Goal: Task Accomplishment & Management: Complete application form

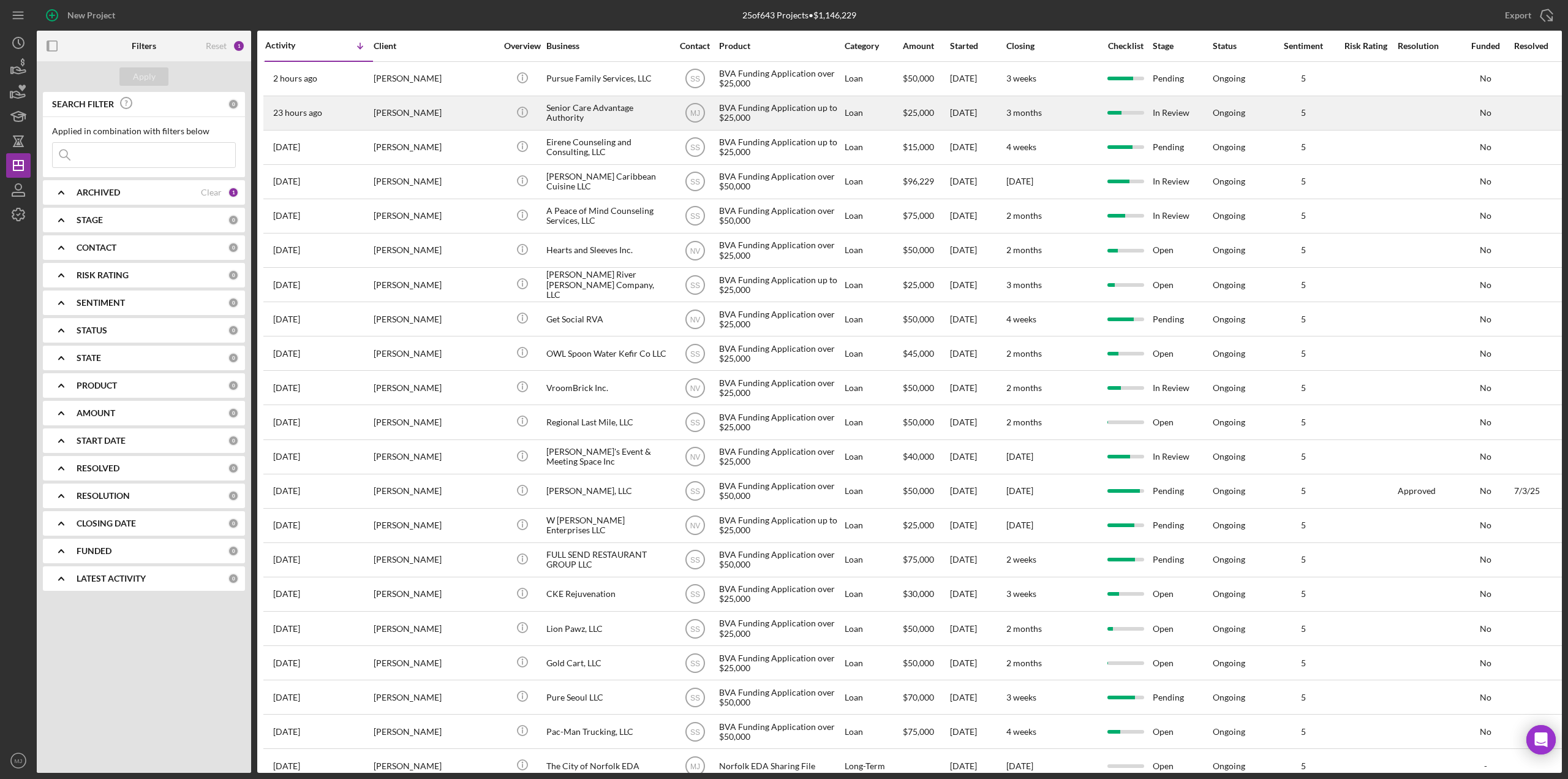
click at [573, 126] on div "Senior Care Advantage Authority" at bounding box center [607, 113] width 122 height 33
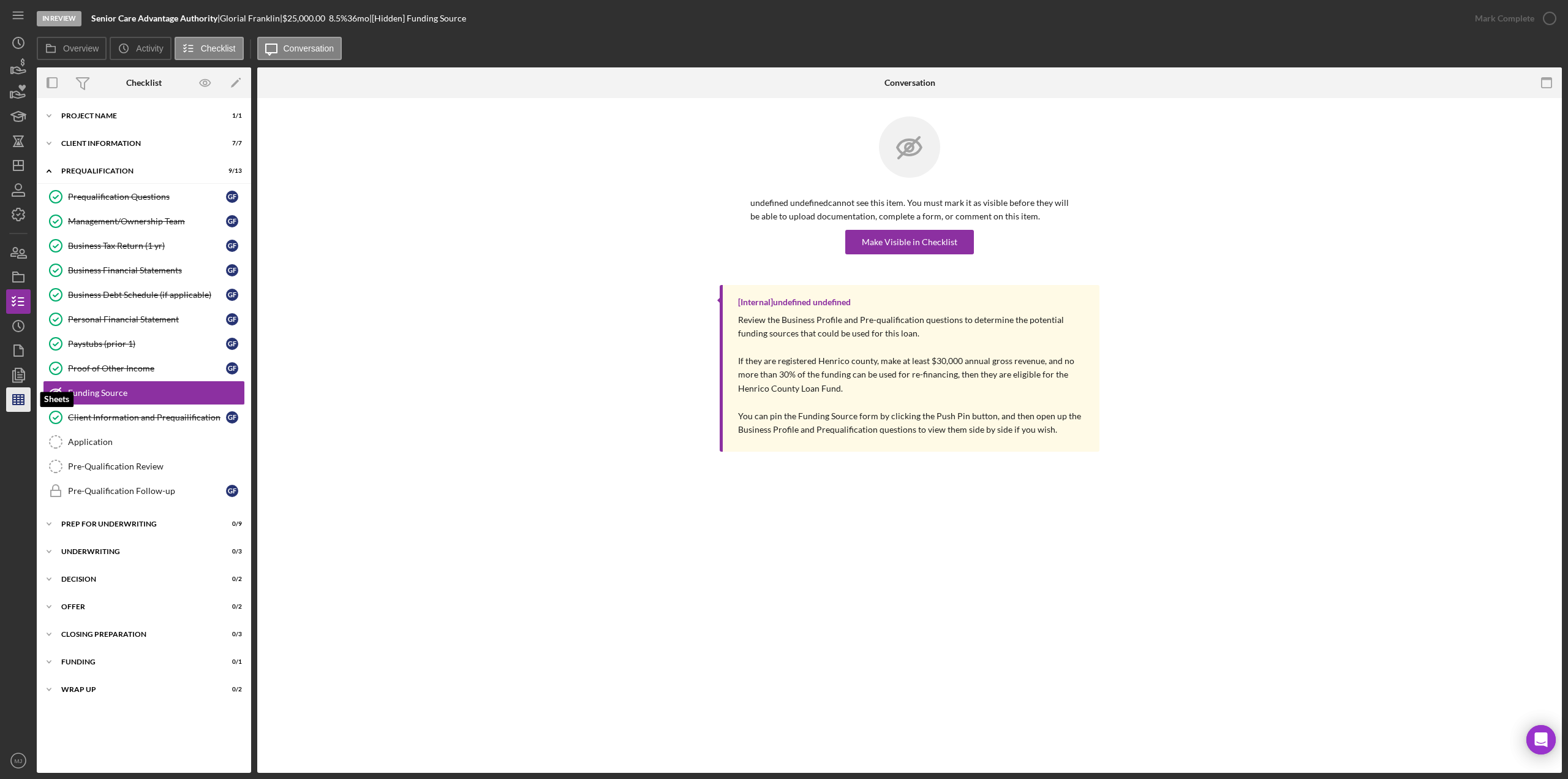
click at [20, 337] on line "button" at bounding box center [18, 402] width 11 height 0
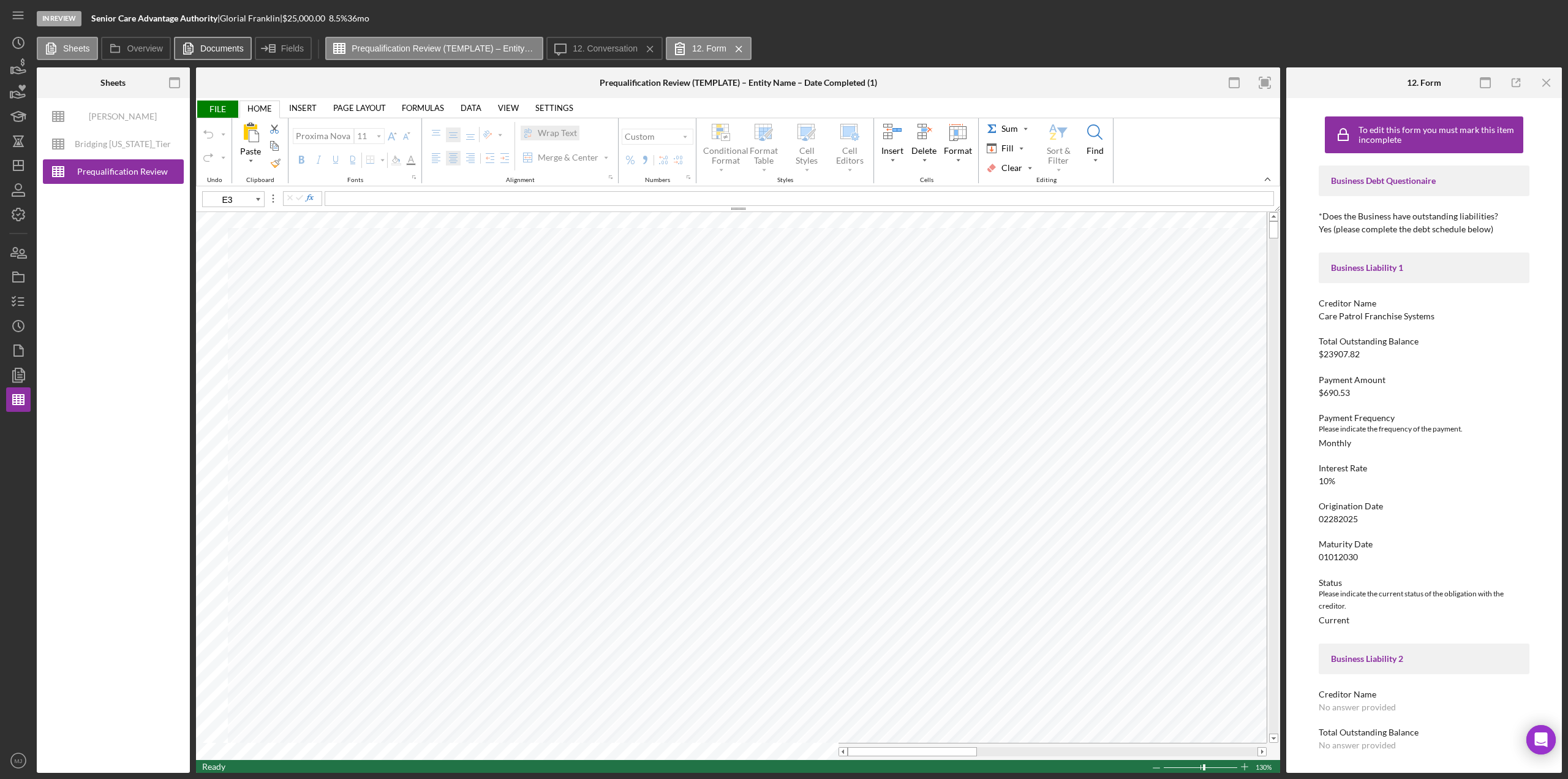
click at [223, 49] on label "Documents" at bounding box center [222, 49] width 44 height 10
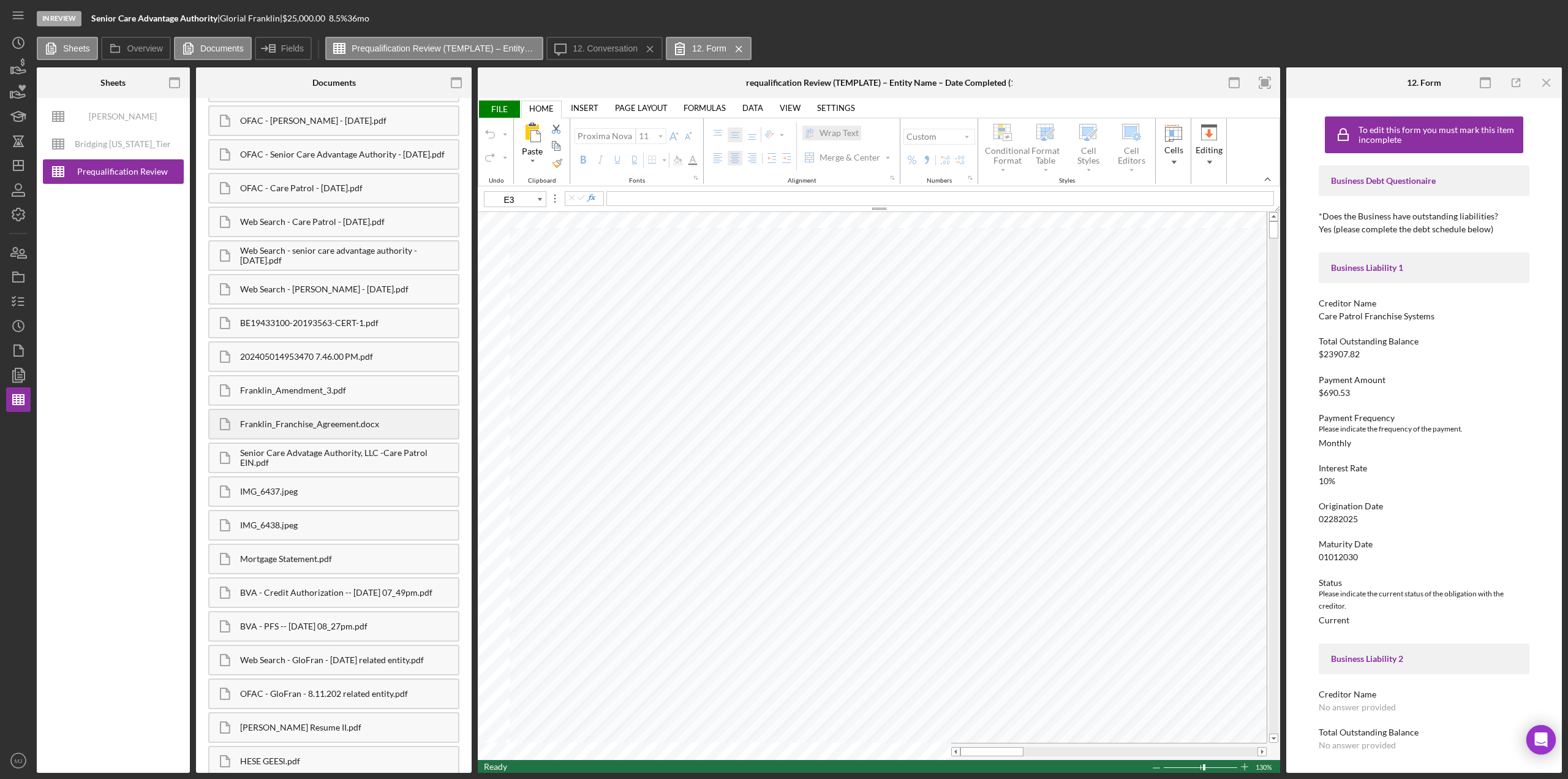
scroll to position [189, 0]
click at [309, 337] on div "HESE GEESl.pdf" at bounding box center [348, 755] width 218 height 10
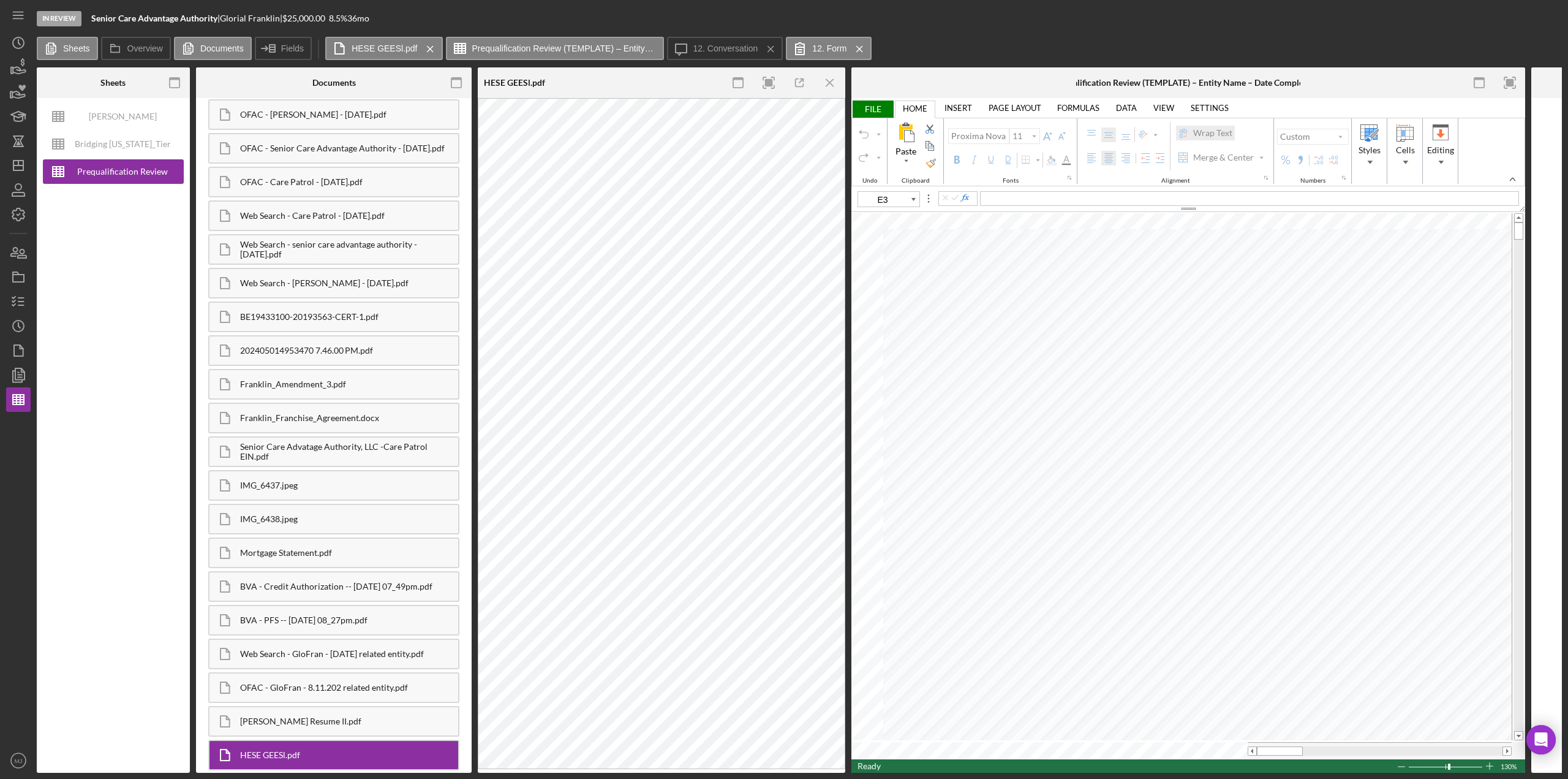
type input "B3"
type input "B5"
click at [784, 281] on div at bounding box center [1064, 284] width 120 height 15
type input "B6"
type input "B7"
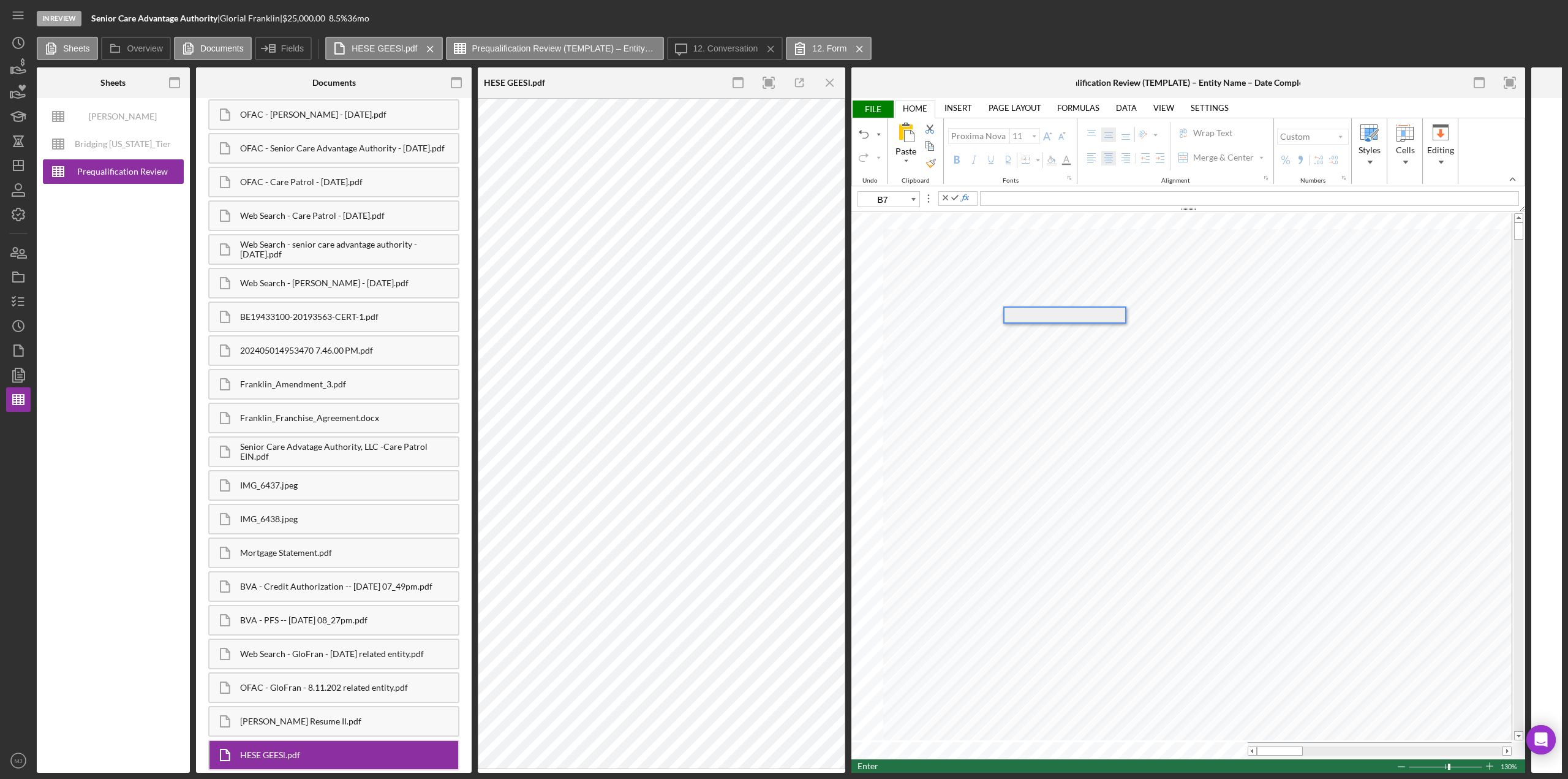
click at [784, 313] on div at bounding box center [1064, 315] width 120 height 15
type input "B5"
click at [784, 284] on span "[DATE]" at bounding box center [1065, 285] width 27 height 10
type input "B7"
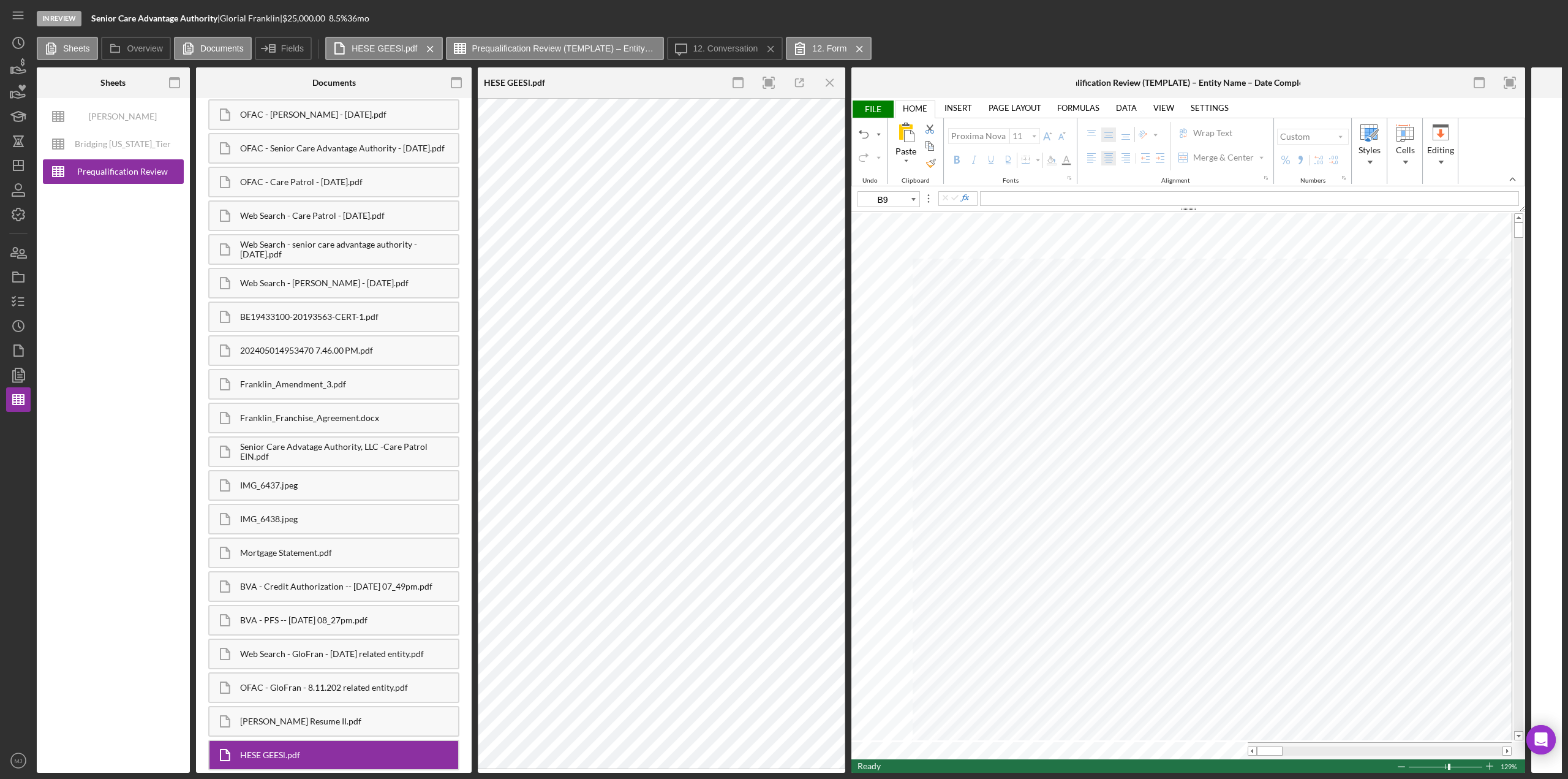
type input "B13"
type input "B14"
click at [784, 109] on span "FILE" at bounding box center [872, 109] width 42 height 17
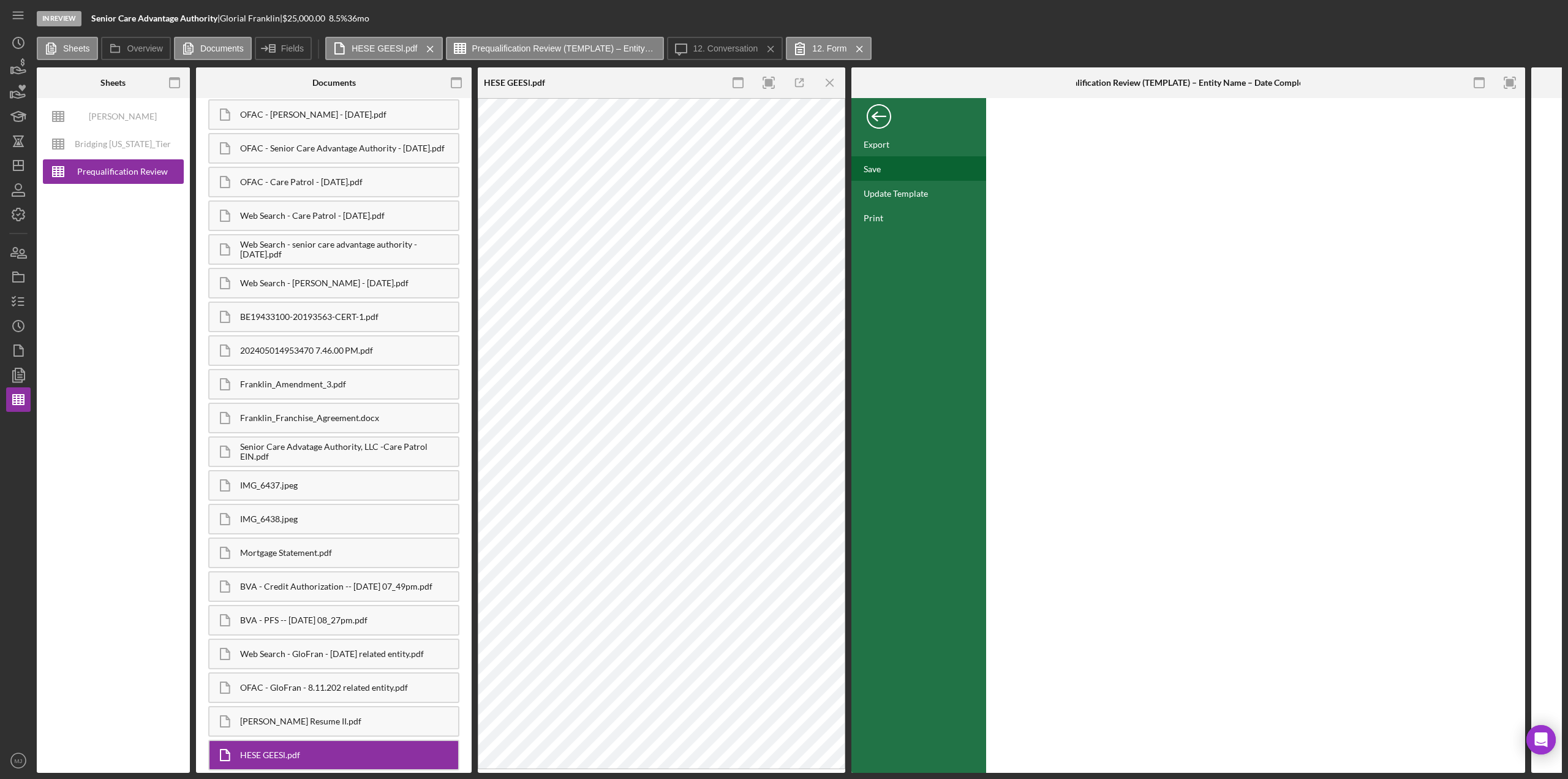
click at [784, 168] on div "Save" at bounding box center [918, 168] width 134 height 25
click at [784, 118] on div "Back" at bounding box center [879, 114] width 25 height 25
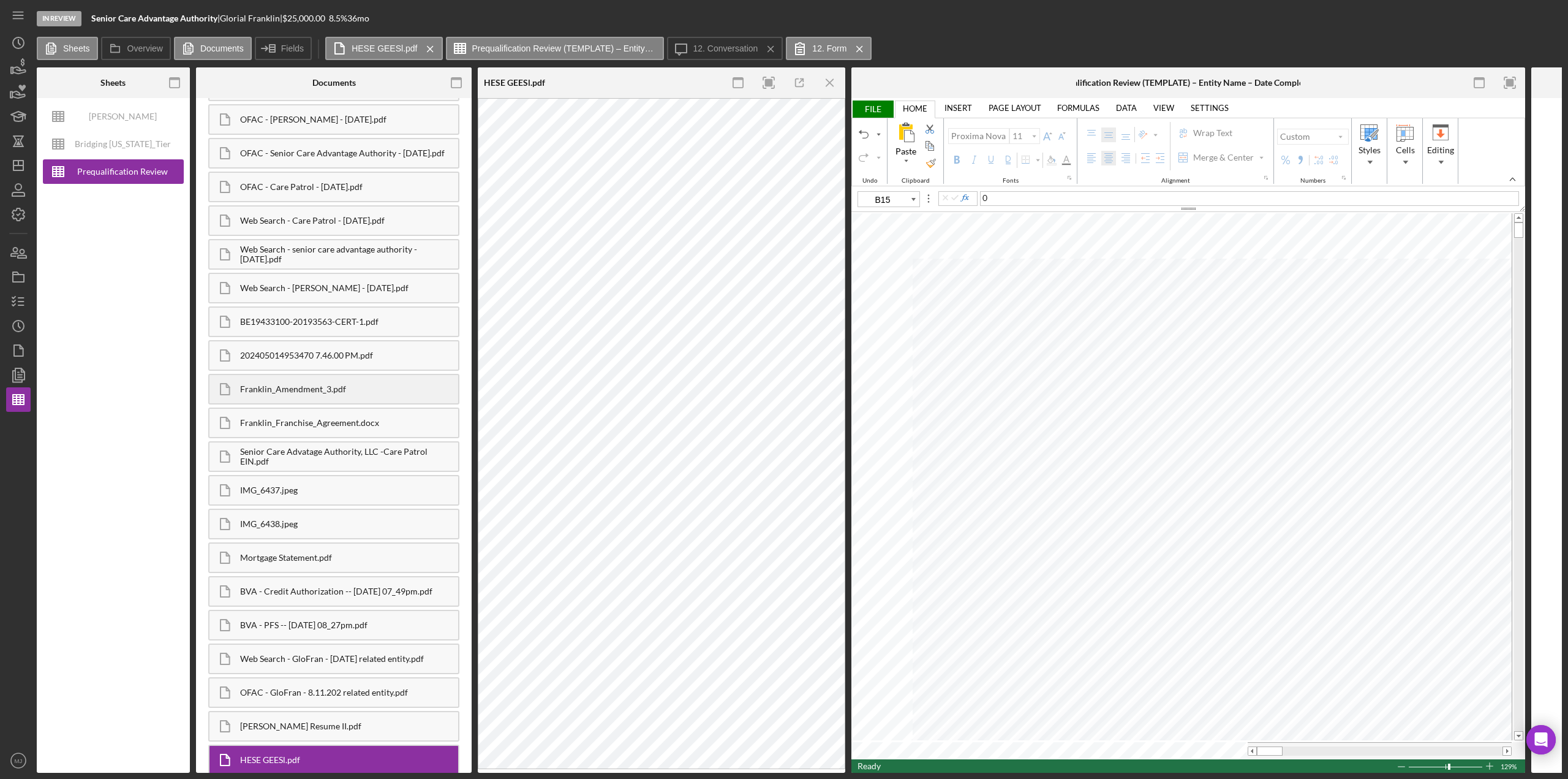
scroll to position [192, 0]
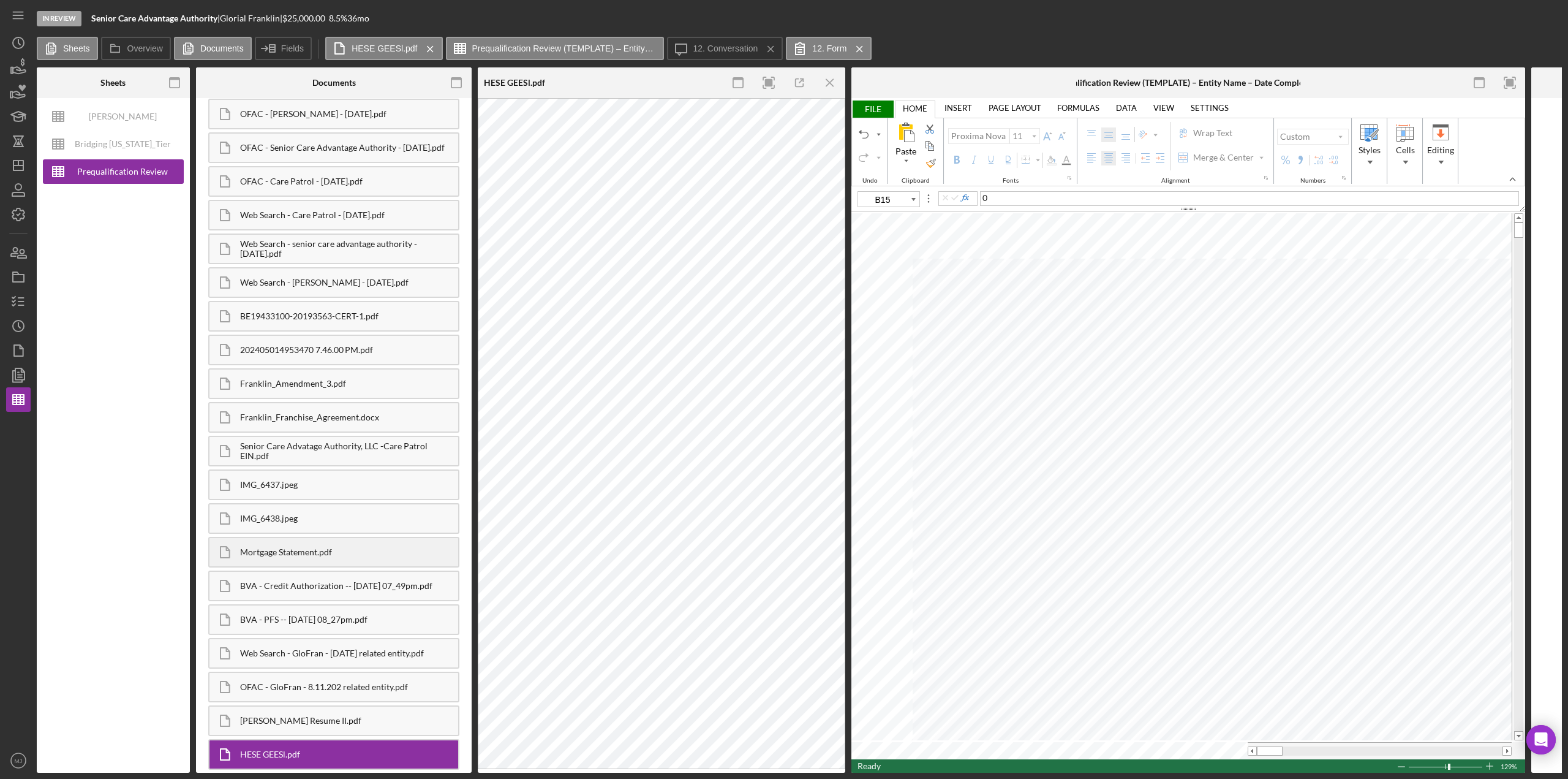
click at [296, 337] on div "Mortgage Statement.pdf" at bounding box center [348, 553] width 218 height 10
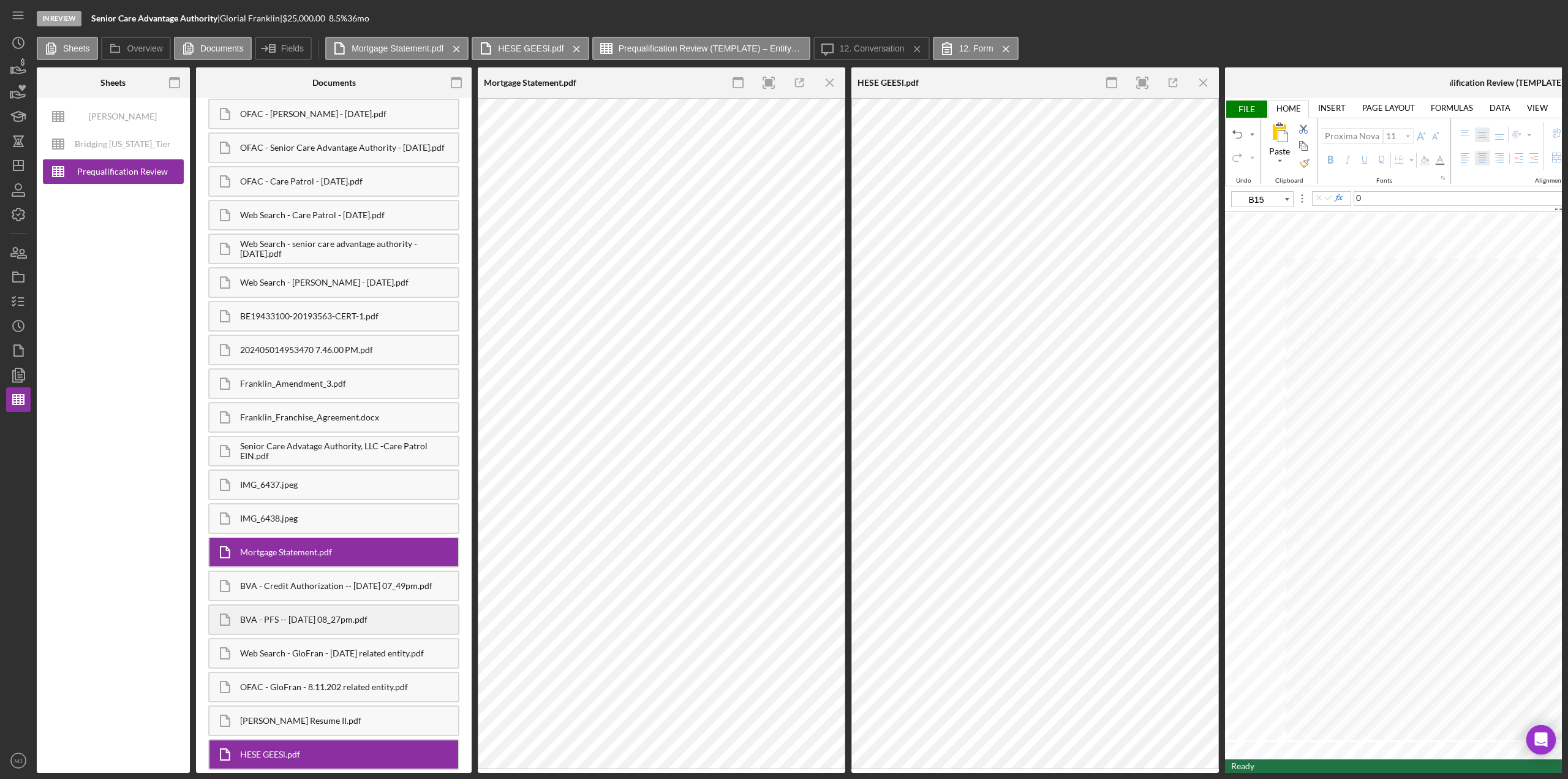
click at [317, 337] on div "BVA - PFS -- [DATE] 08_27pm.pdf" at bounding box center [348, 620] width 218 height 10
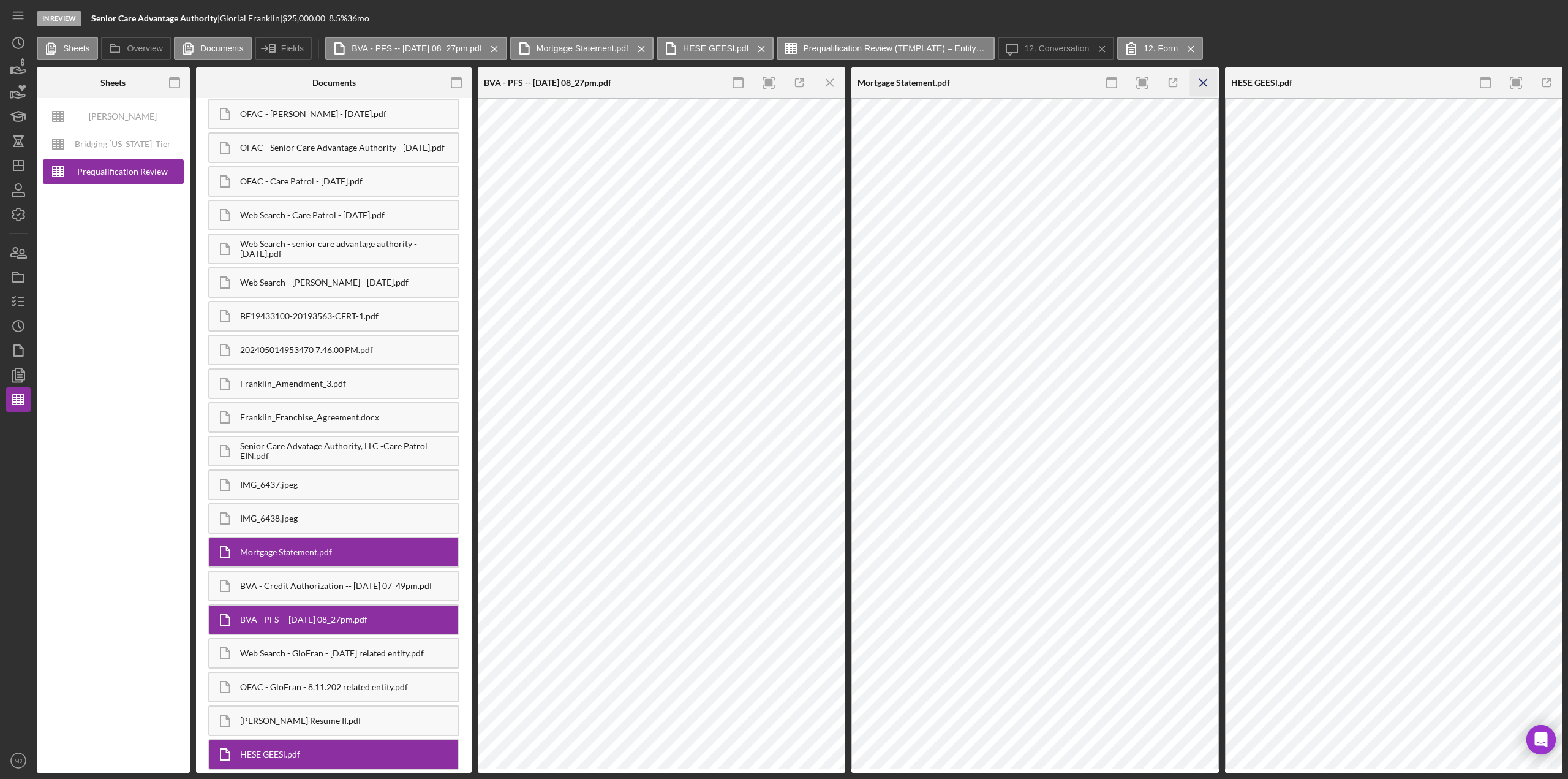
click at [784, 80] on icon "Icon/Menu Close" at bounding box center [1205, 84] width 28 height 28
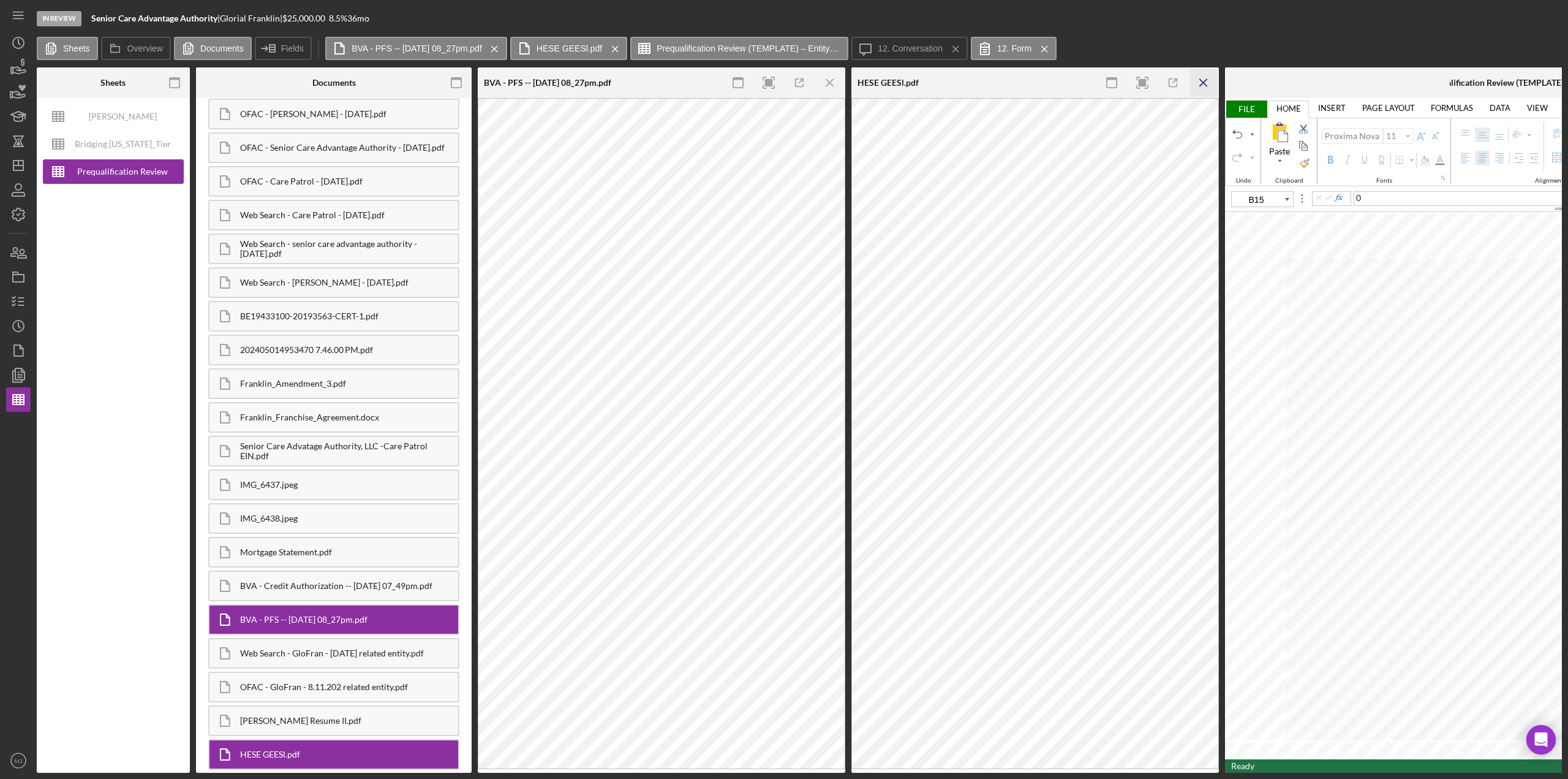
click at [784, 84] on icon "Icon/Menu Close" at bounding box center [1205, 84] width 28 height 28
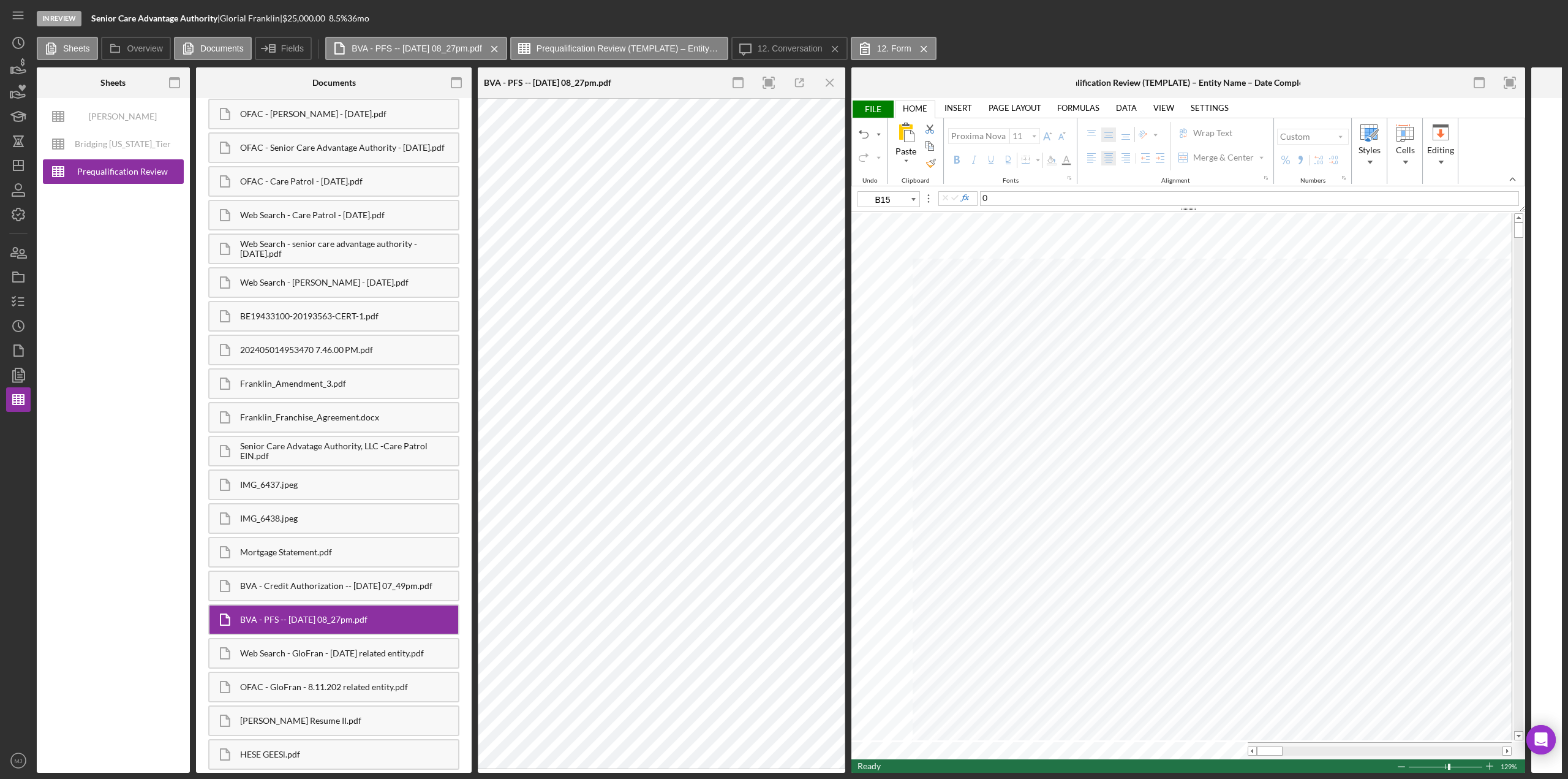
type input "B23"
type input "B9"
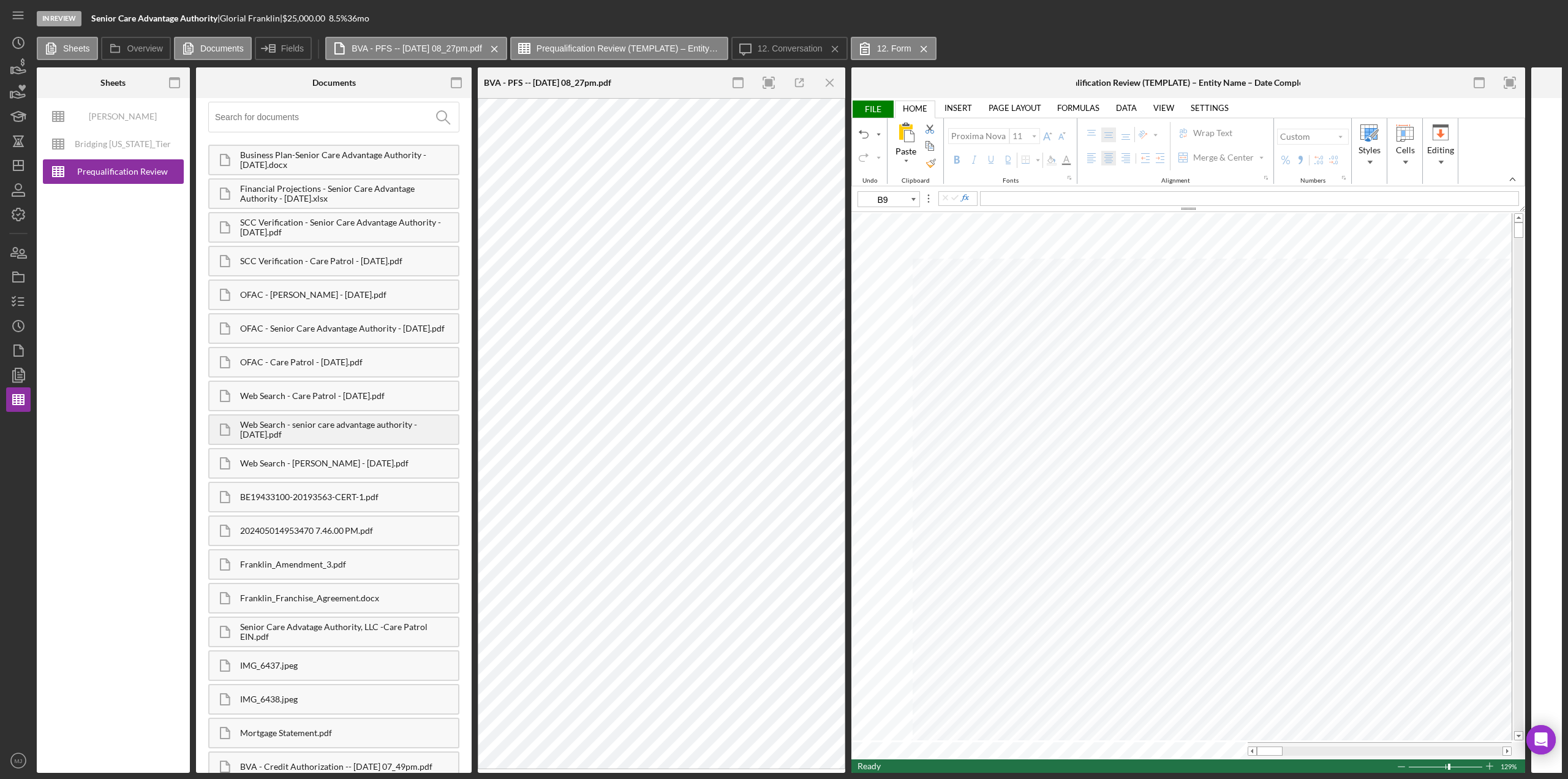
scroll to position [0, 0]
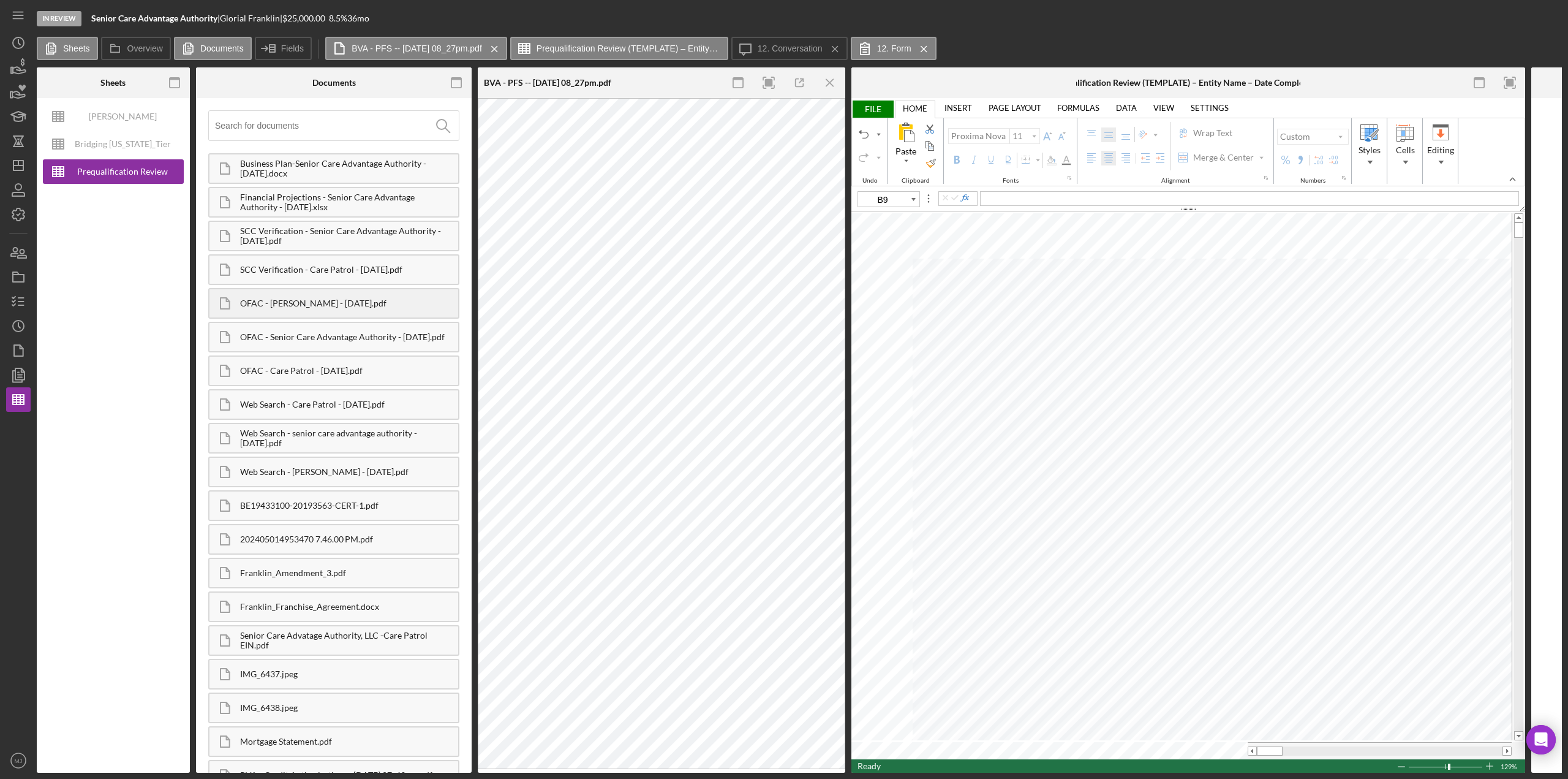
click at [310, 305] on div "OFAC - [PERSON_NAME] - [DATE].pdf" at bounding box center [348, 304] width 218 height 10
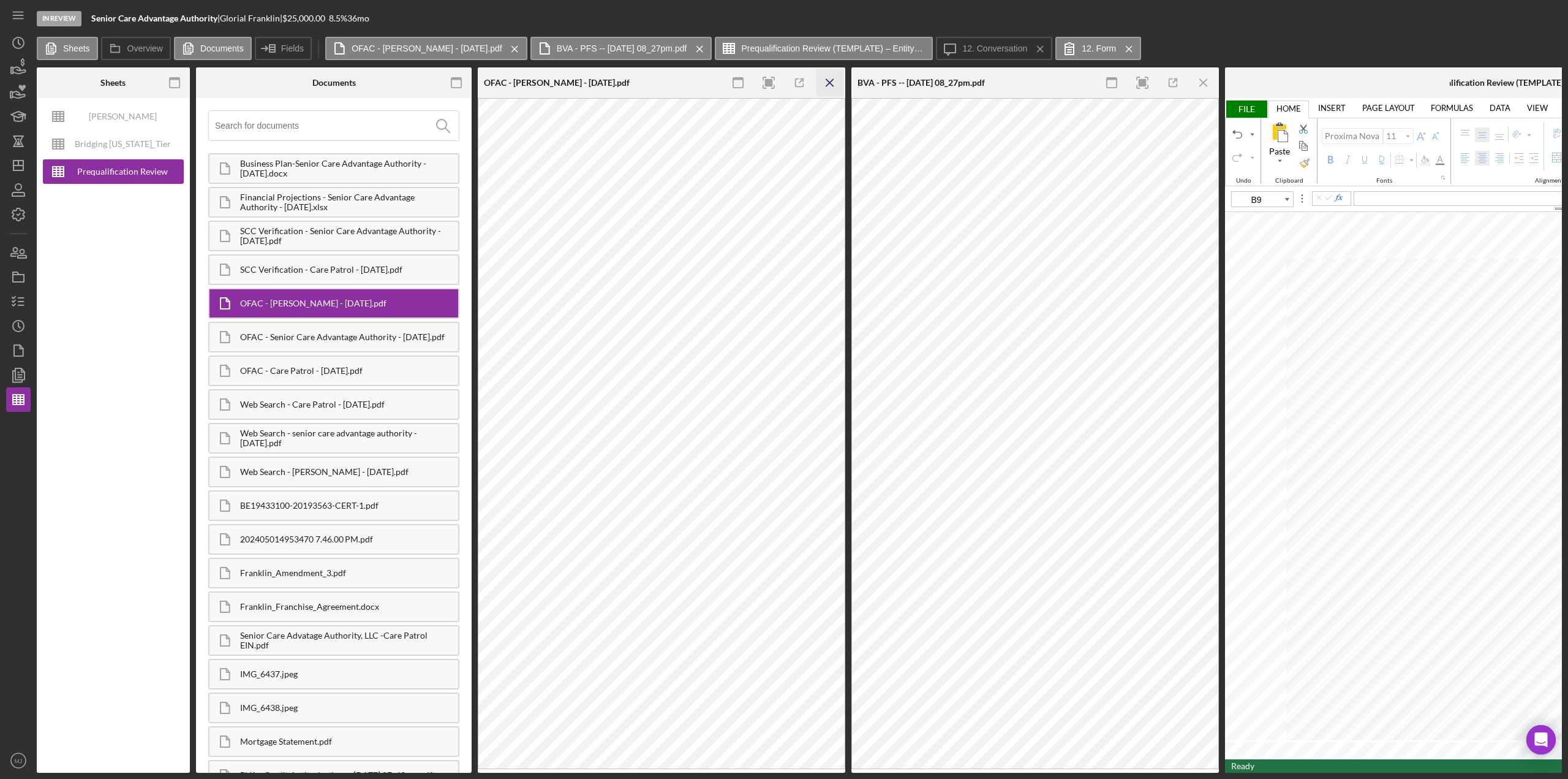
click at [784, 85] on icon "Icon/Menu Close" at bounding box center [830, 84] width 28 height 28
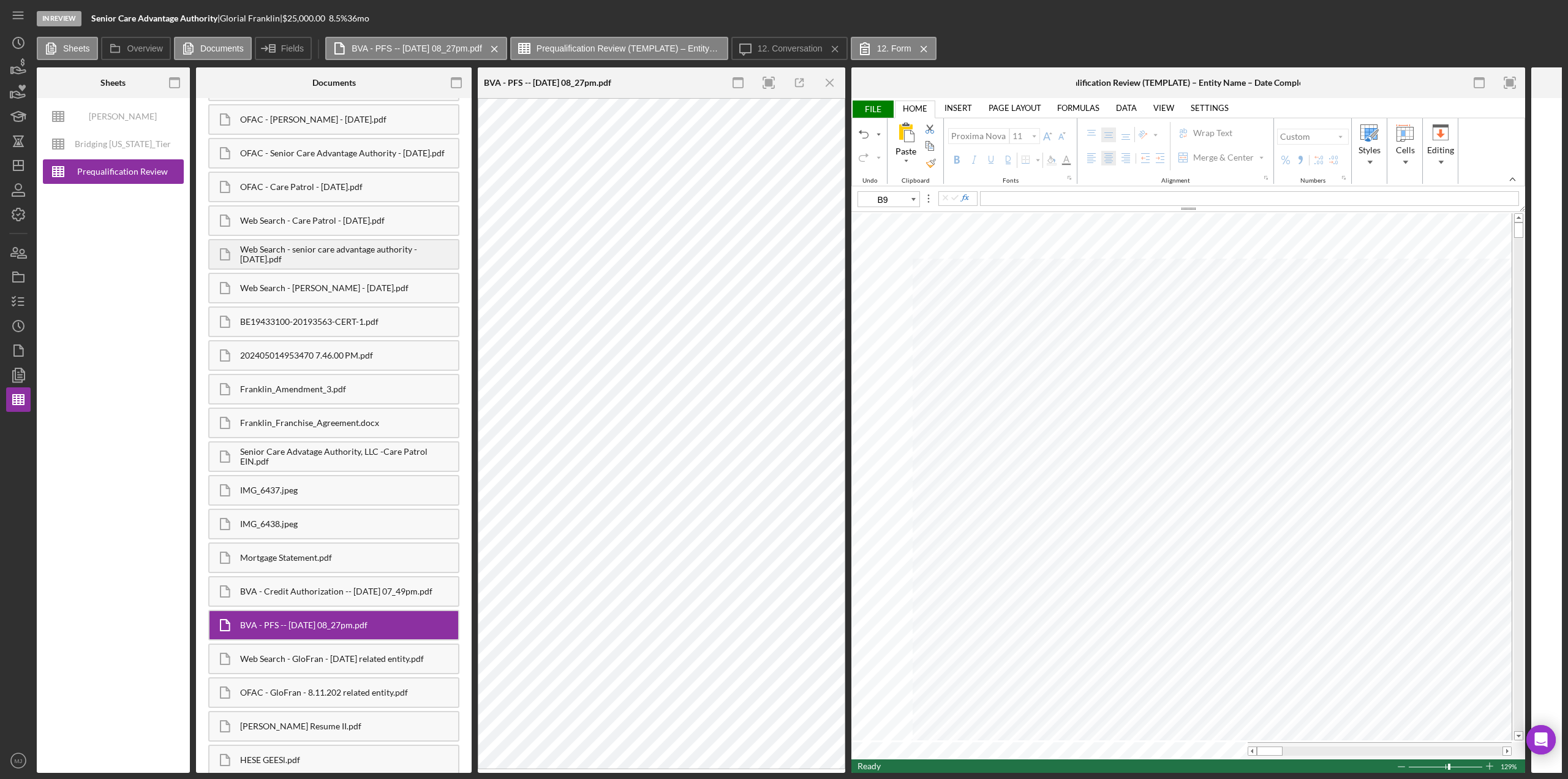
scroll to position [192, 0]
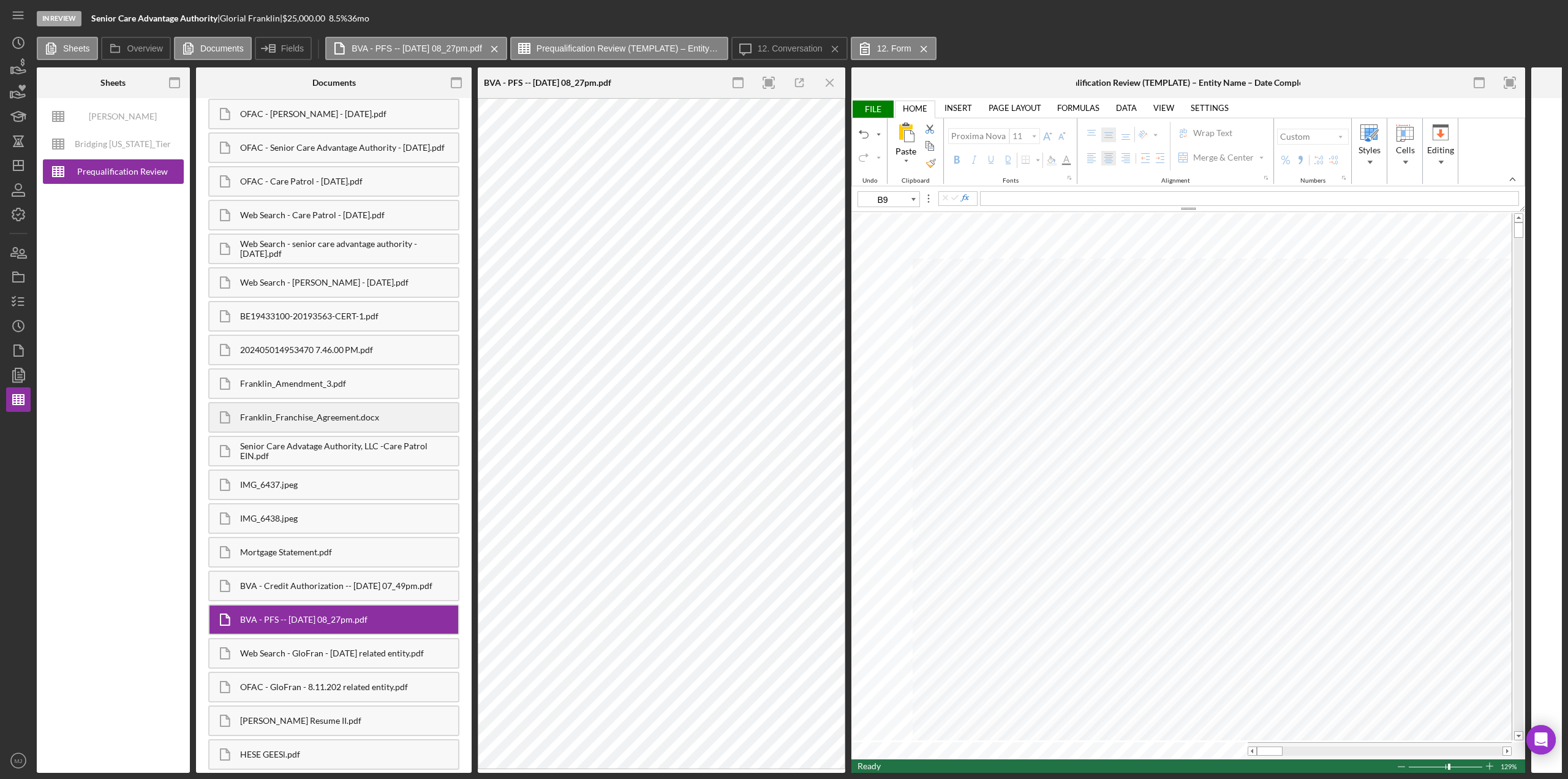
click at [298, 337] on div "Franklin_Franchise_Agreement.docx" at bounding box center [348, 417] width 218 height 10
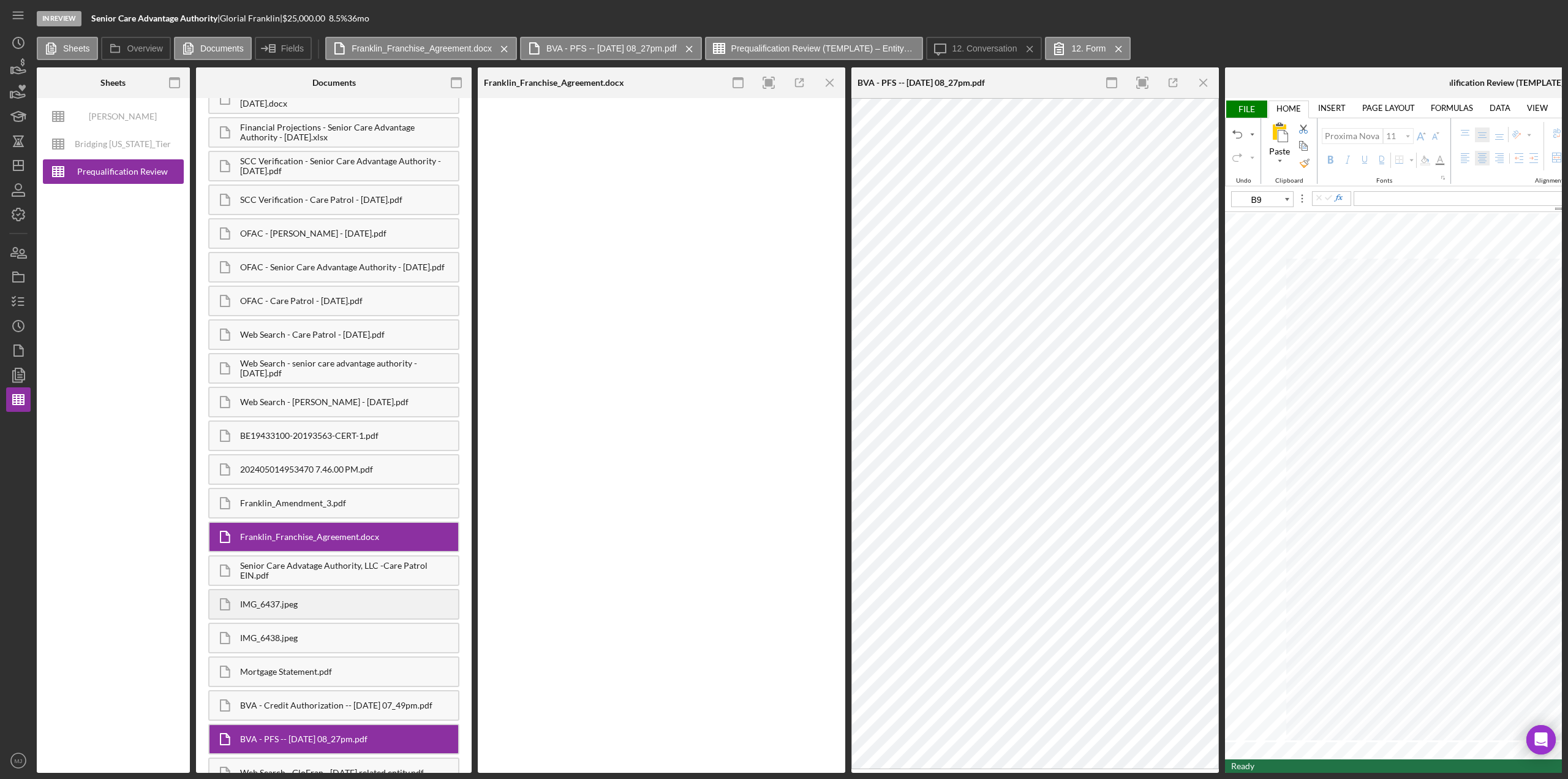
scroll to position [0, 0]
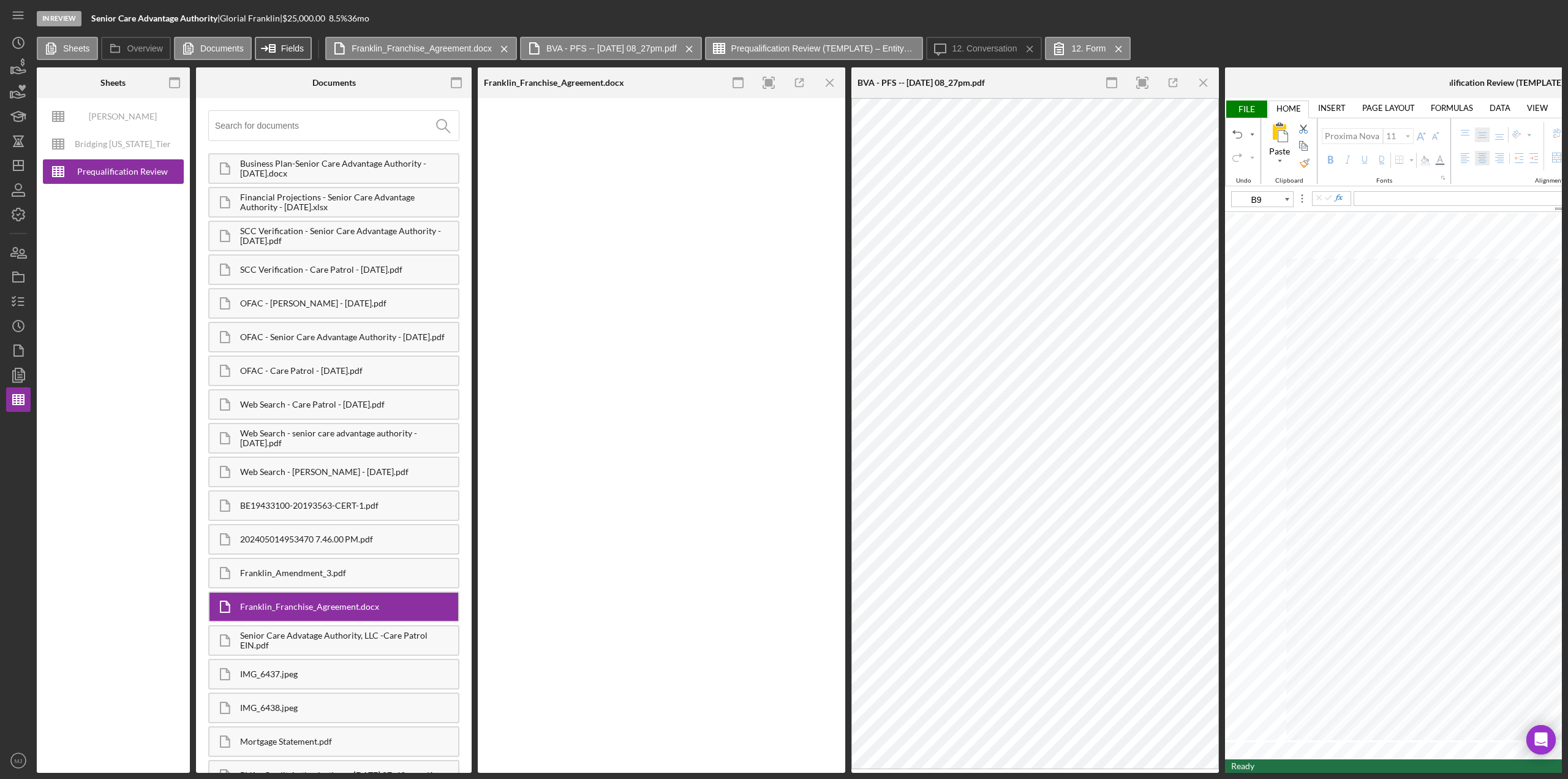
click at [288, 48] on label "Fields" at bounding box center [292, 49] width 23 height 10
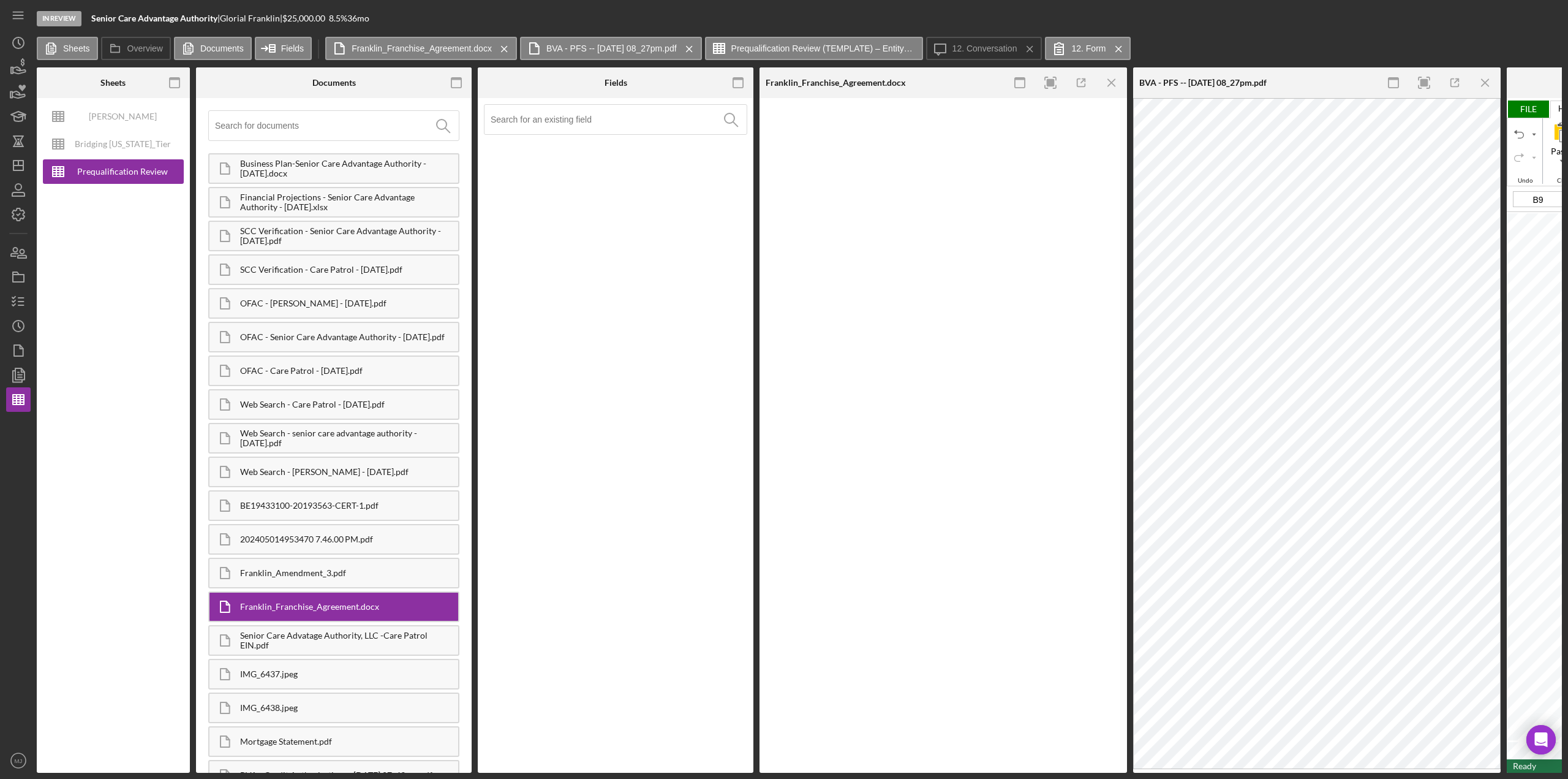
click at [561, 119] on input at bounding box center [618, 120] width 256 height 30
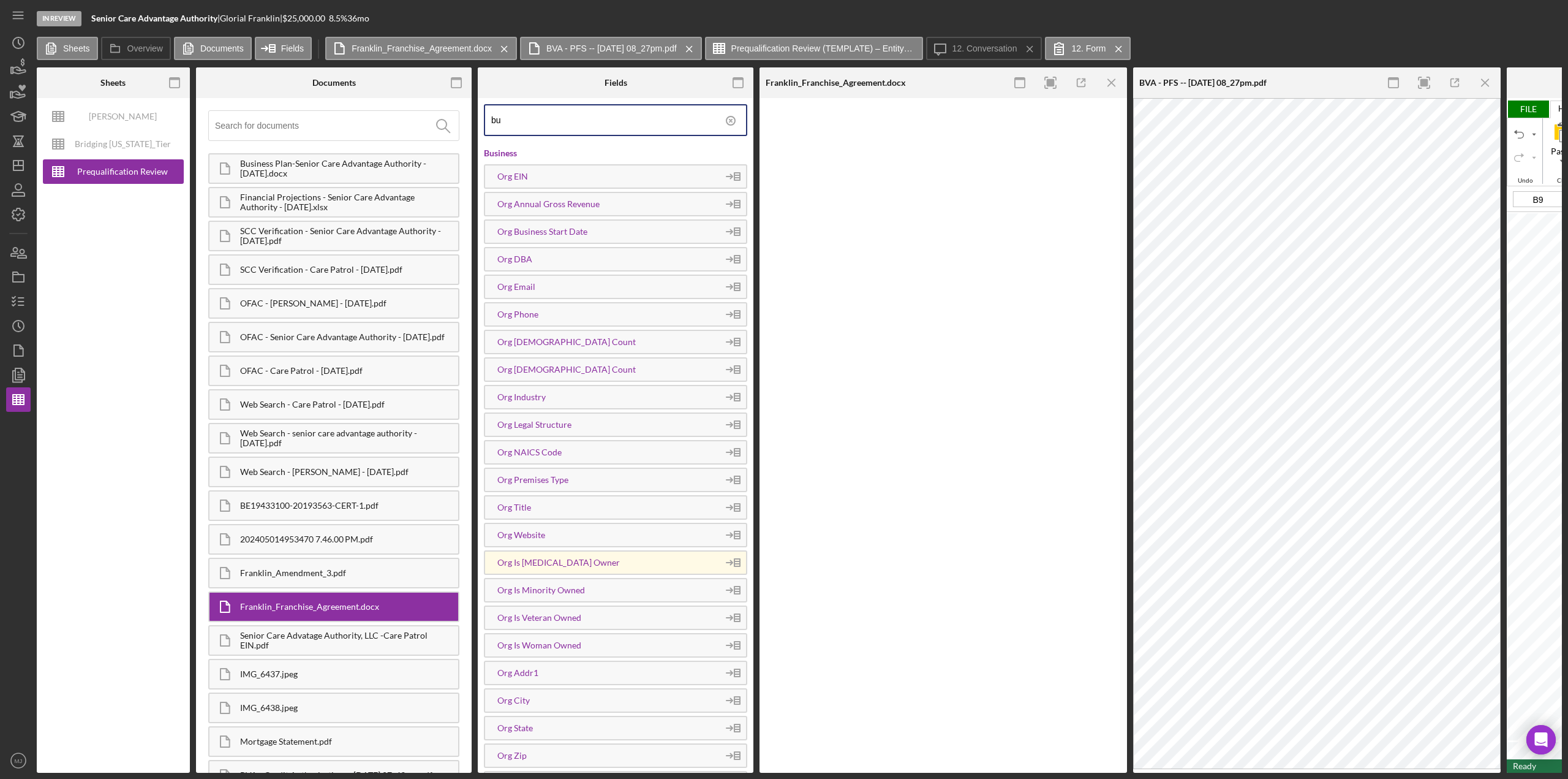
type input "b"
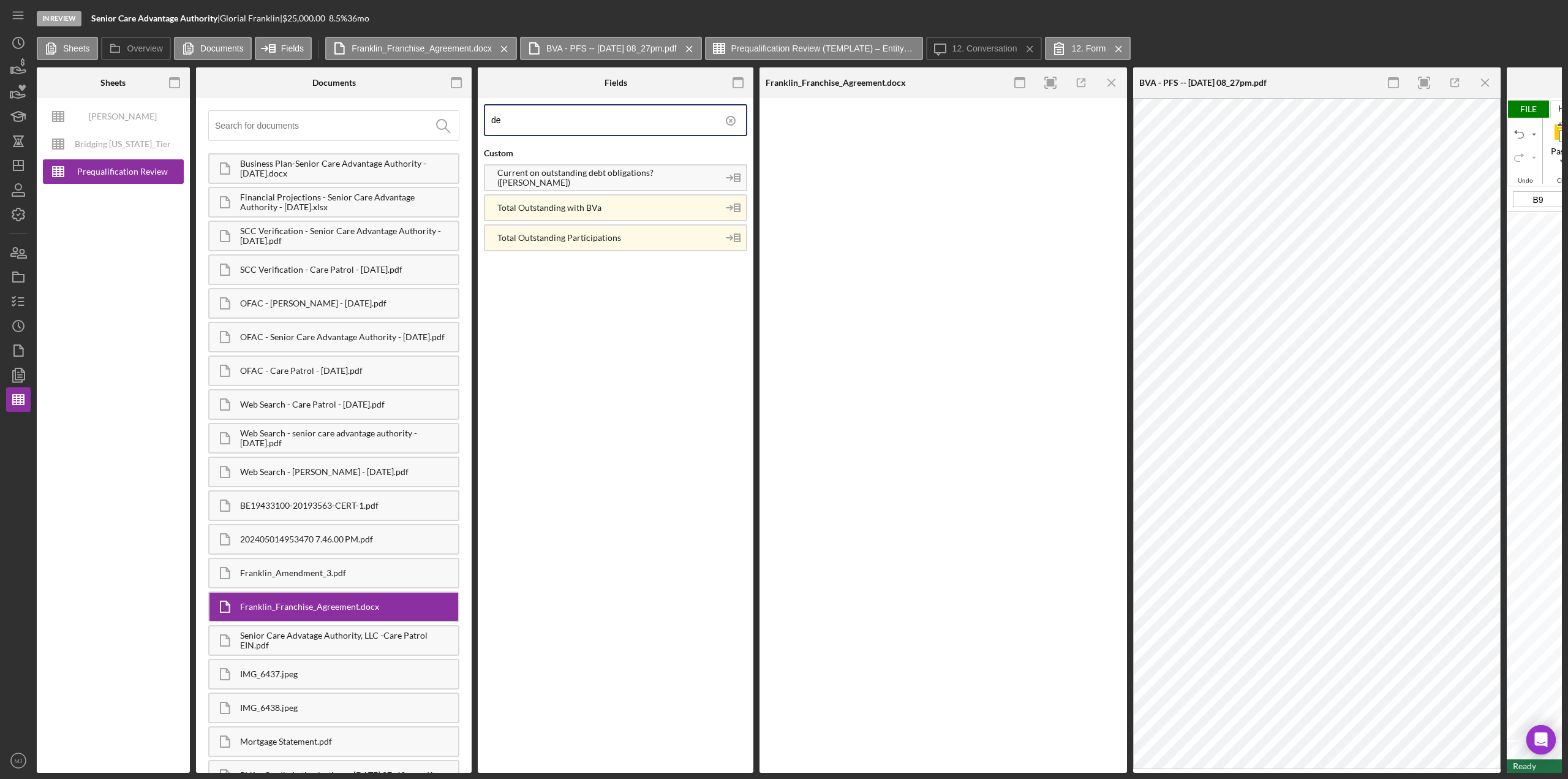
type input "d"
type input "debt"
click at [734, 82] on rect "button" at bounding box center [739, 83] width 10 height 10
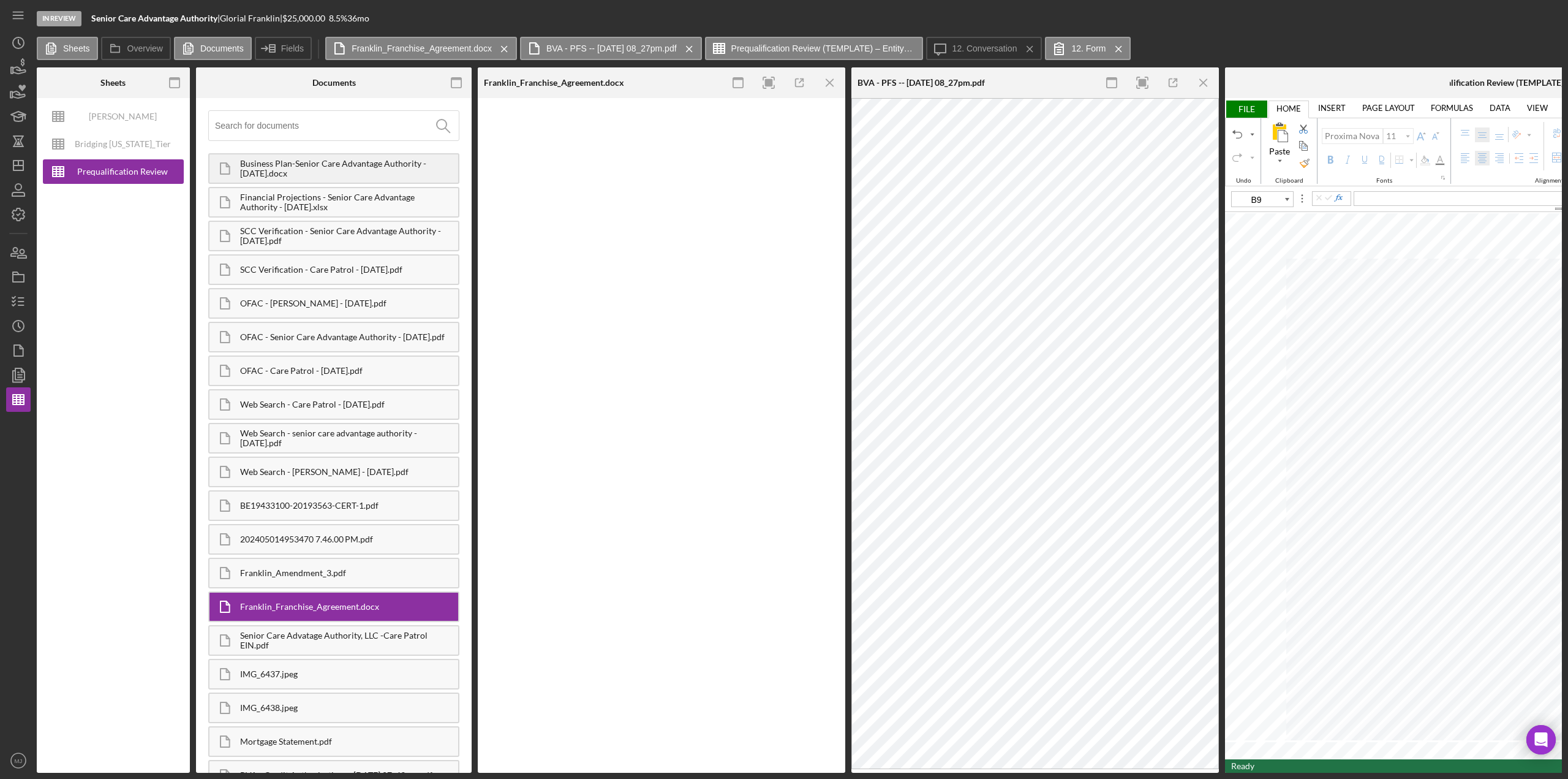
click at [277, 165] on div "Business Plan-Senior Care Advantage Authority - [DATE].docx" at bounding box center [348, 168] width 218 height 20
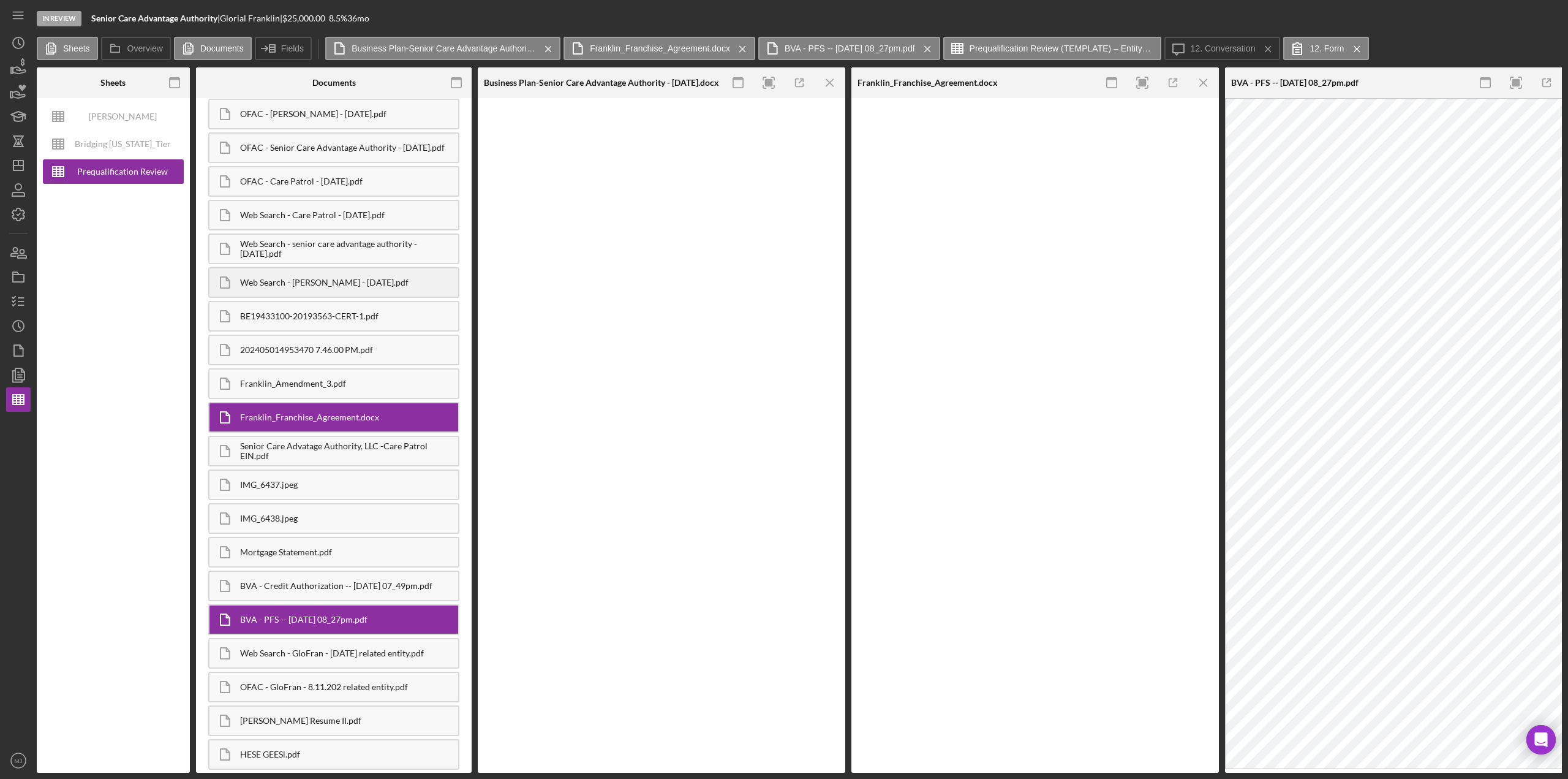
scroll to position [192, 0]
click at [285, 337] on div "BVA - Credit Authorization -- [DATE] 07_49pm.pdf" at bounding box center [348, 586] width 218 height 10
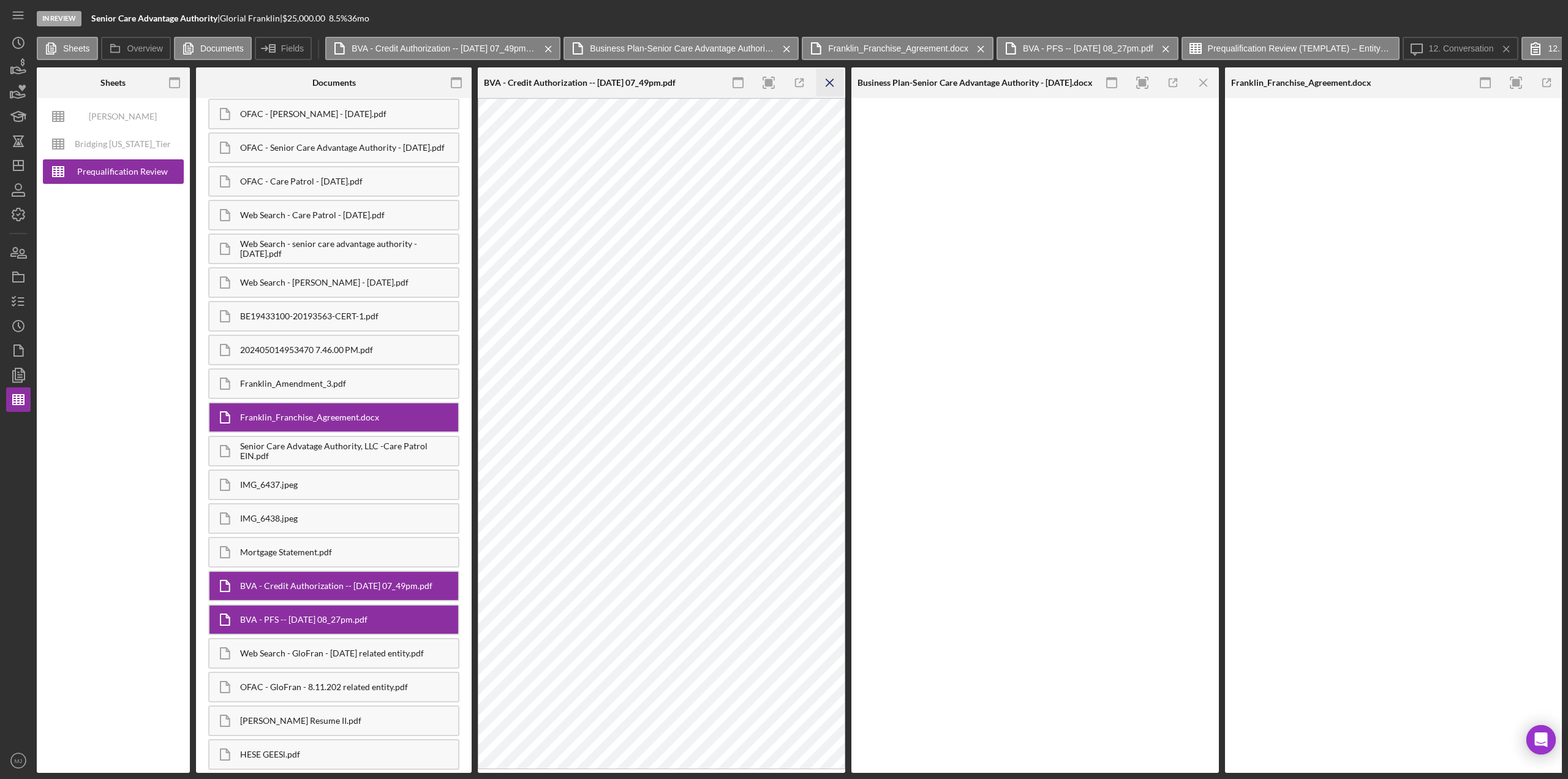
click at [784, 83] on icon "Icon/Menu Close" at bounding box center [830, 84] width 28 height 28
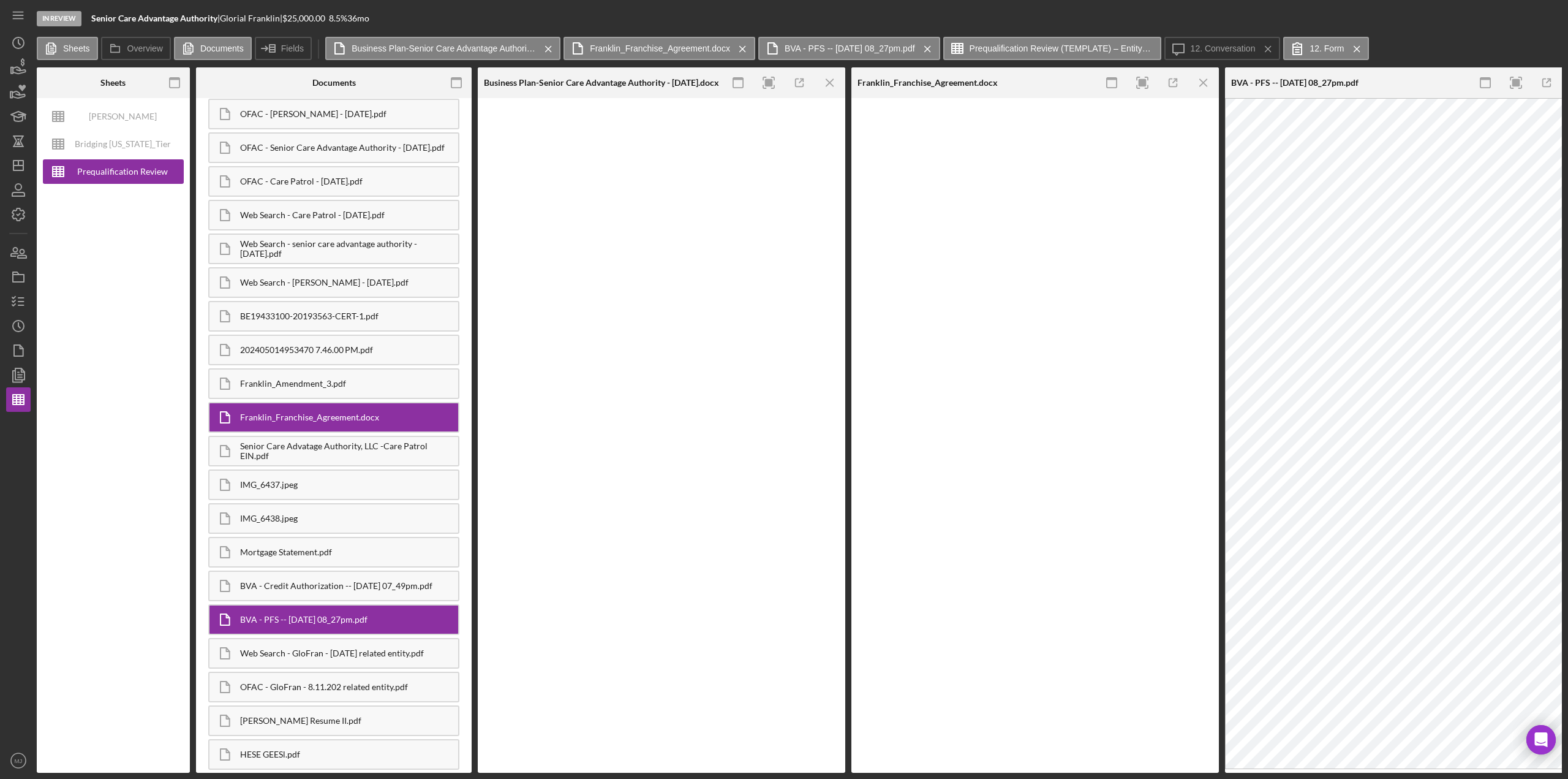
click at [784, 83] on icon "Icon/Menu Close" at bounding box center [830, 84] width 28 height 28
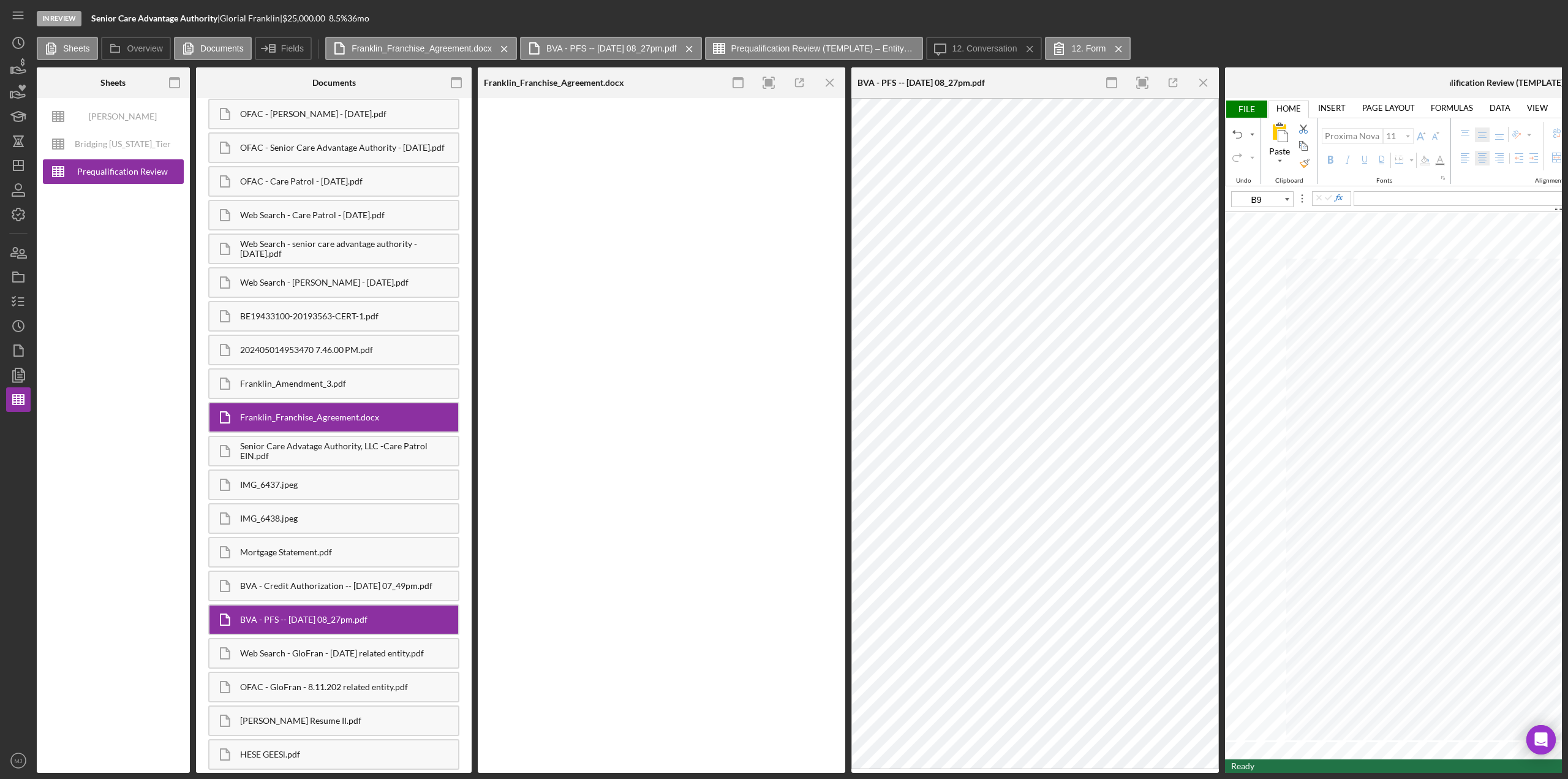
click at [784, 83] on icon "Icon/Menu Close" at bounding box center [830, 84] width 28 height 28
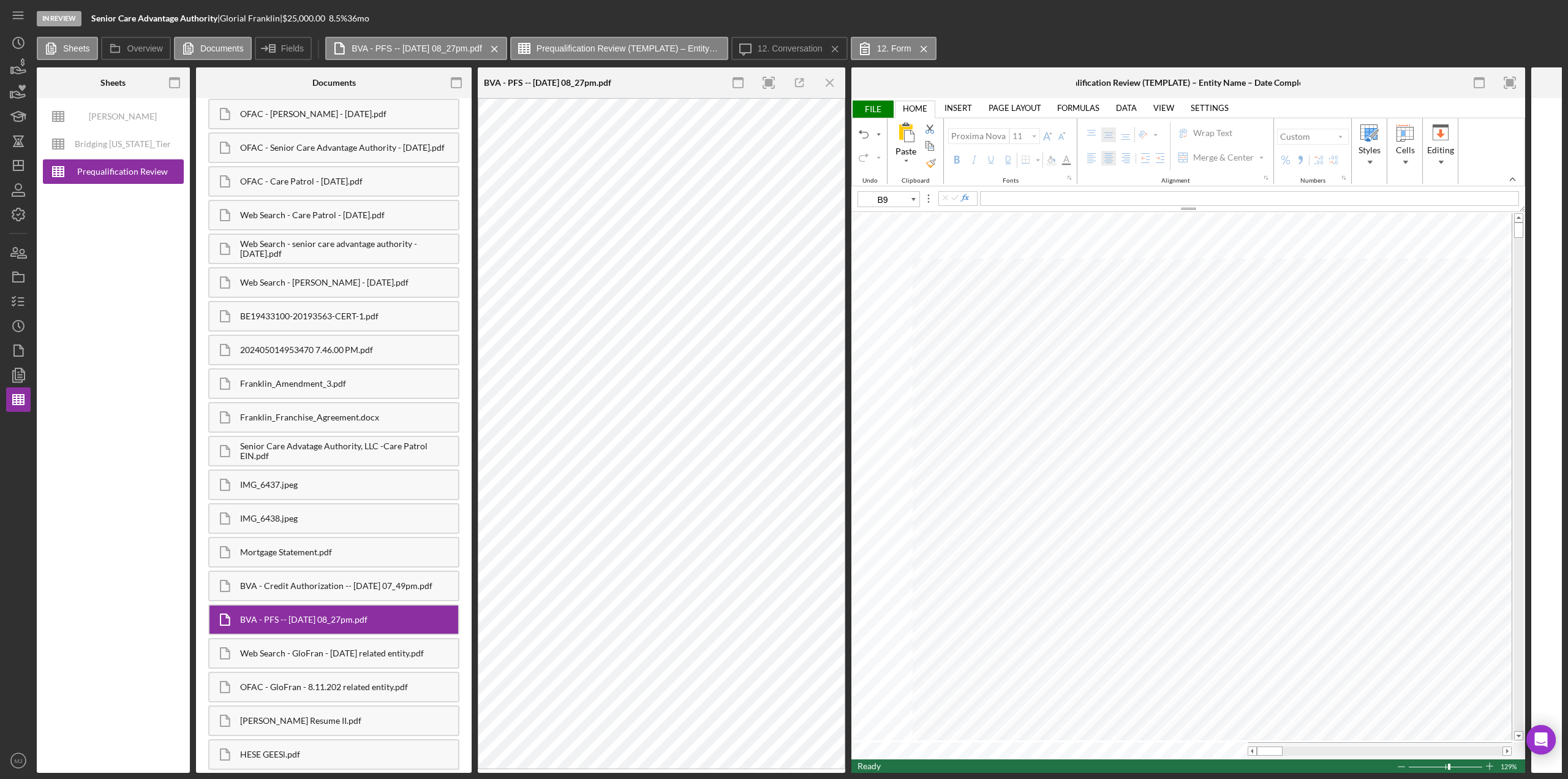
click at [784, 83] on icon "Icon/Menu Close" at bounding box center [830, 84] width 28 height 28
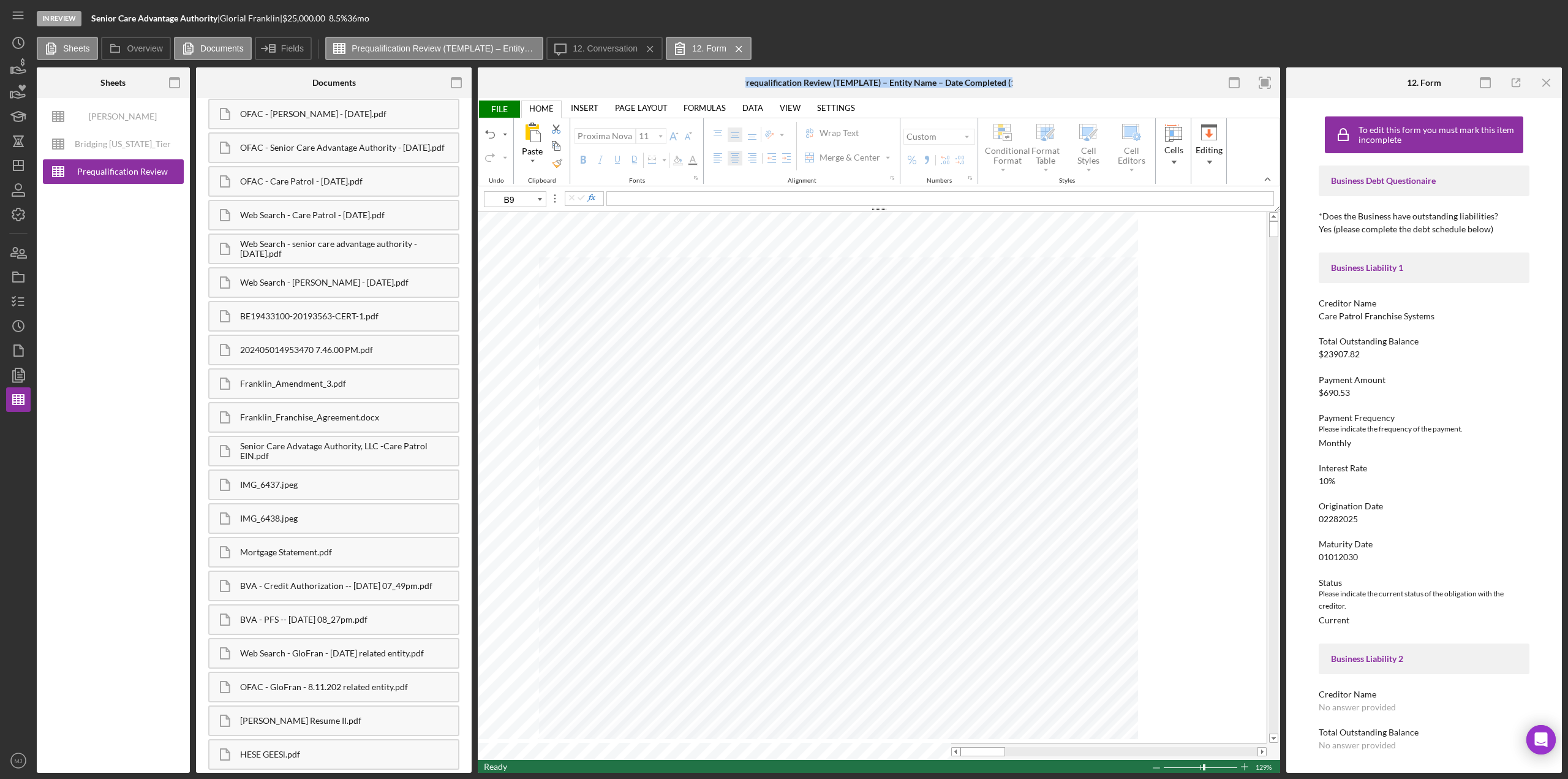
scroll to position [189, 0]
click at [784, 83] on div "Prequalification Review (TEMPLATE) – Entity Name – Date Completed (1)" at bounding box center [879, 83] width 278 height 10
click at [505, 112] on span "FILE" at bounding box center [499, 109] width 42 height 17
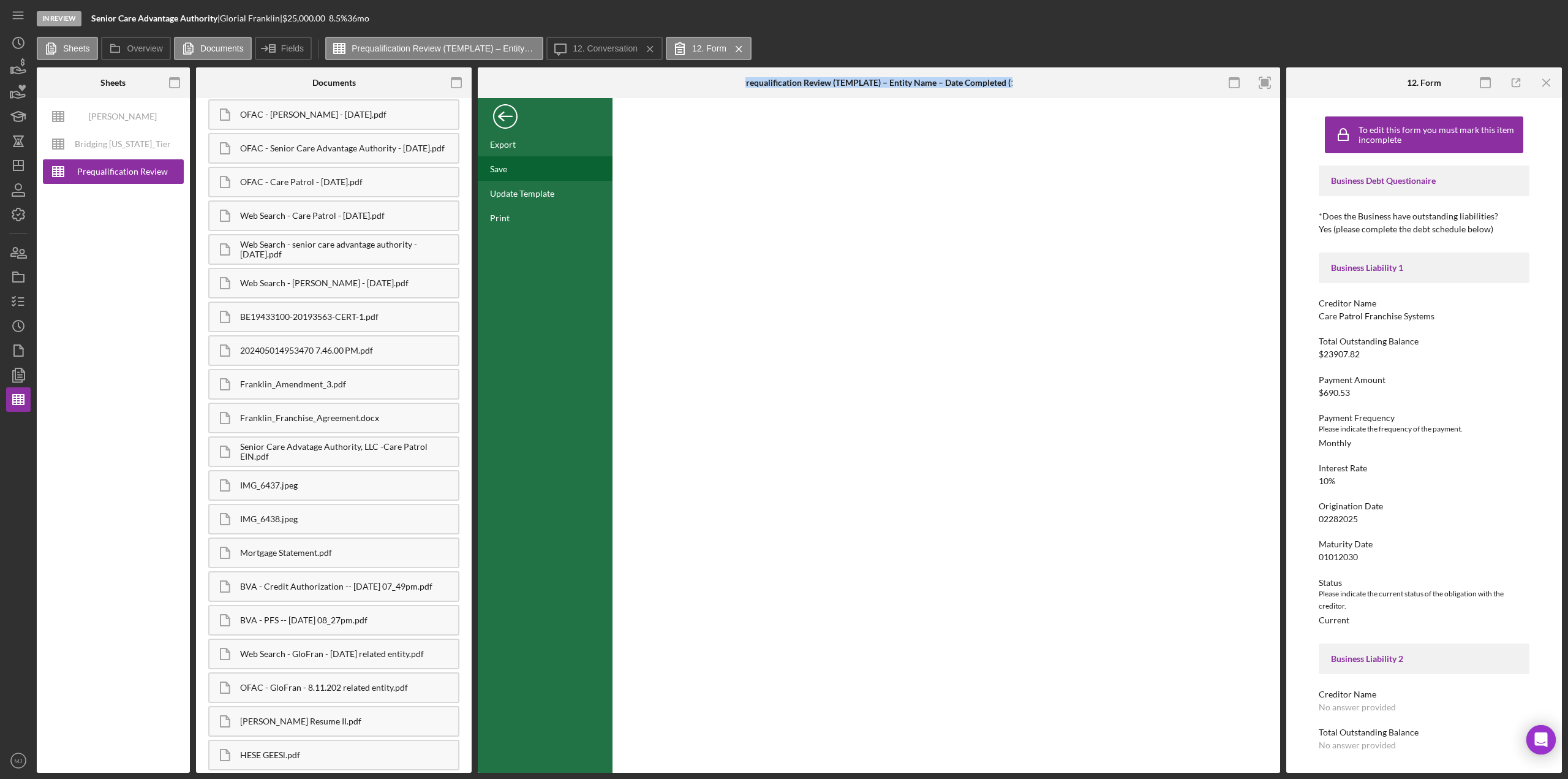
click at [508, 176] on div "Save" at bounding box center [545, 168] width 134 height 25
click at [503, 122] on div "Back" at bounding box center [505, 114] width 25 height 25
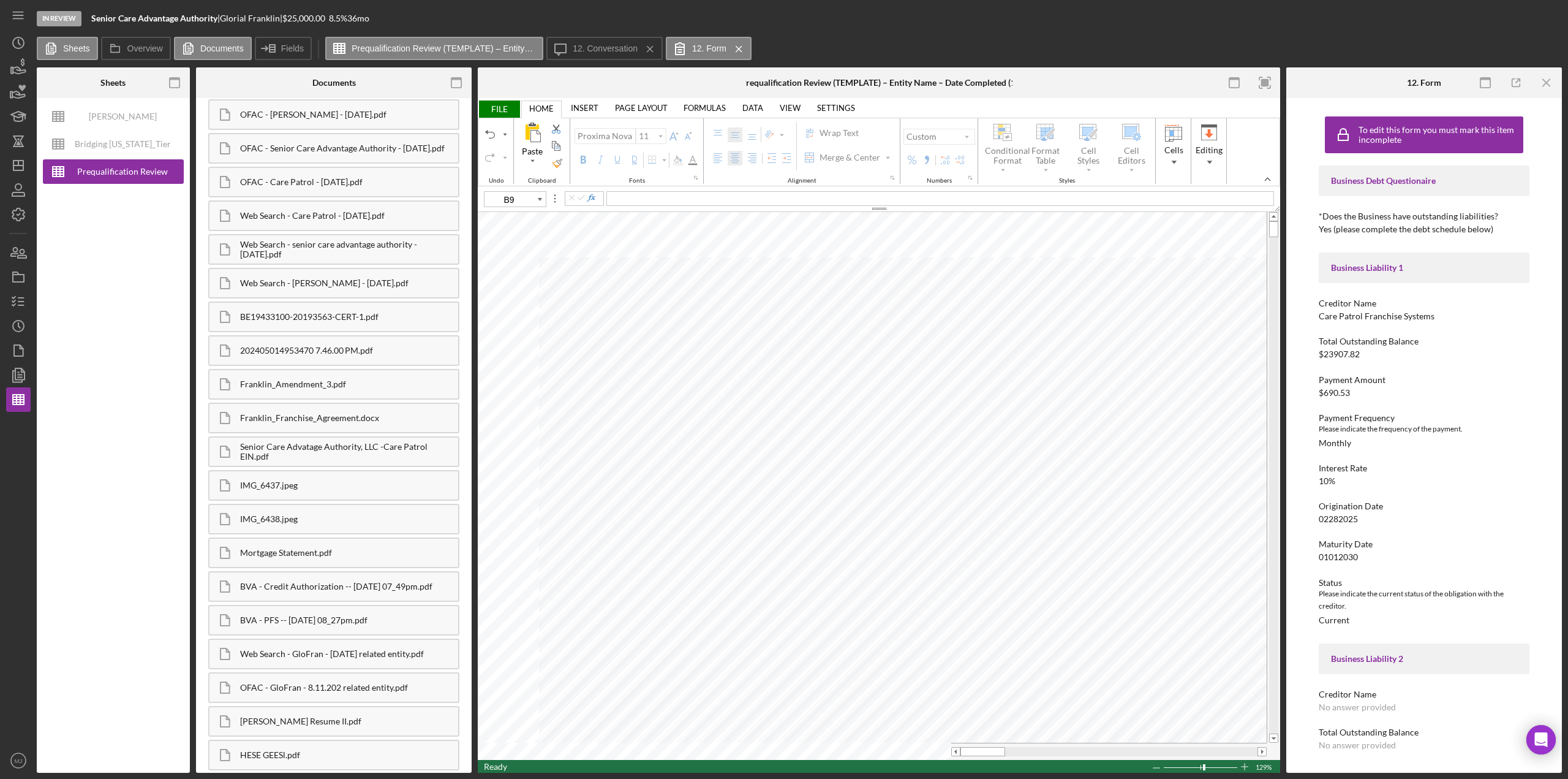
click at [784, 337] on div "Ready 129% Sum: null Max: null Min: null Numerical Count: null Count: null Aver…" at bounding box center [879, 767] width 802 height 14
click at [341, 337] on div "Mortgage Statement.pdf" at bounding box center [348, 553] width 218 height 10
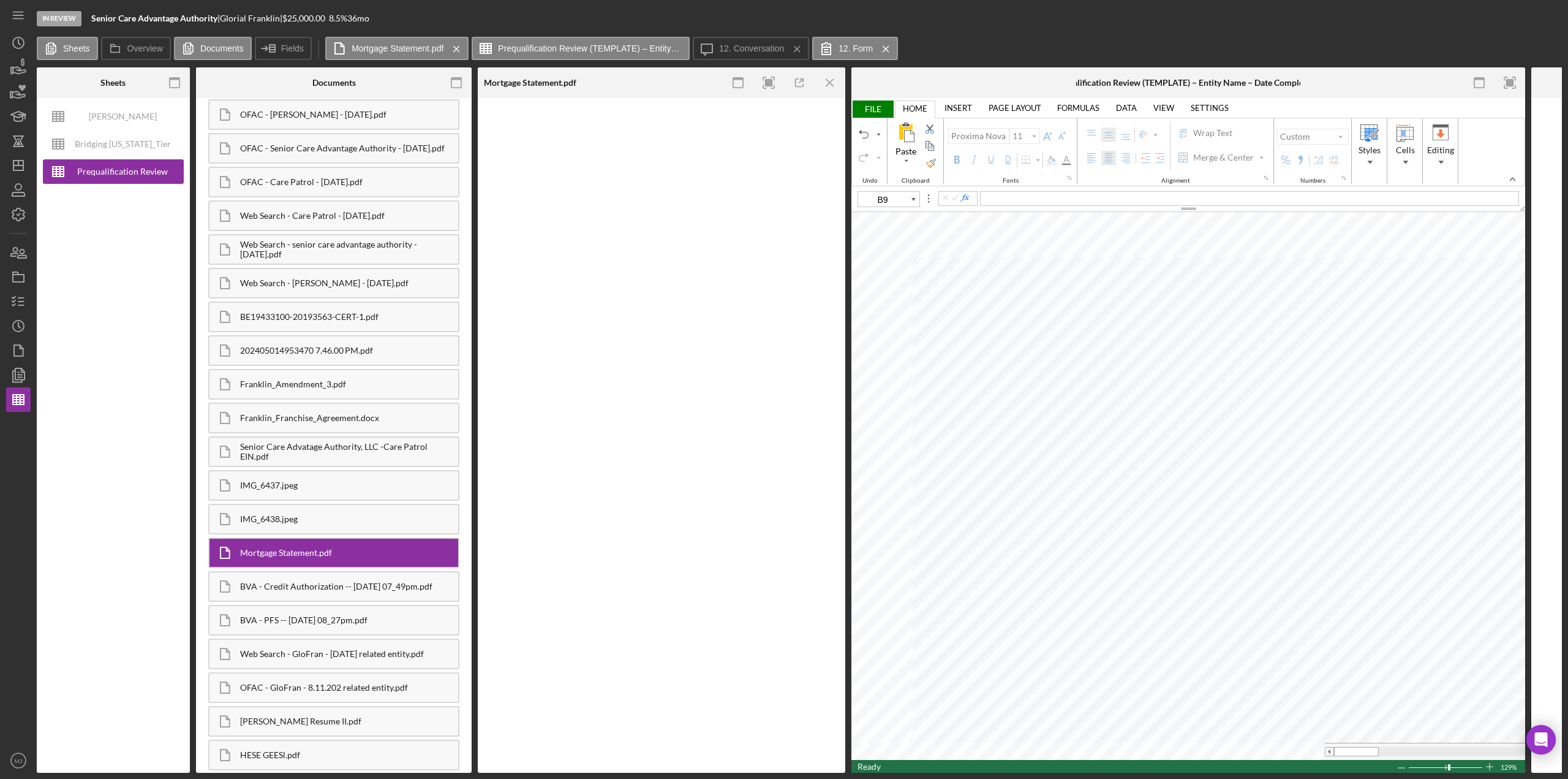
scroll to position [192, 0]
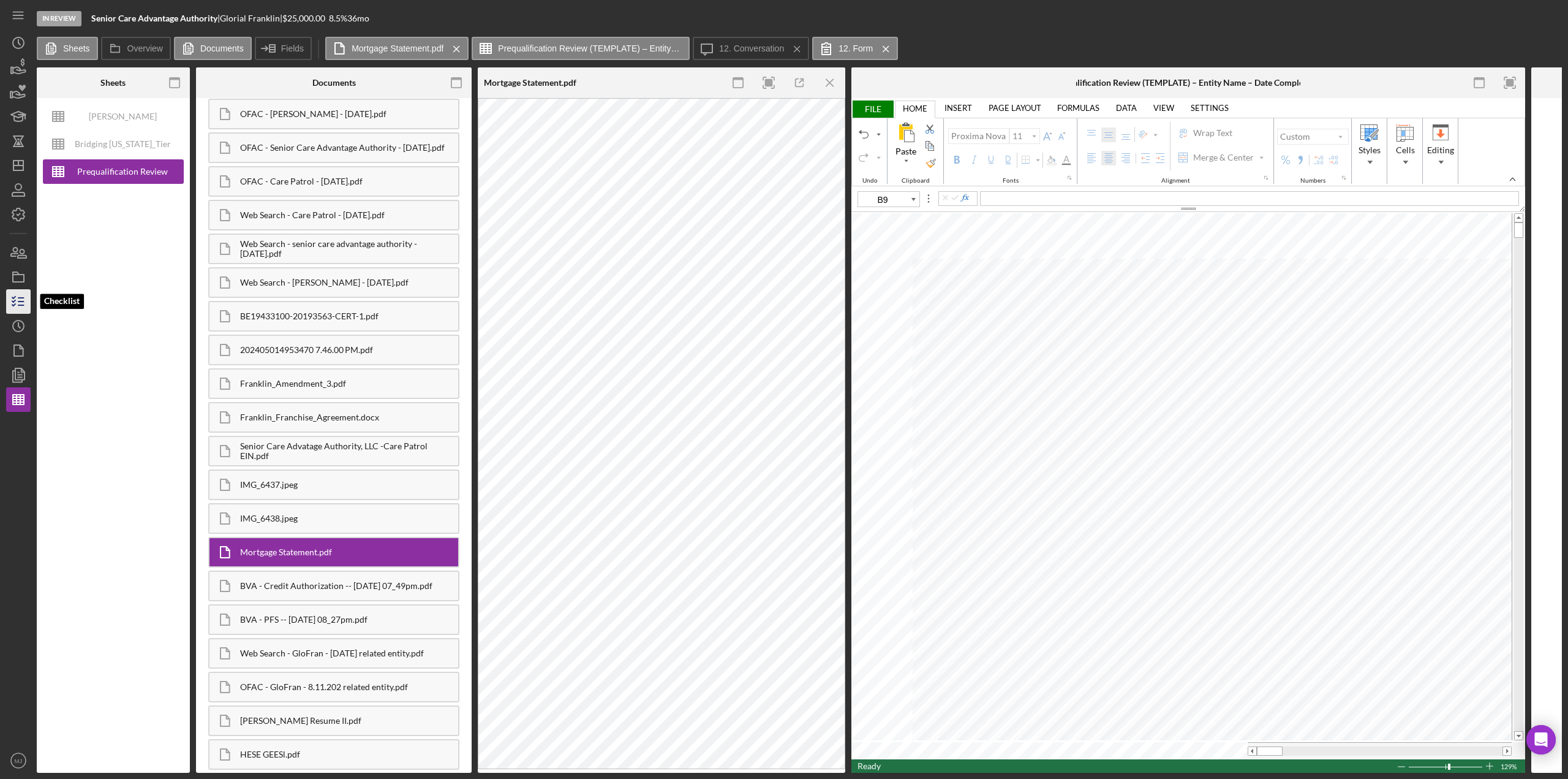
click at [24, 300] on icon "button" at bounding box center [18, 301] width 31 height 31
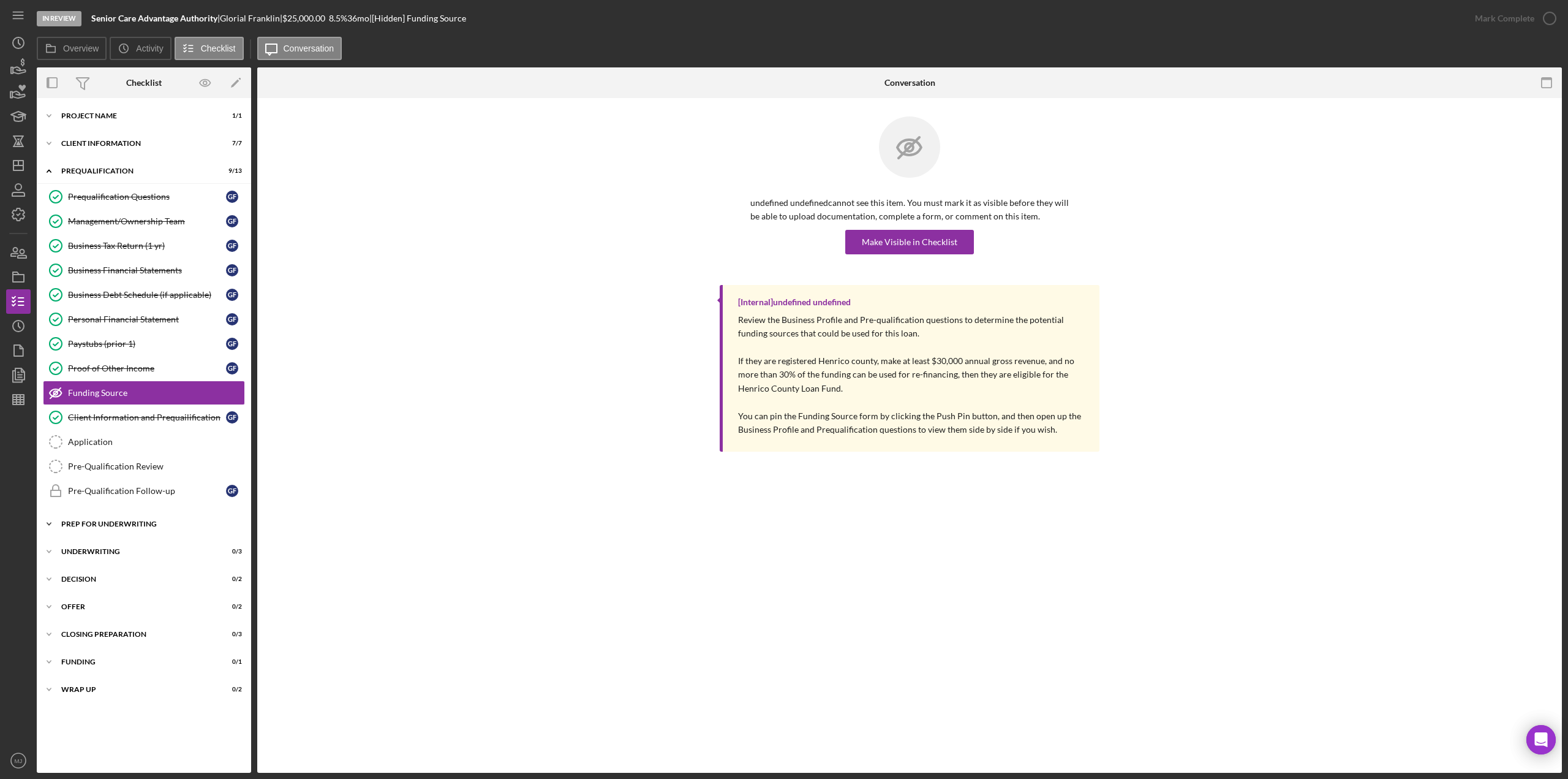
click at [78, 337] on div "Prep for Underwriting" at bounding box center [148, 523] width 174 height 7
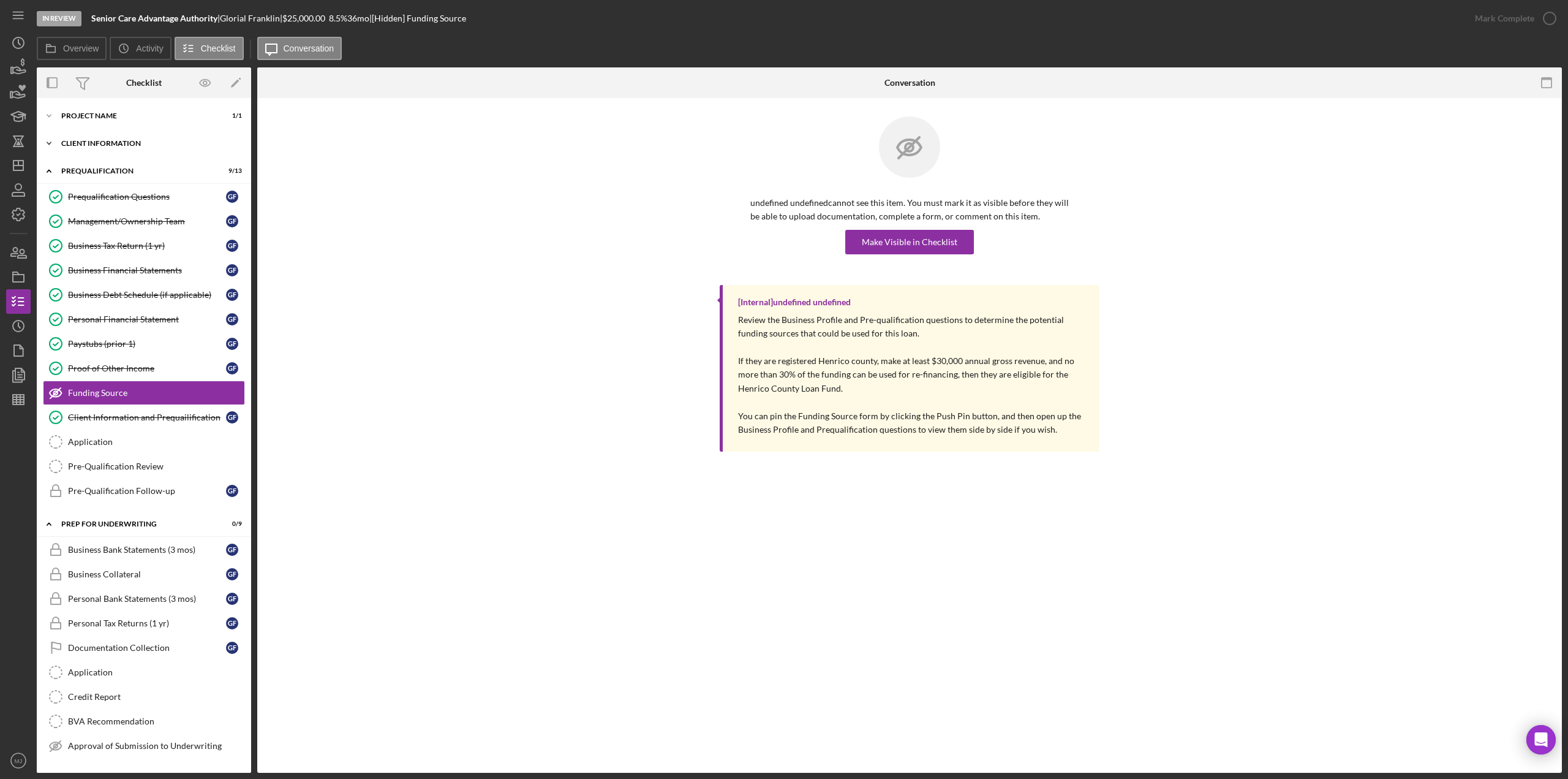
click at [87, 137] on div "Icon/Expander Client Information 7 / 7" at bounding box center [143, 143] width 214 height 25
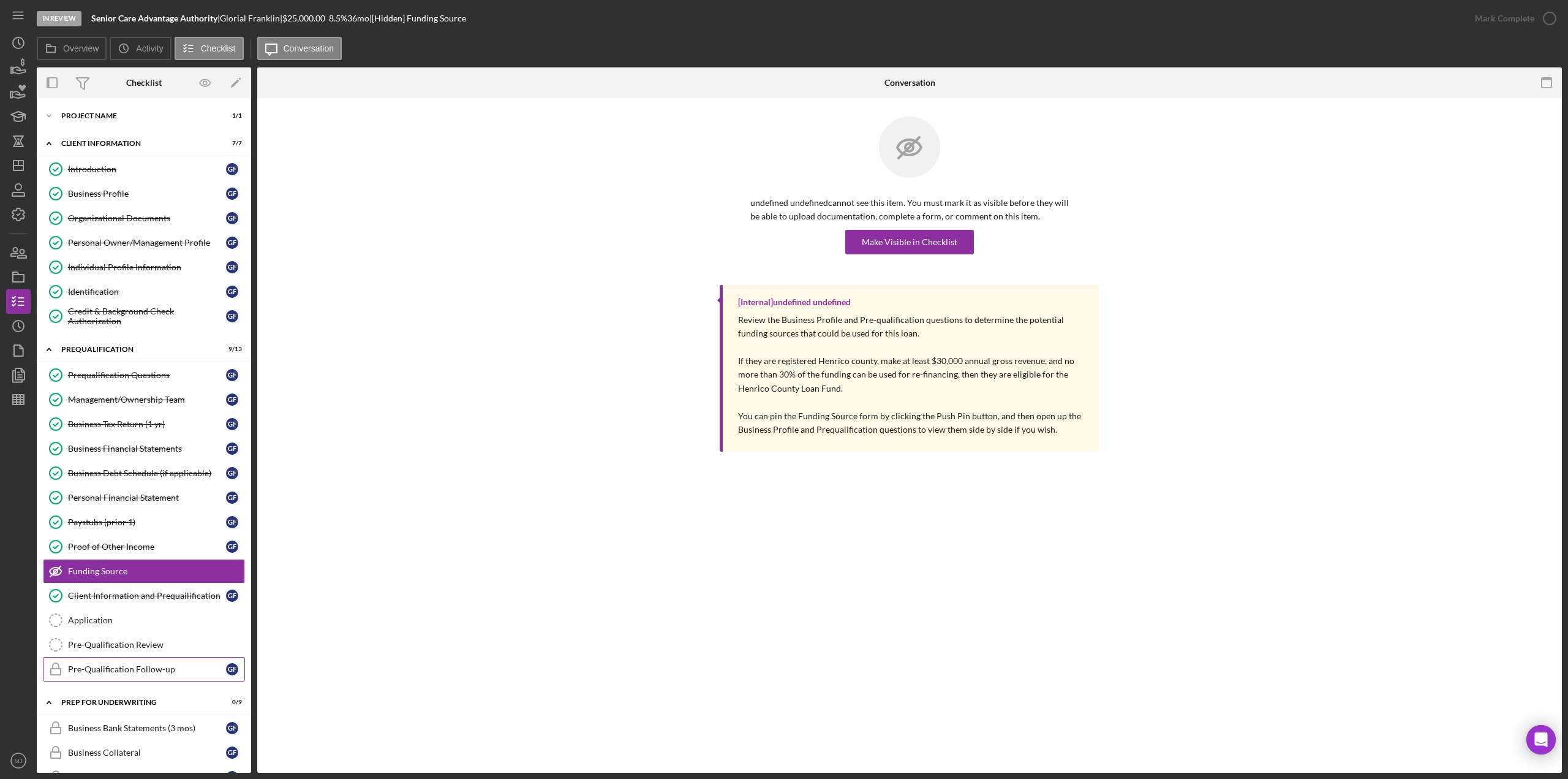
click at [127, 337] on div "Pre-Qualification Follow-up" at bounding box center [146, 669] width 158 height 10
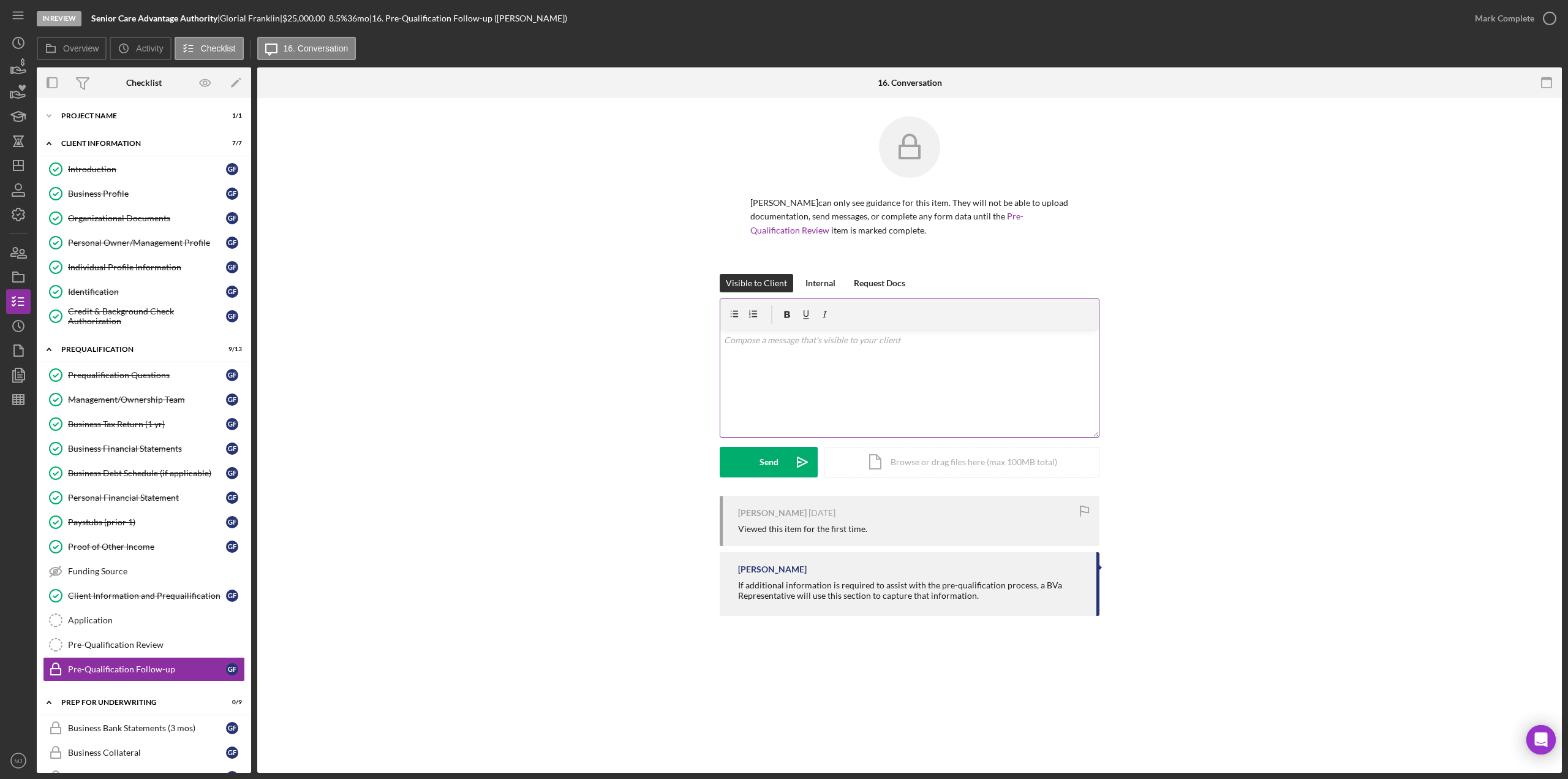
click at [784, 337] on div "v Color teal Color pink Remove color Add row above Add row below Add column bef…" at bounding box center [910, 384] width 378 height 108
click at [95, 337] on div "Application" at bounding box center [155, 621] width 176 height 10
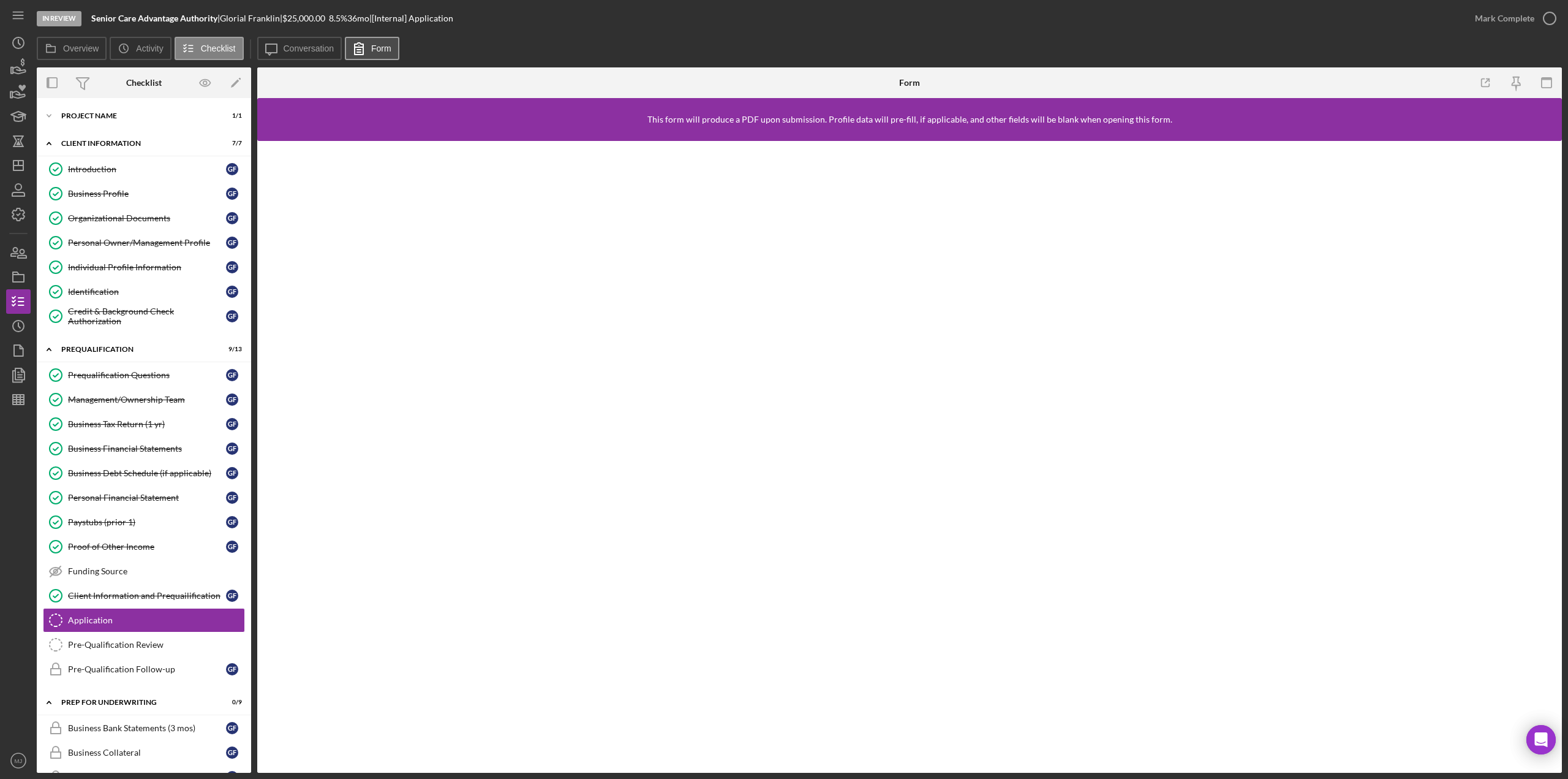
click at [367, 46] on icon at bounding box center [358, 48] width 31 height 31
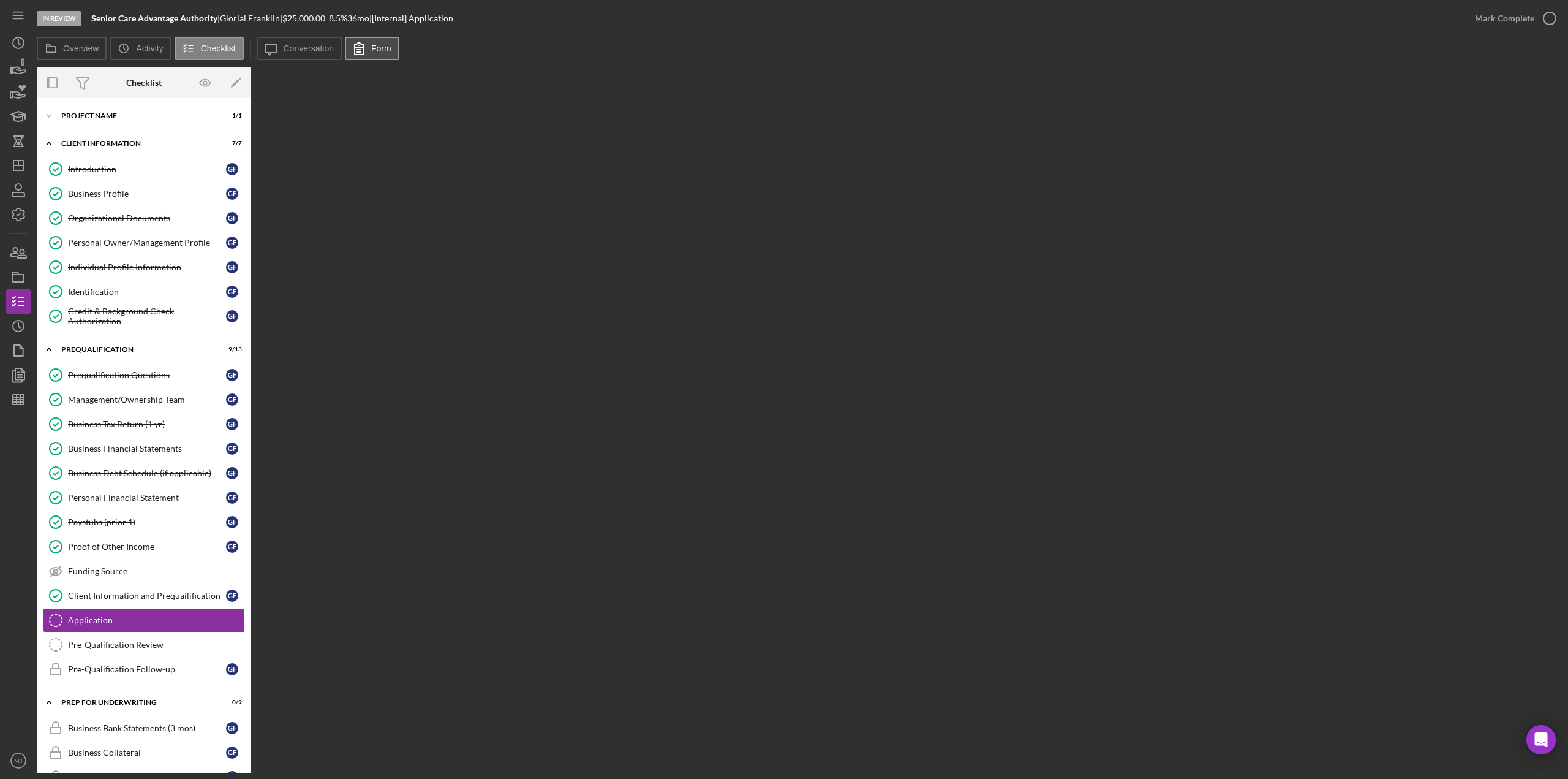
click at [375, 42] on button "Form" at bounding box center [371, 48] width 55 height 23
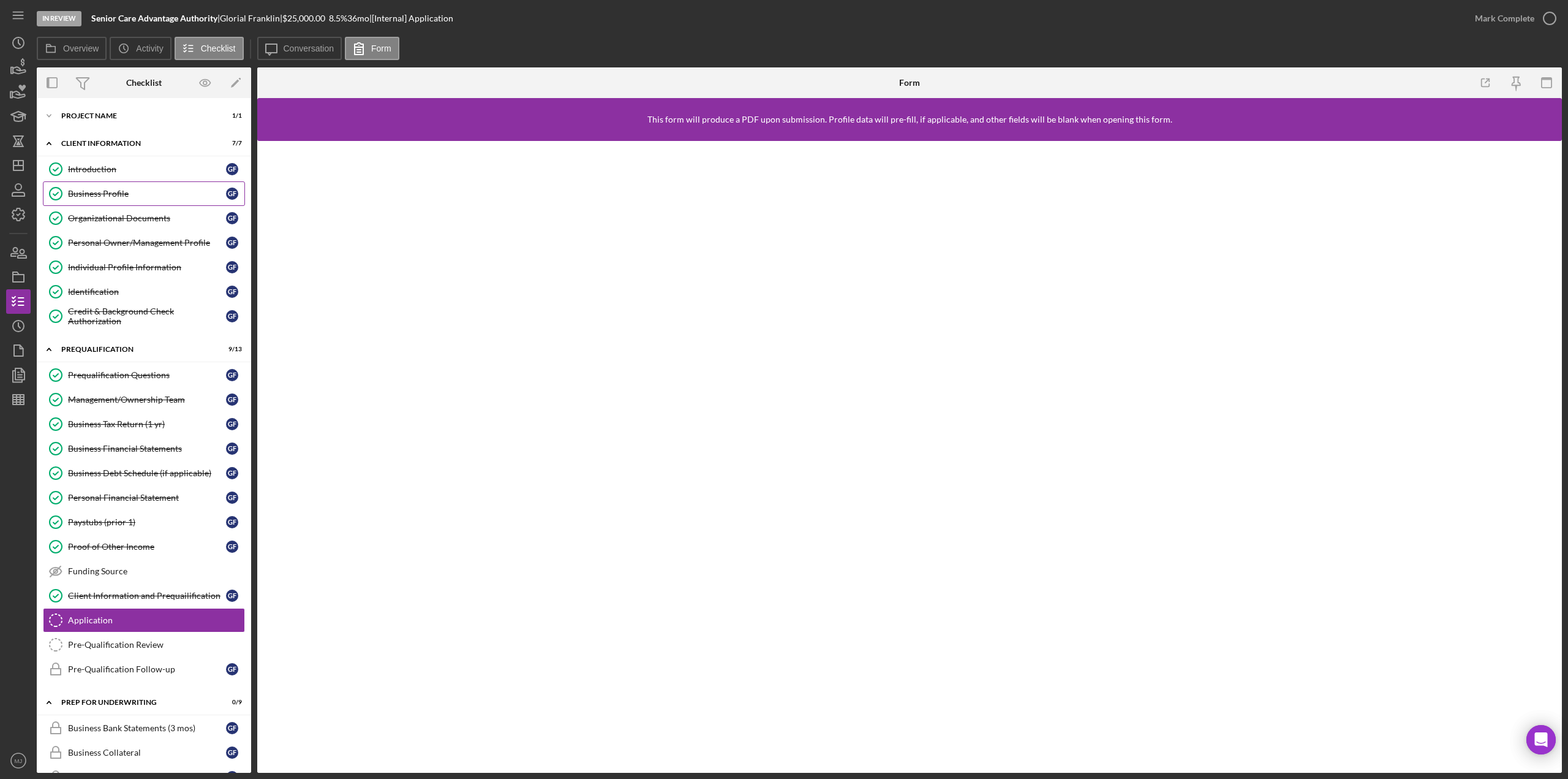
click at [89, 193] on div "Business Profile" at bounding box center [146, 194] width 158 height 10
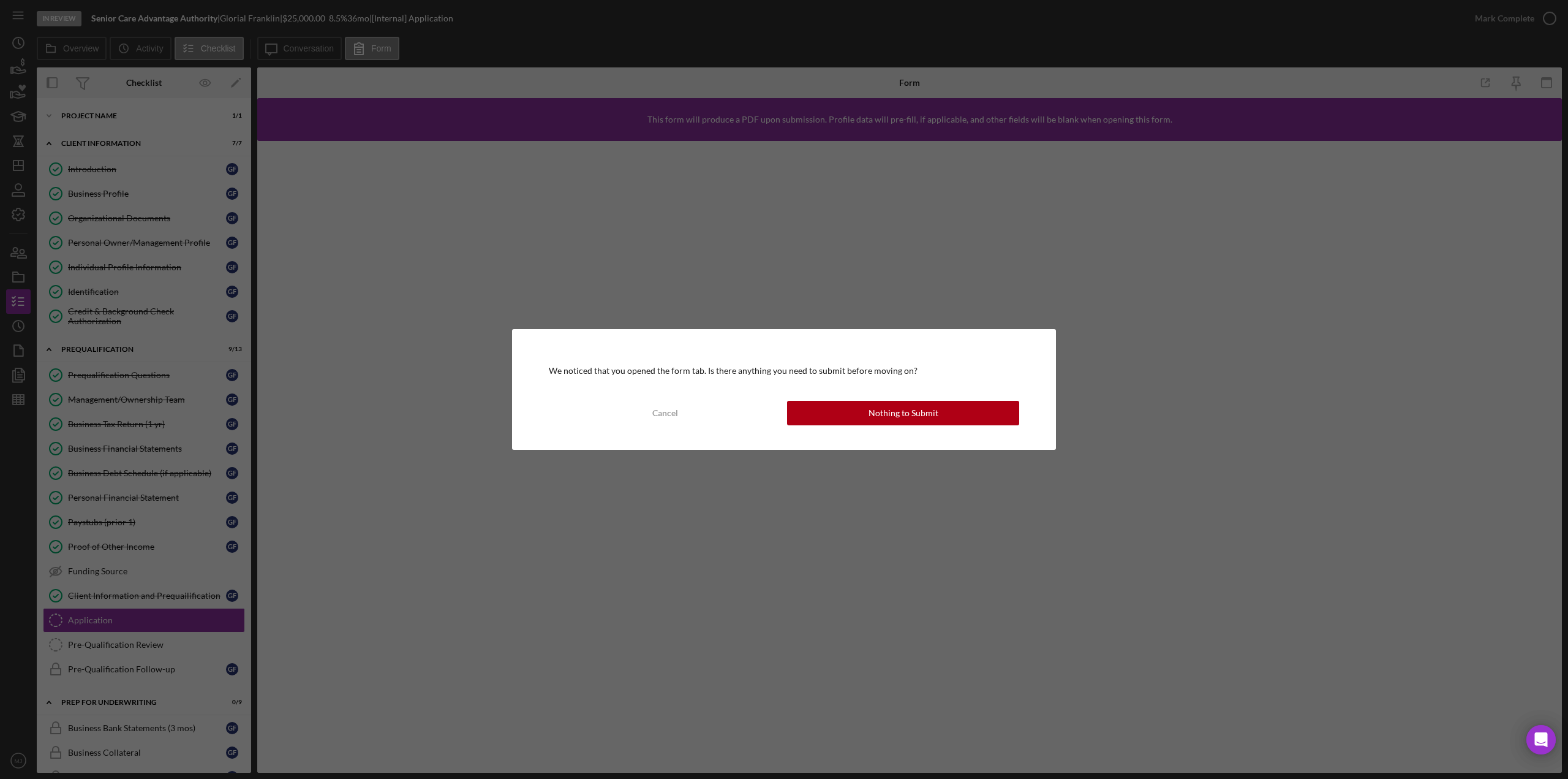
click at [784, 337] on button "Nothing to Submit" at bounding box center [903, 412] width 232 height 25
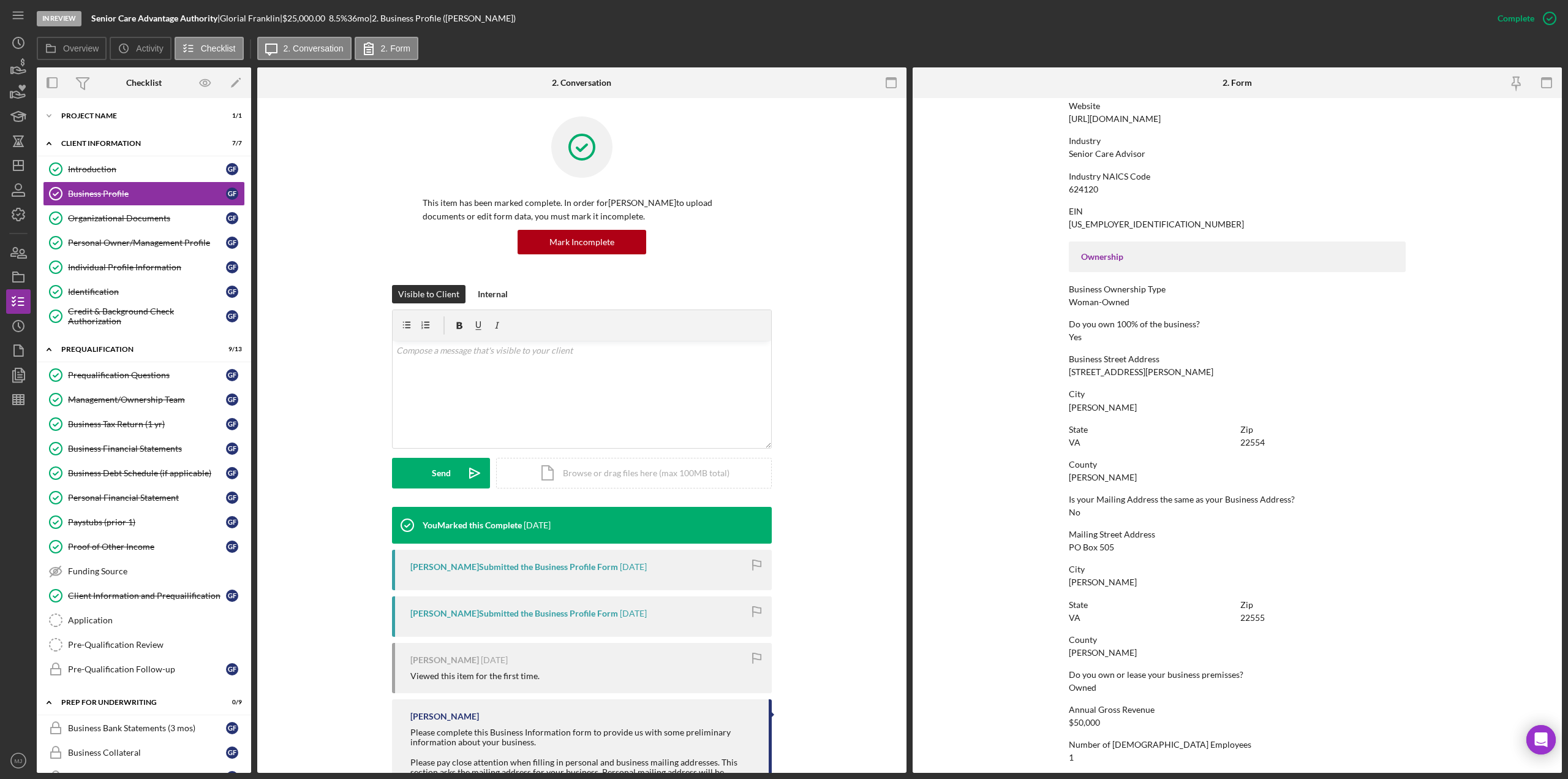
scroll to position [307, 0]
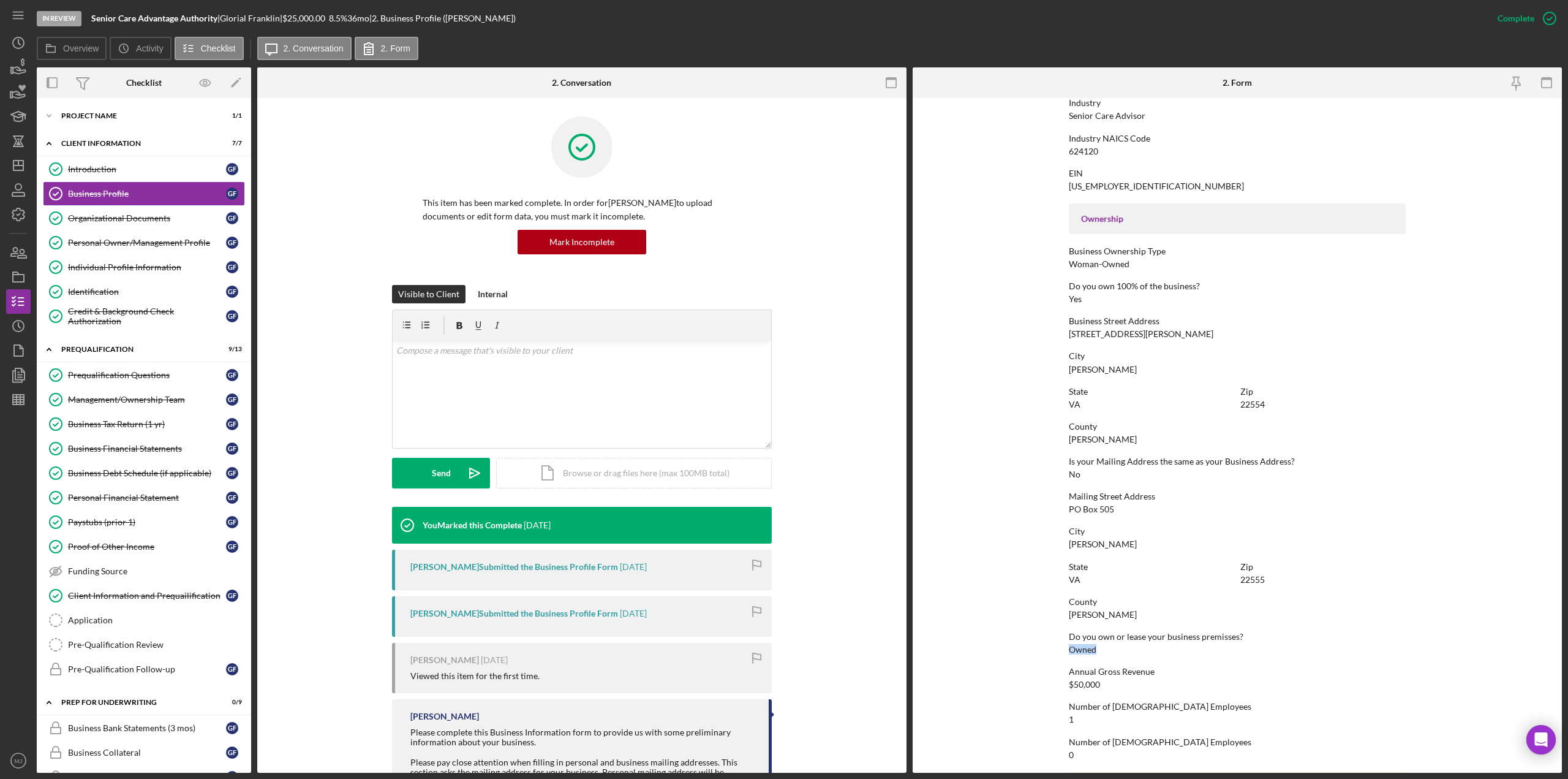
drag, startPoint x: 1057, startPoint y: 644, endPoint x: 1238, endPoint y: 647, distance: 181.0
click at [784, 337] on form "To edit this form you must mark this item incomplete Business Name Senior Care …" at bounding box center [1237, 435] width 649 height 675
click at [784, 337] on div "County [GEOGRAPHIC_DATA]" at bounding box center [1237, 608] width 336 height 23
click at [132, 337] on div "Application" at bounding box center [155, 621] width 176 height 10
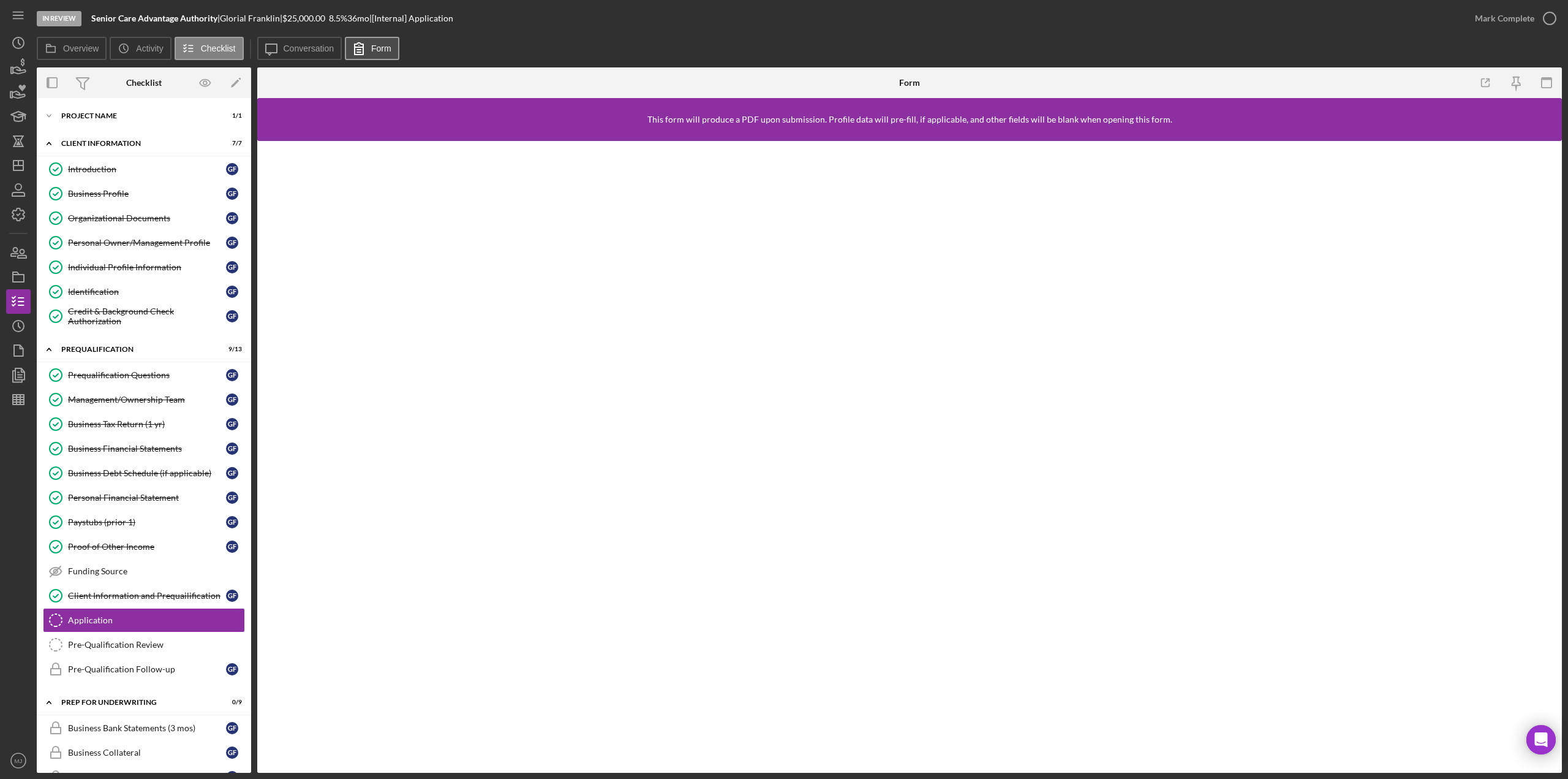
click at [380, 49] on label "Form" at bounding box center [381, 49] width 20 height 10
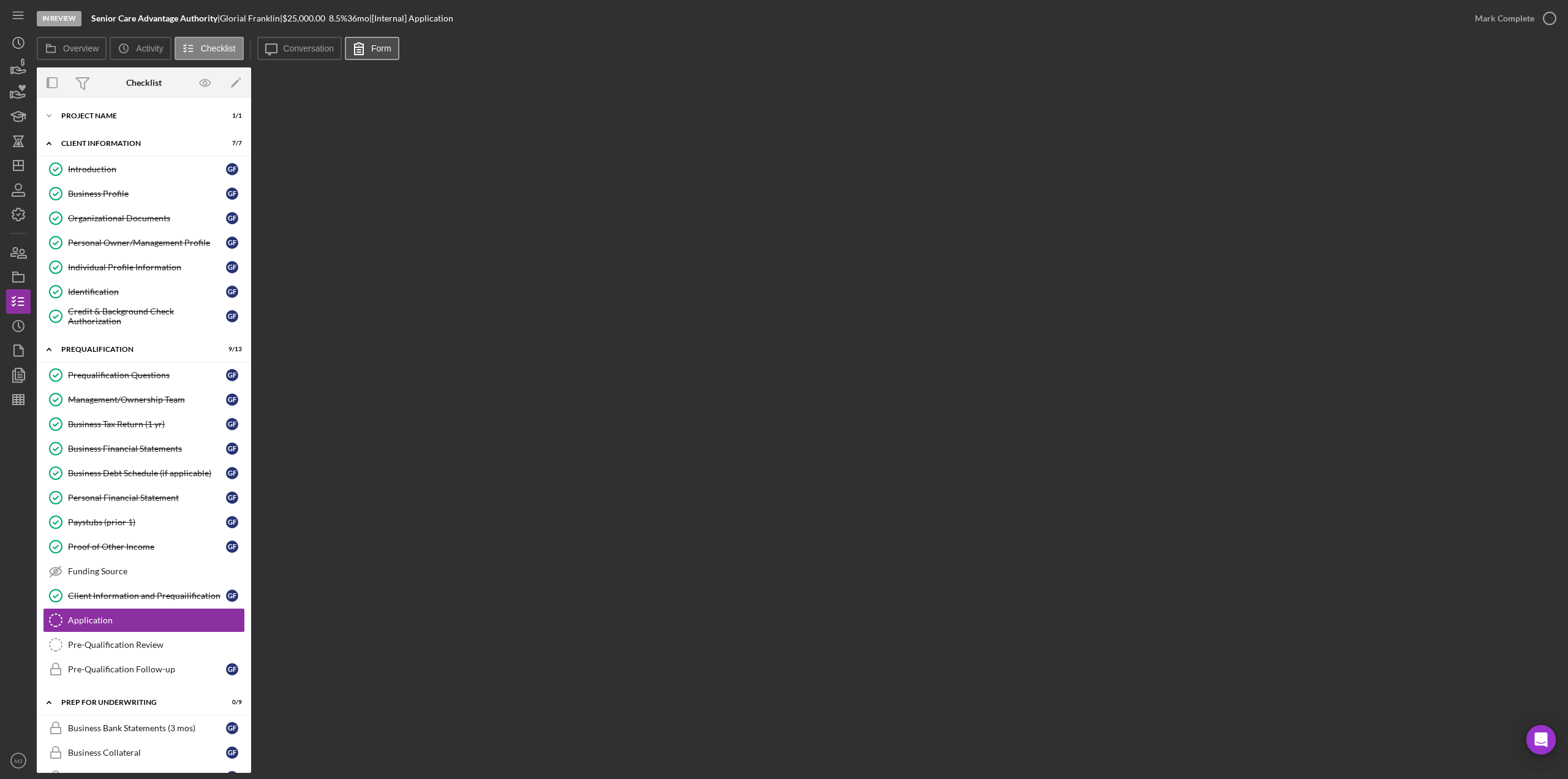
click at [361, 49] on icon at bounding box center [358, 48] width 31 height 31
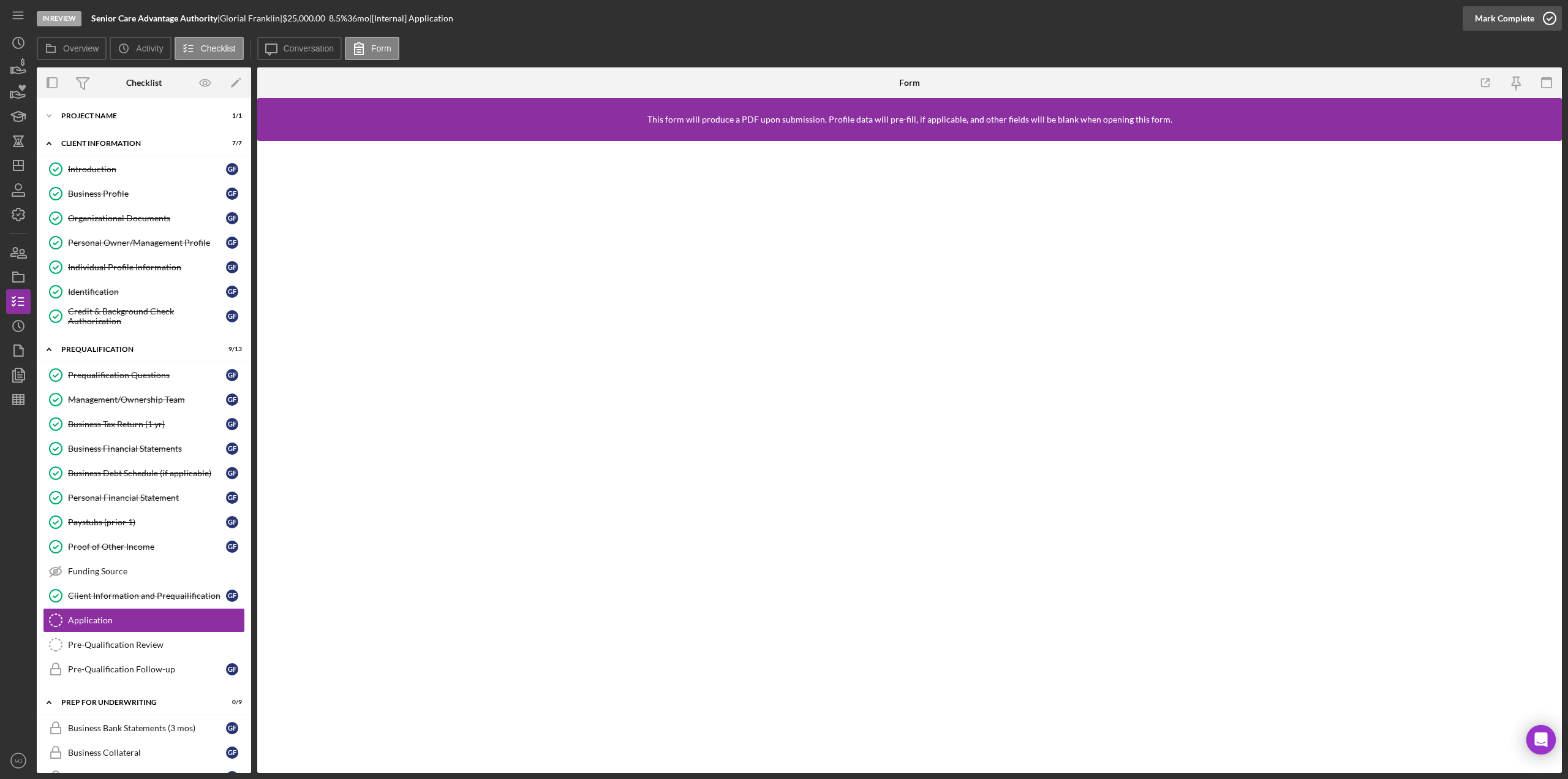
click at [784, 23] on div "Mark Complete" at bounding box center [1505, 18] width 60 height 25
click at [137, 337] on div "Pre-Qualification Review" at bounding box center [155, 645] width 176 height 10
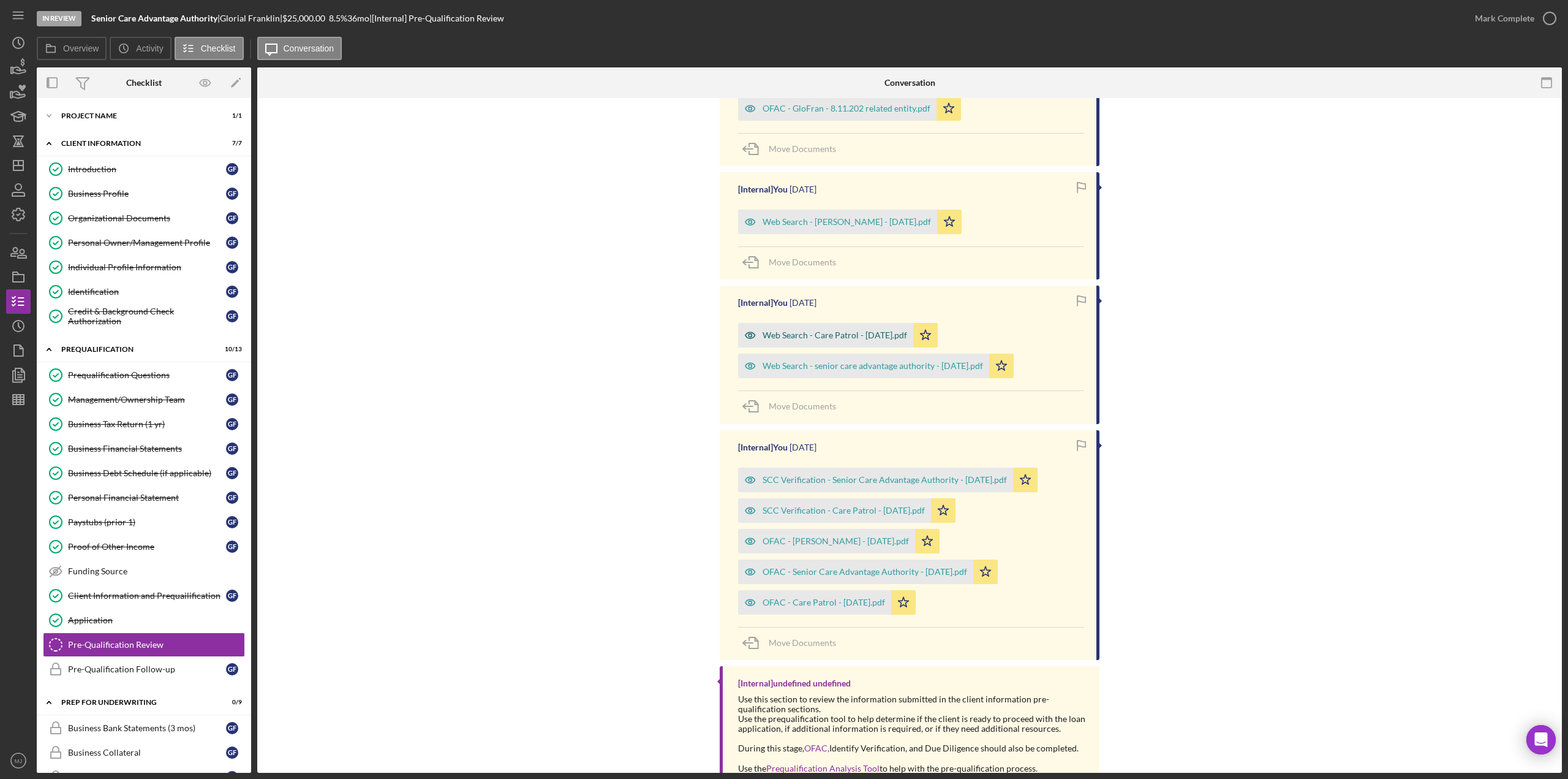
scroll to position [41, 0]
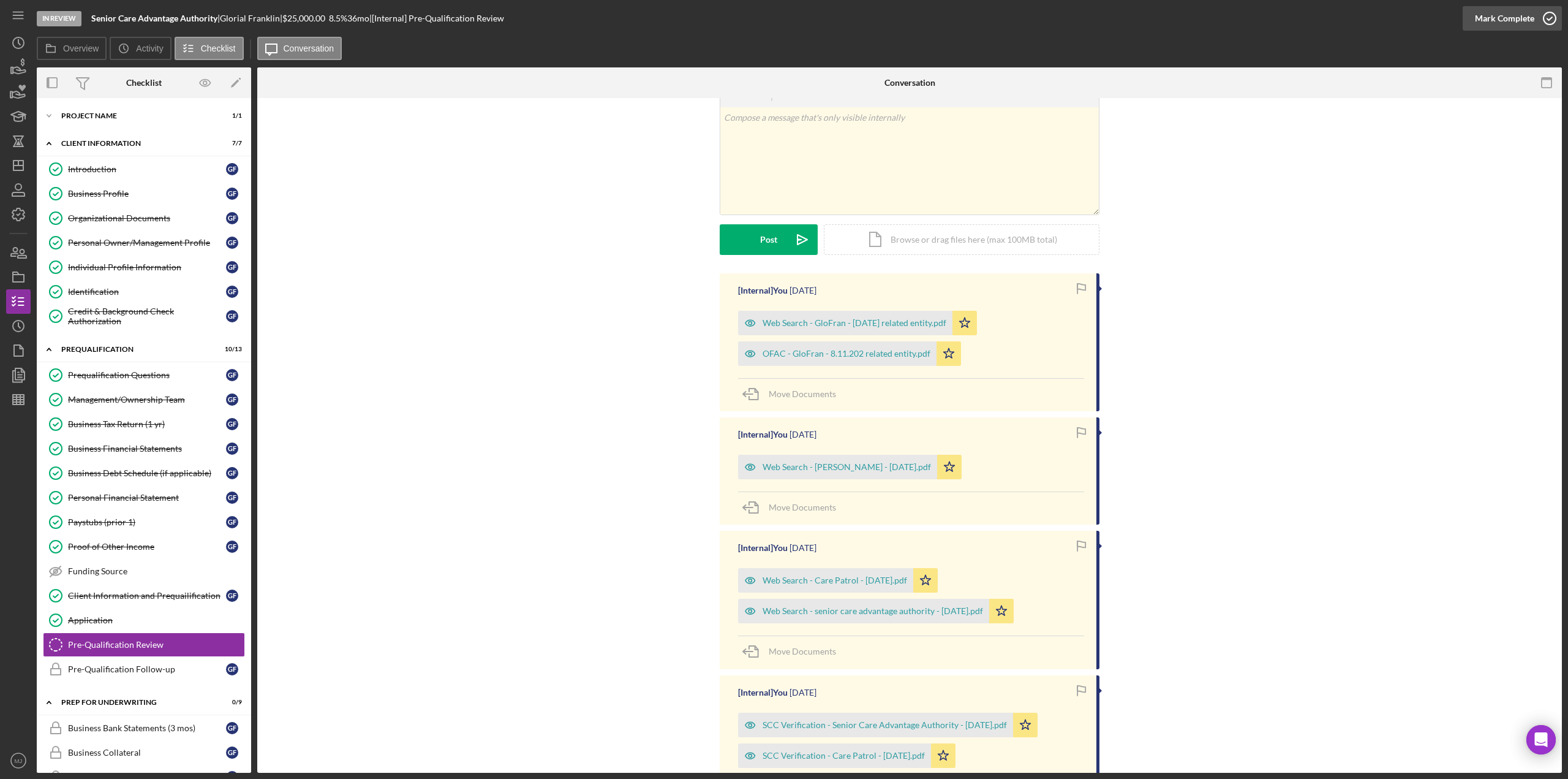
click at [784, 15] on div "Mark Complete" at bounding box center [1505, 18] width 60 height 25
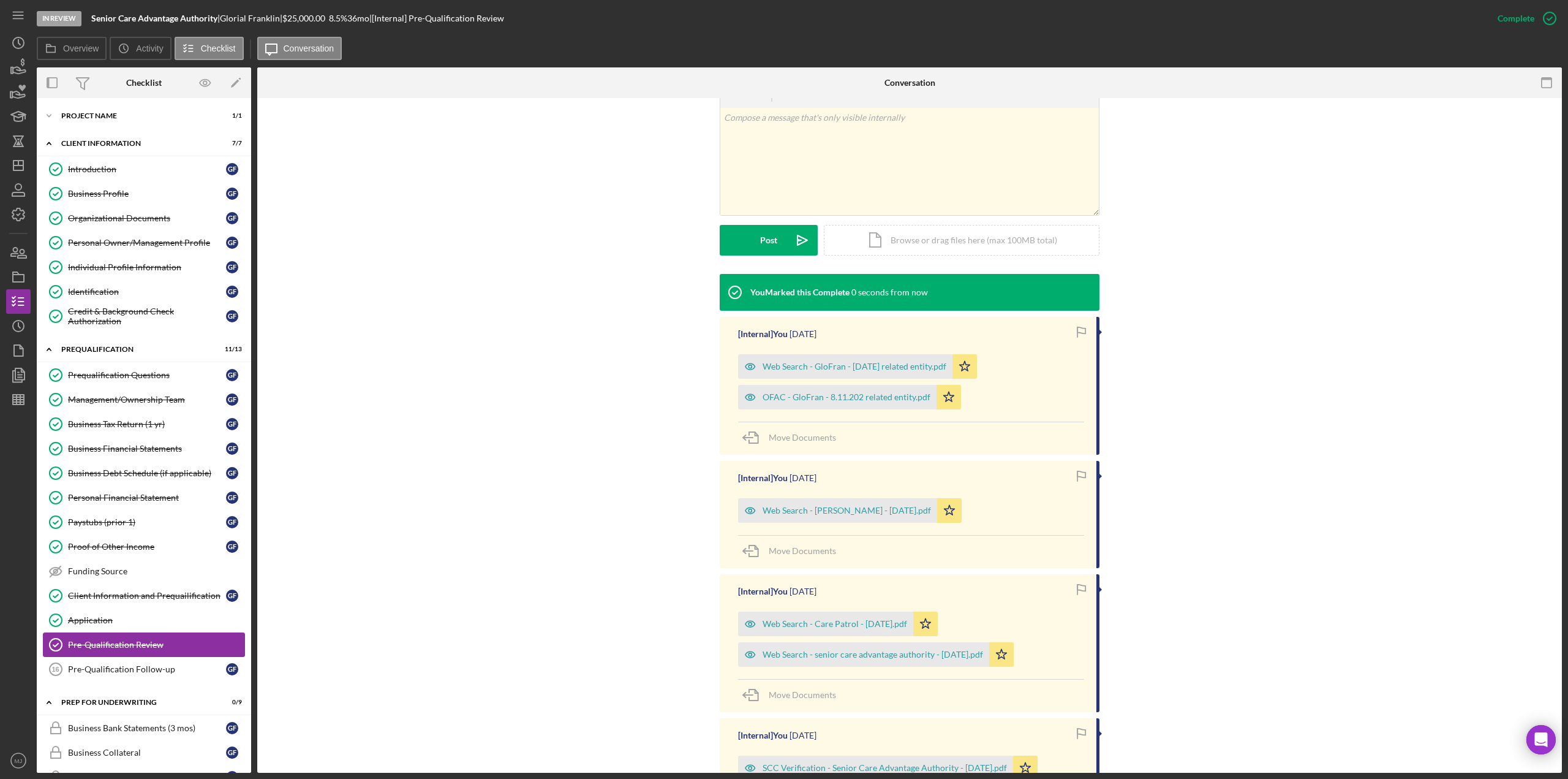
click at [136, 337] on div "Pre-Qualification Follow-up" at bounding box center [146, 669] width 158 height 10
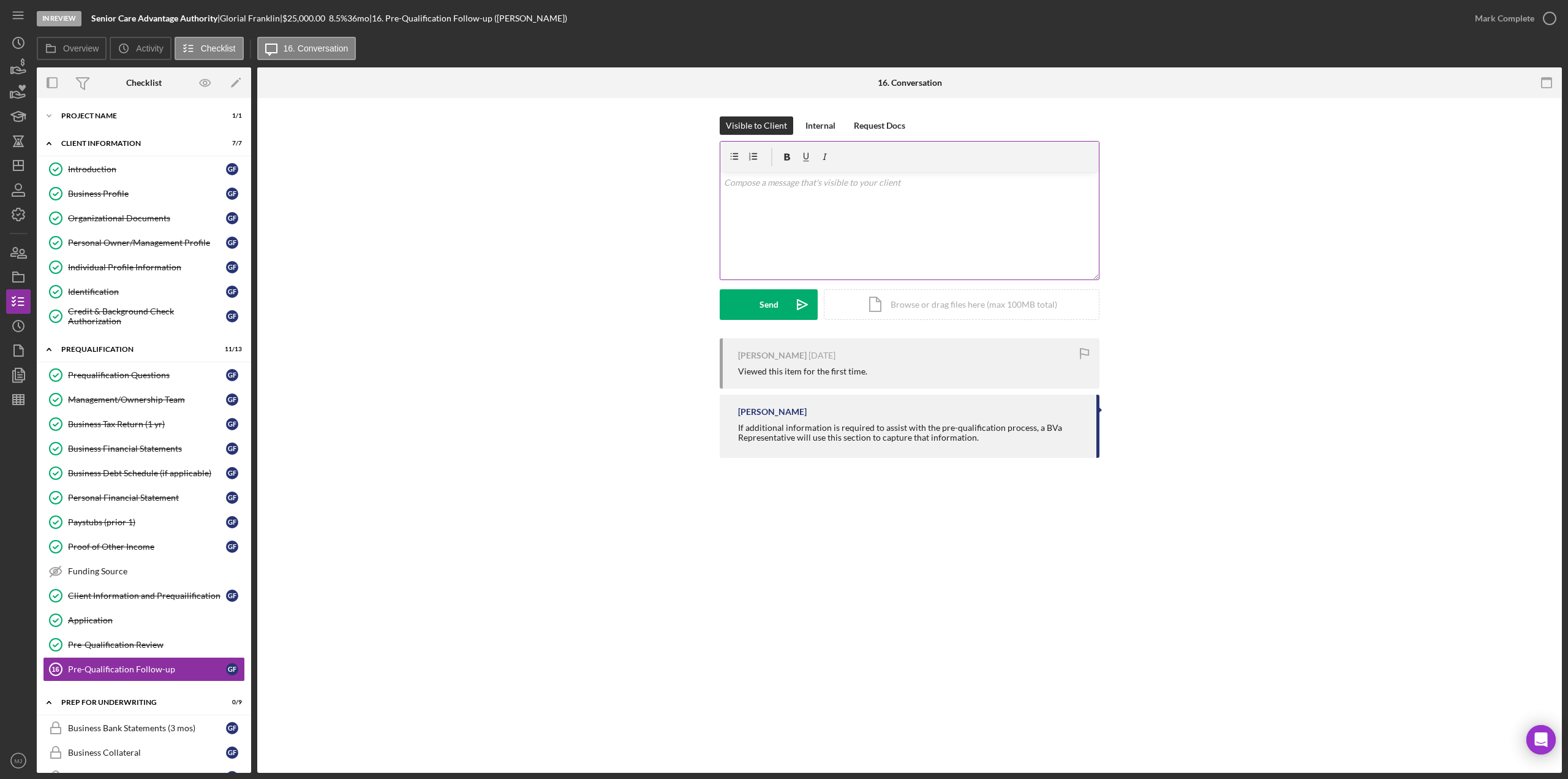
click at [784, 213] on div "v Color teal Color pink Remove color Add row above Add row below Add column bef…" at bounding box center [910, 226] width 378 height 108
click at [784, 236] on p "I do have a quick question - Is there nayone else in the household that shares …" at bounding box center [910, 241] width 372 height 28
click at [784, 250] on p "I do have a quick question - Is there anyone else in the household that shares …" at bounding box center [910, 241] width 372 height 28
click at [784, 248] on p "I do have a quick question - Is there anyone else in the household that shares …" at bounding box center [910, 241] width 372 height 28
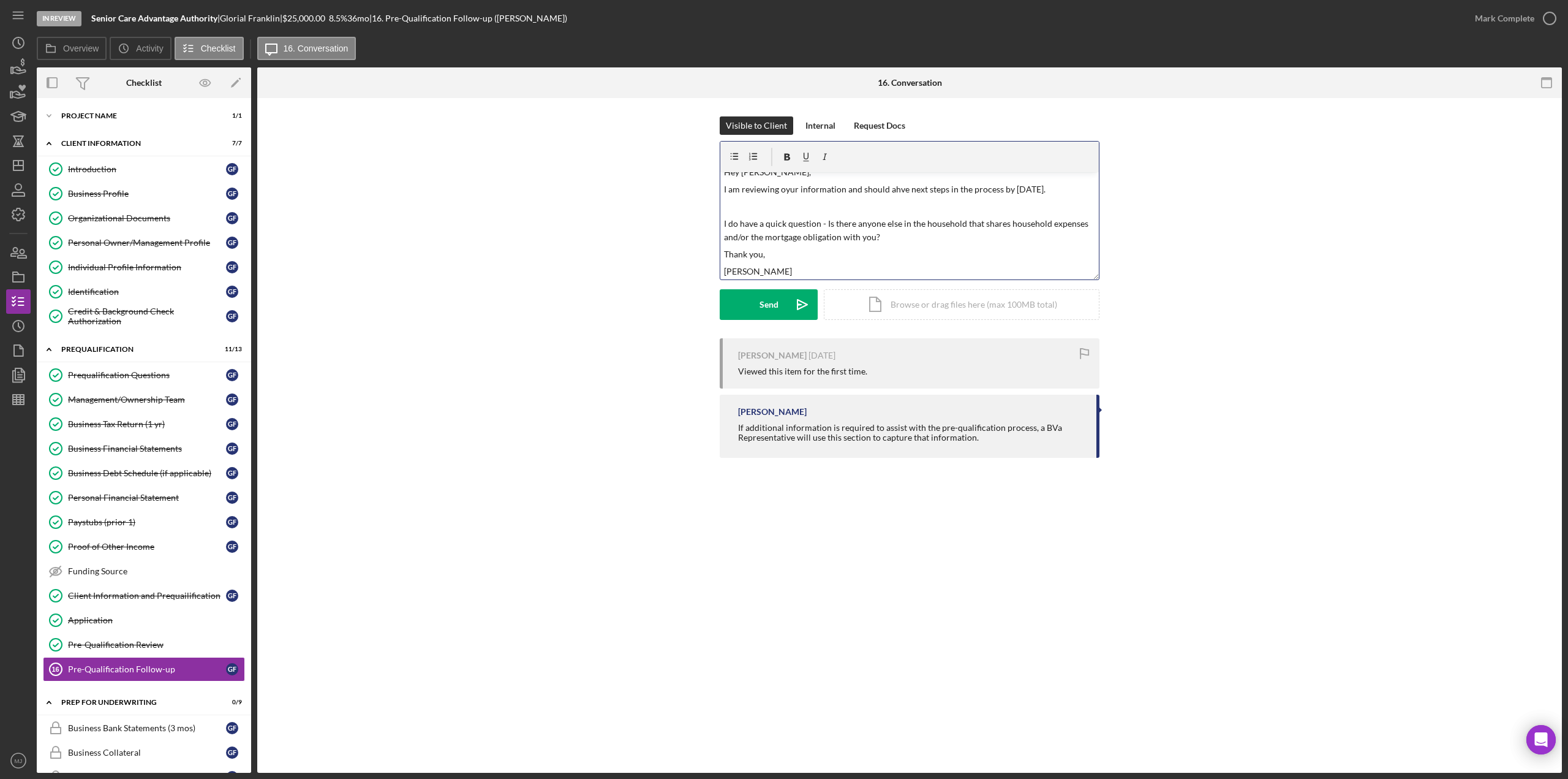
click at [784, 191] on p "I am reviewing oyur information and should ahve next steps in the process by [D…" at bounding box center [910, 189] width 372 height 14
click at [784, 188] on p "I am reviewing your information and should ahve next steps in the process by [D…" at bounding box center [910, 189] width 372 height 14
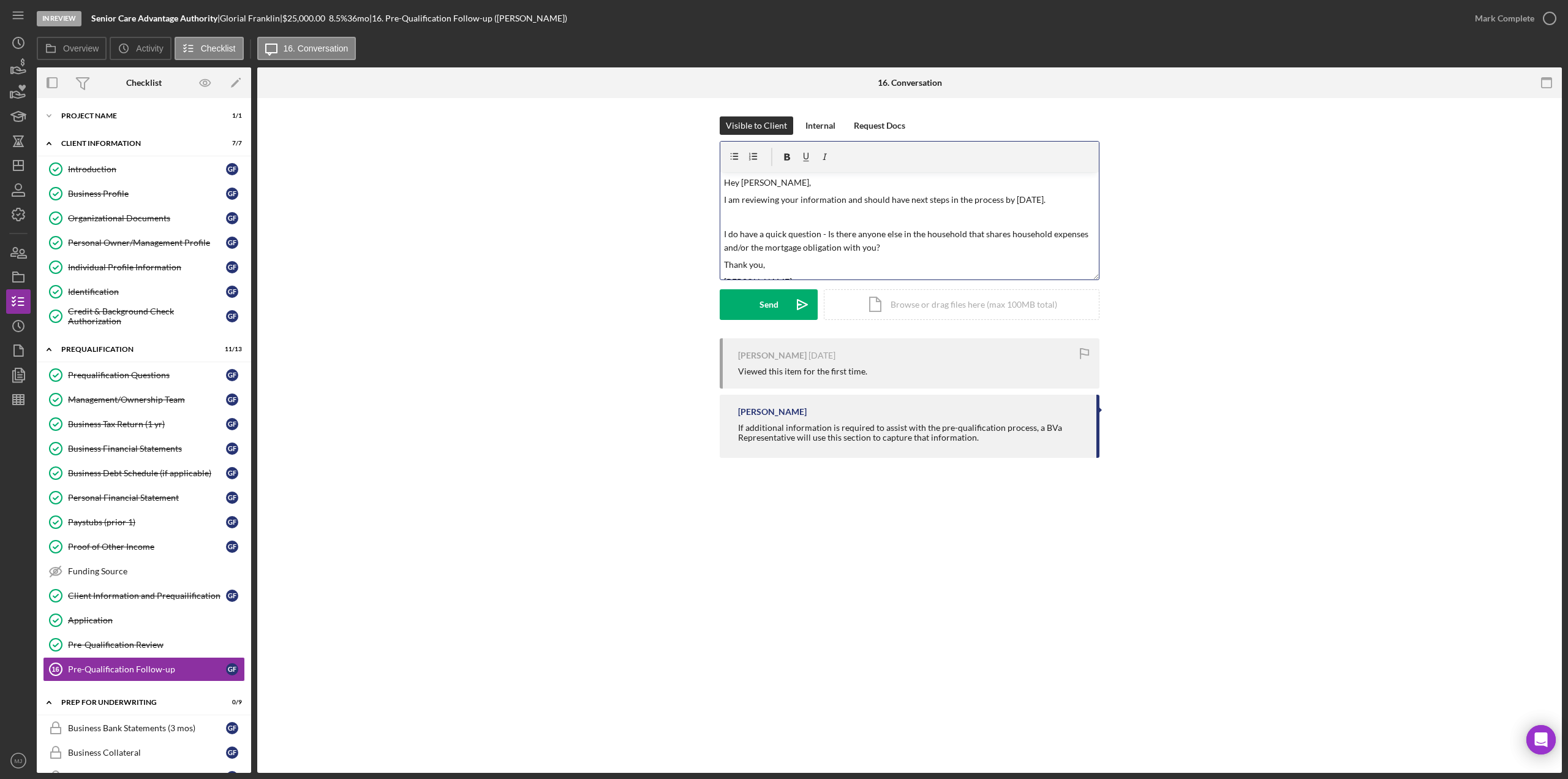
scroll to position [12, 0]
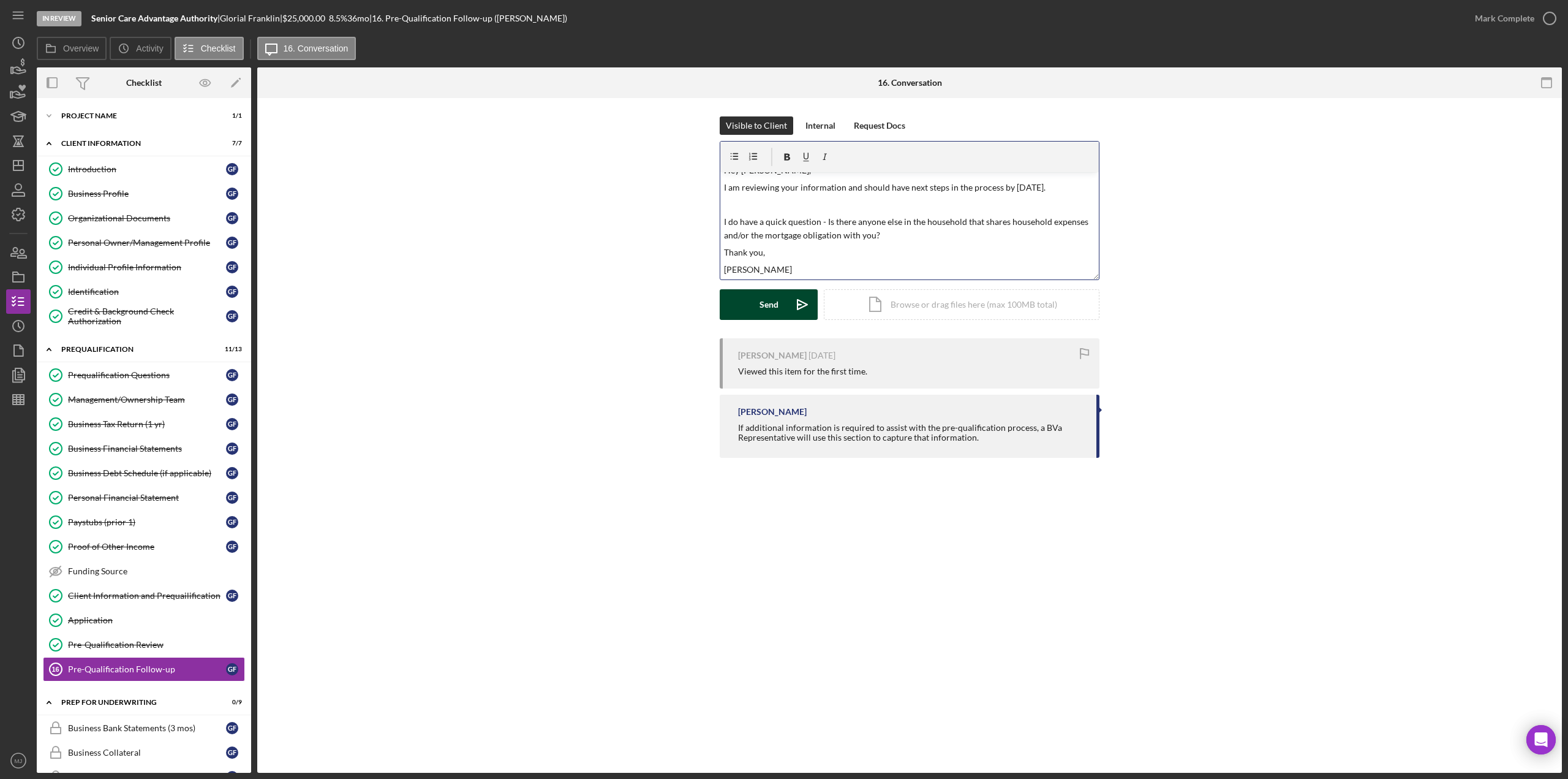
click at [784, 309] on icon "Icon/icon-invite-send" at bounding box center [802, 304] width 31 height 31
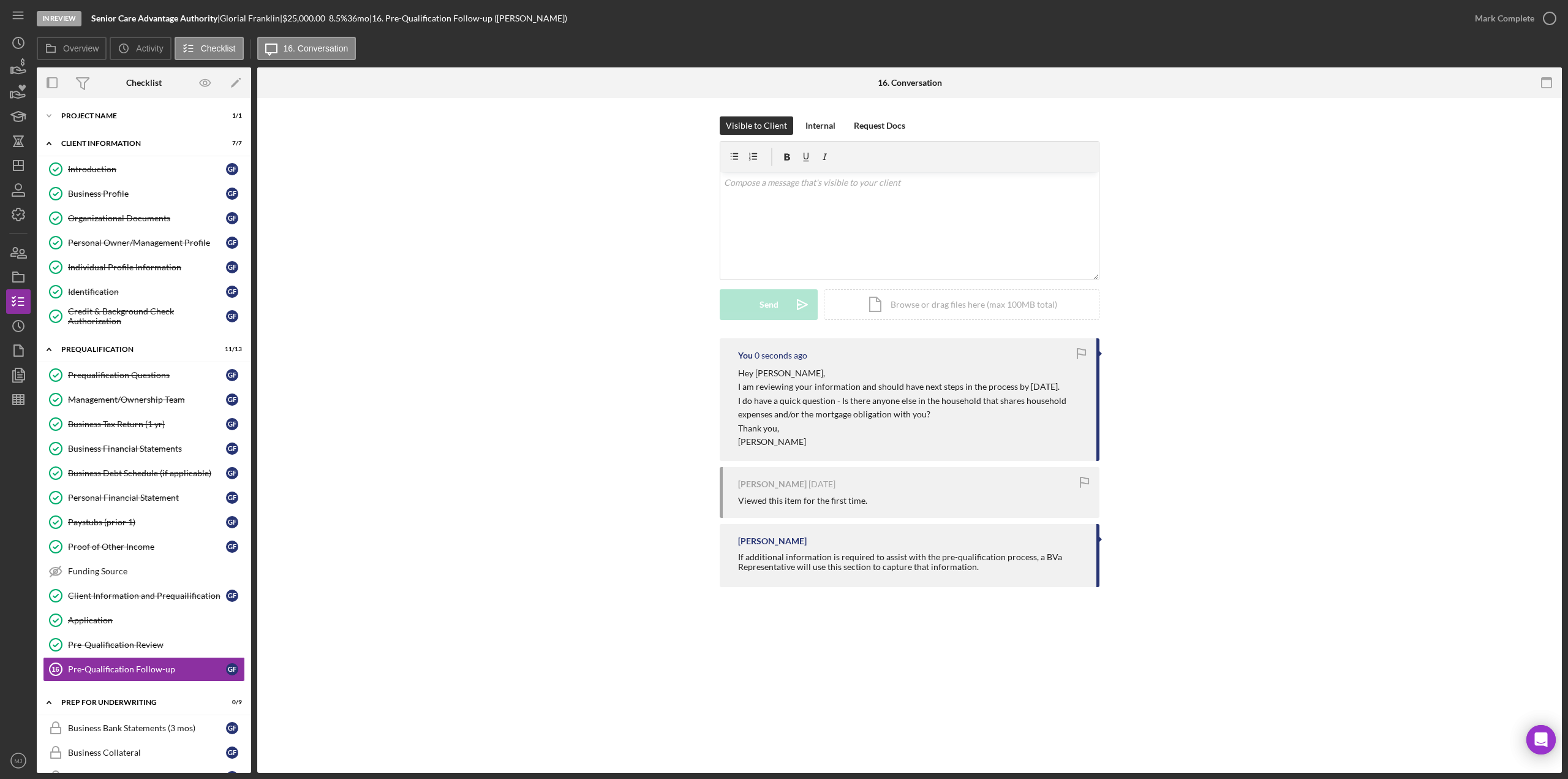
scroll to position [0, 0]
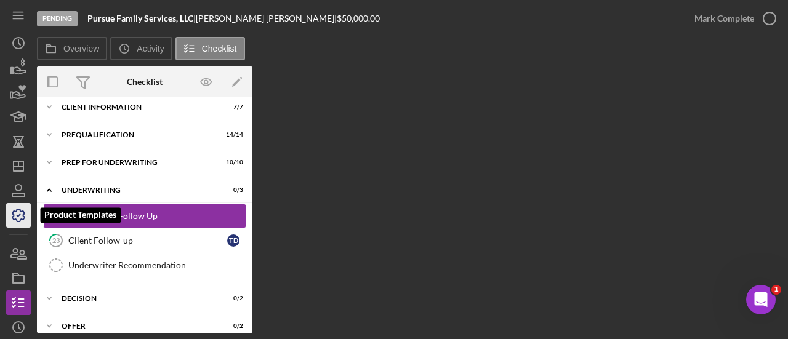
click at [17, 215] on polyline "button" at bounding box center [18, 216] width 3 height 2
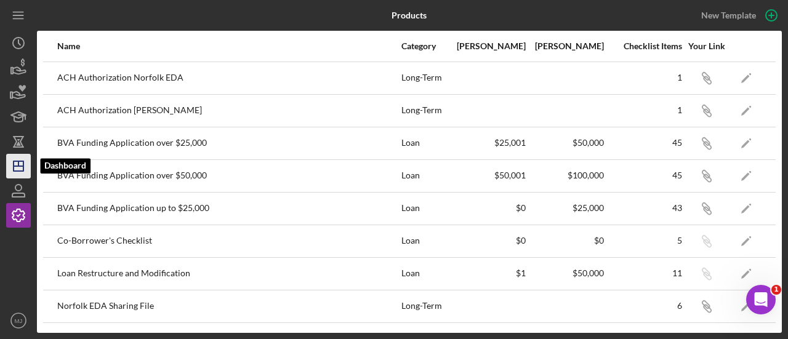
click at [21, 164] on icon "Icon/Dashboard" at bounding box center [18, 166] width 31 height 31
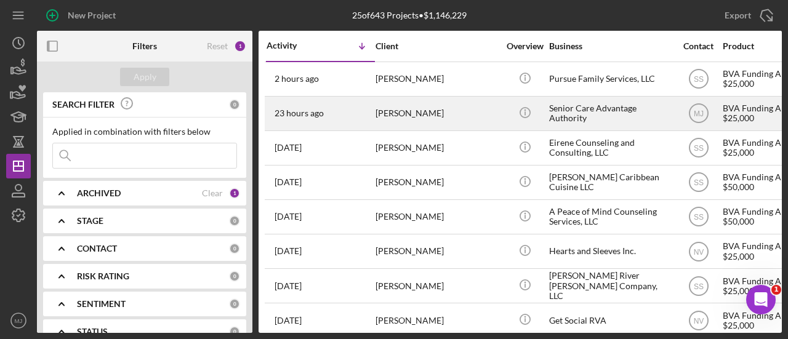
click at [410, 108] on div "[PERSON_NAME]" at bounding box center [436, 113] width 123 height 33
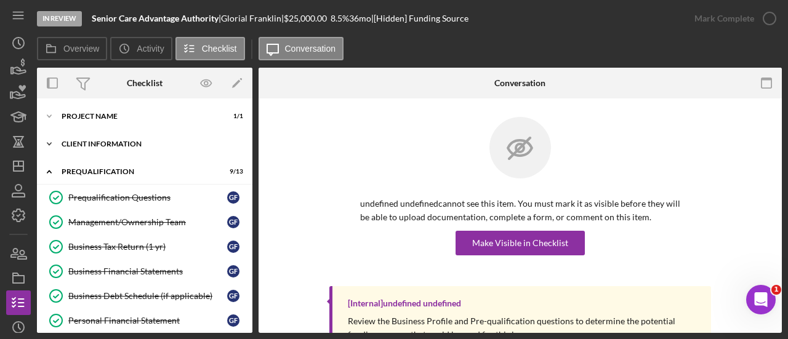
click at [110, 140] on div "Client Information" at bounding box center [149, 143] width 175 height 7
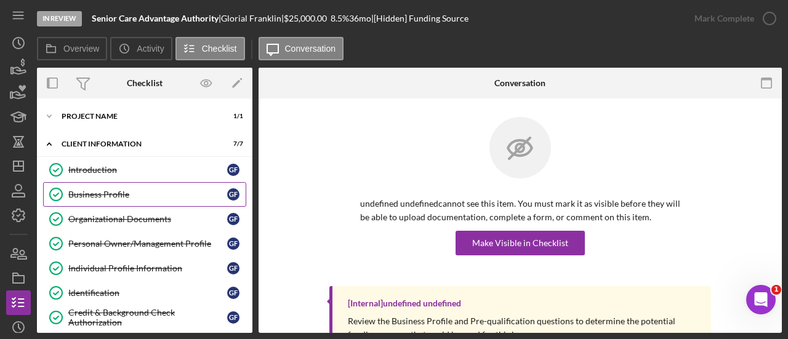
click at [114, 199] on link "Business Profile Business Profile G F" at bounding box center [144, 194] width 203 height 25
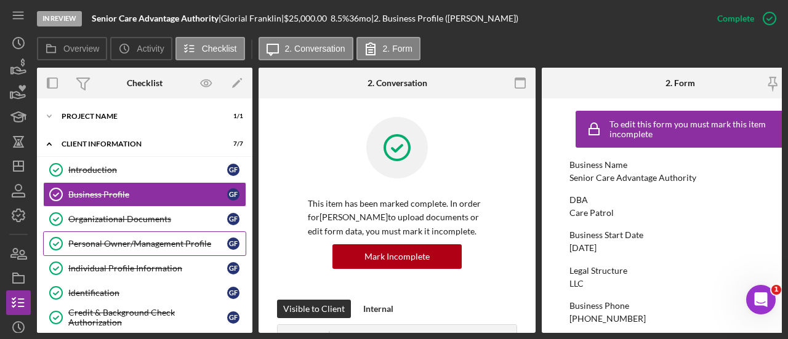
click at [127, 239] on div "Personal Owner/Management Profile" at bounding box center [147, 244] width 159 height 10
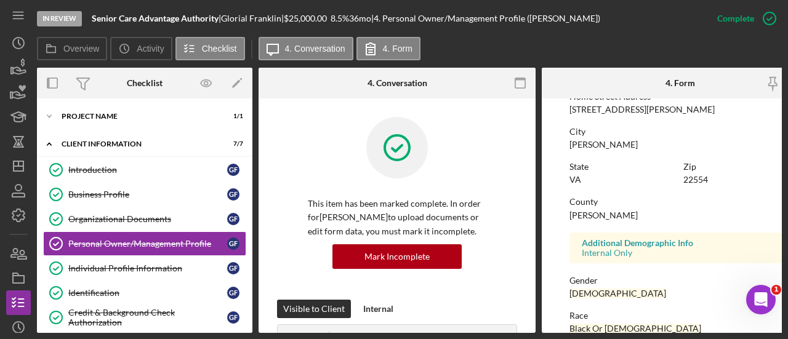
scroll to position [230, 0]
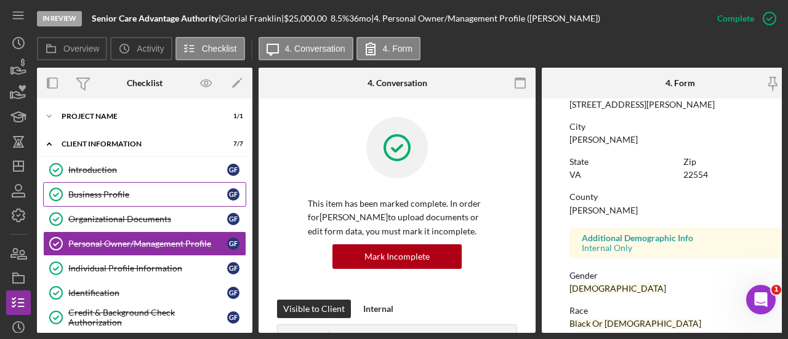
click at [98, 190] on div "Business Profile" at bounding box center [147, 195] width 159 height 10
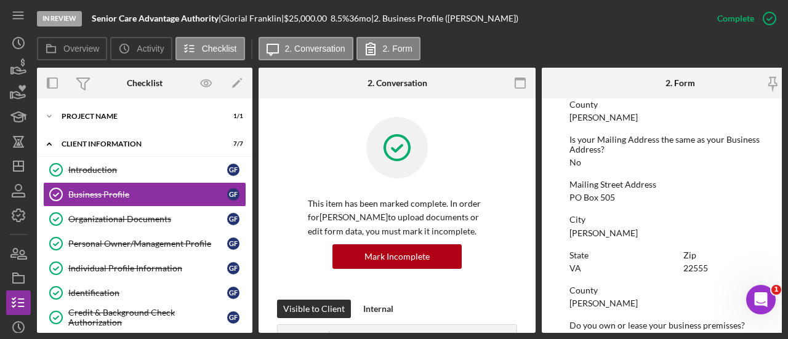
scroll to position [615, 0]
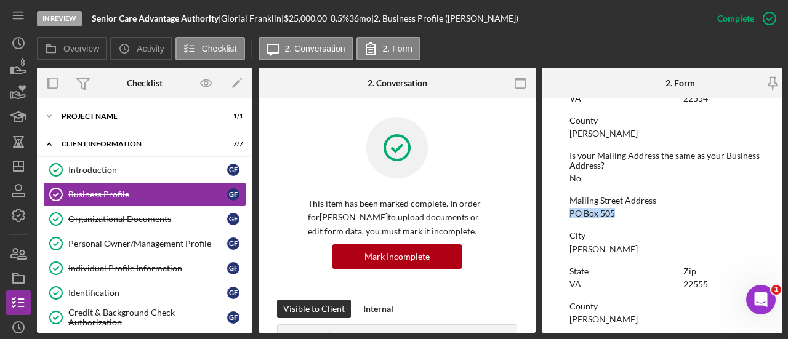
drag, startPoint x: 620, startPoint y: 214, endPoint x: 569, endPoint y: 218, distance: 50.7
click at [569, 218] on div "Mailing Street Address PO Box 505" at bounding box center [680, 207] width 222 height 23
copy div "PO Box 505"
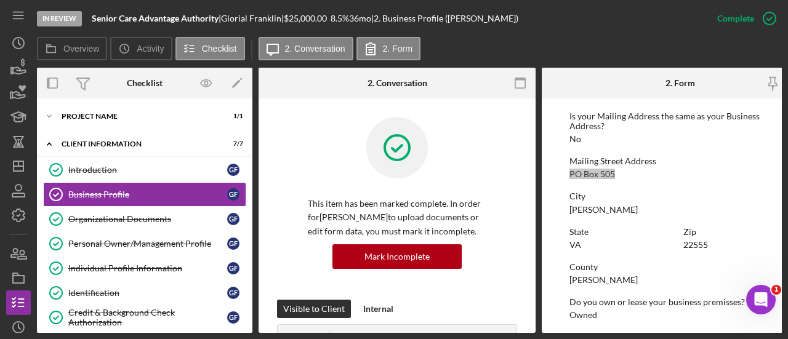
scroll to position [601, 0]
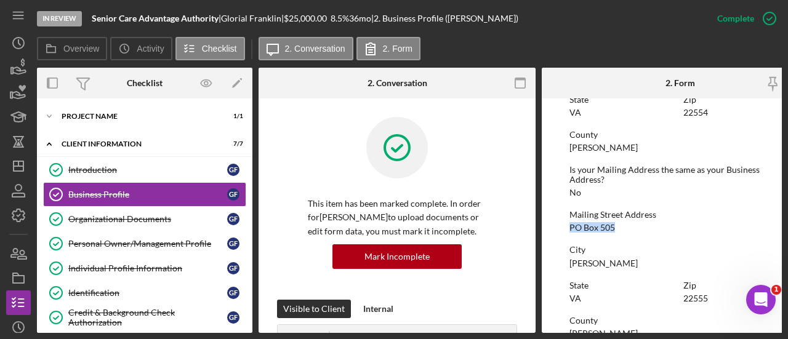
drag, startPoint x: 81, startPoint y: 242, endPoint x: 599, endPoint y: 247, distance: 517.5
click at [81, 242] on div "Personal Owner/Management Profile" at bounding box center [147, 244] width 159 height 10
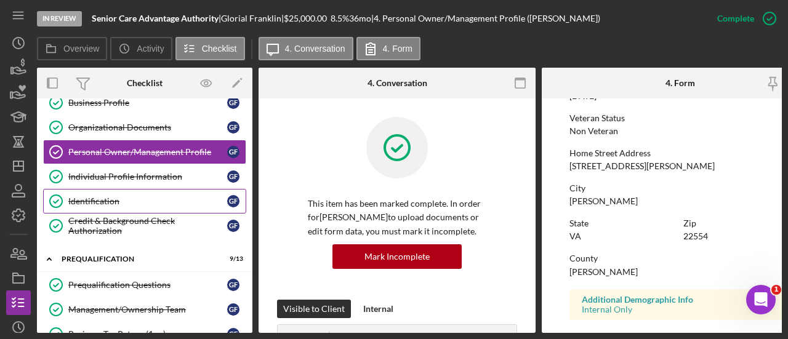
scroll to position [123, 0]
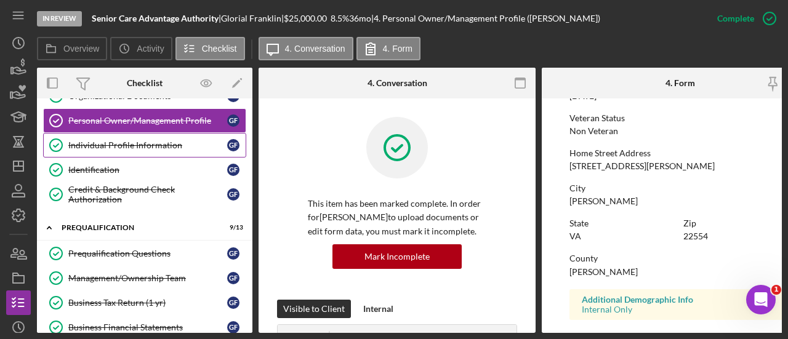
click at [140, 140] on div "Individual Profile Information" at bounding box center [147, 145] width 159 height 10
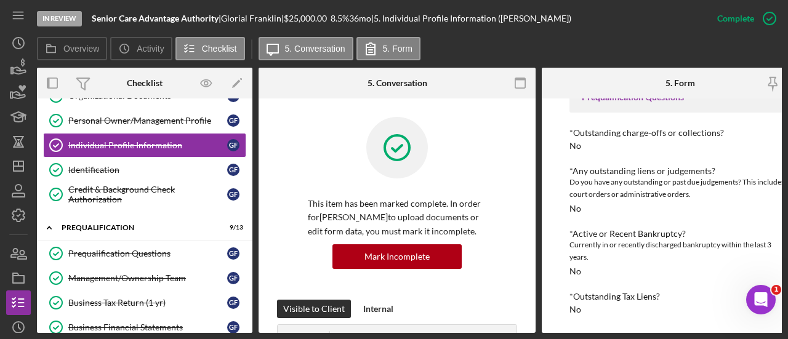
scroll to position [287, 0]
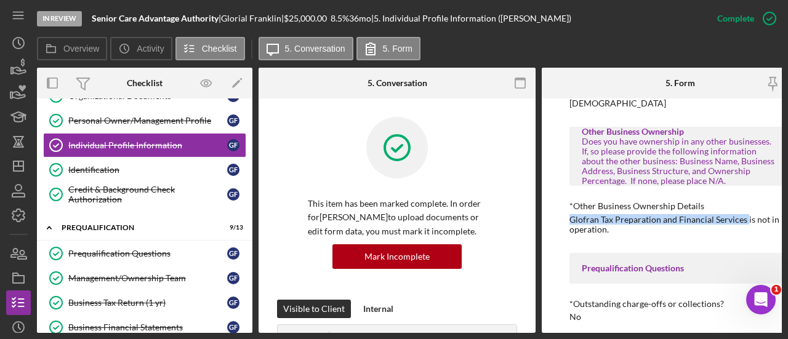
drag, startPoint x: 568, startPoint y: 231, endPoint x: 745, endPoint y: 230, distance: 176.6
click at [745, 230] on div "To edit this form you must mark this item incomplete Demographic Information (O…" at bounding box center [680, 215] width 277 height 234
copy div "Glofran Tax Preparation and Financial Services"
